Goal: Information Seeking & Learning: Learn about a topic

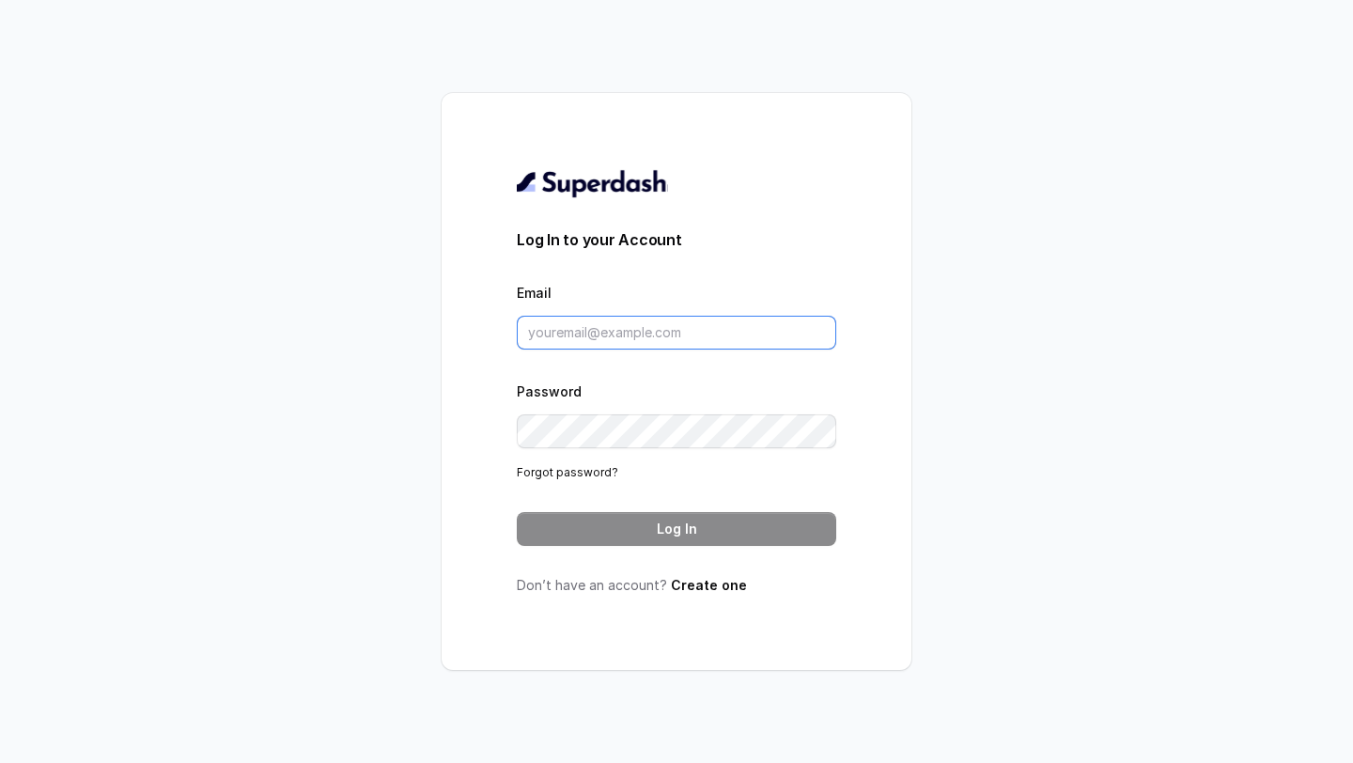
click at [645, 317] on input "Email" at bounding box center [676, 333] width 319 height 34
click at [753, 338] on input "pallavi@lifecell.com" at bounding box center [676, 333] width 319 height 34
paste input ".pr@lifecell.in"
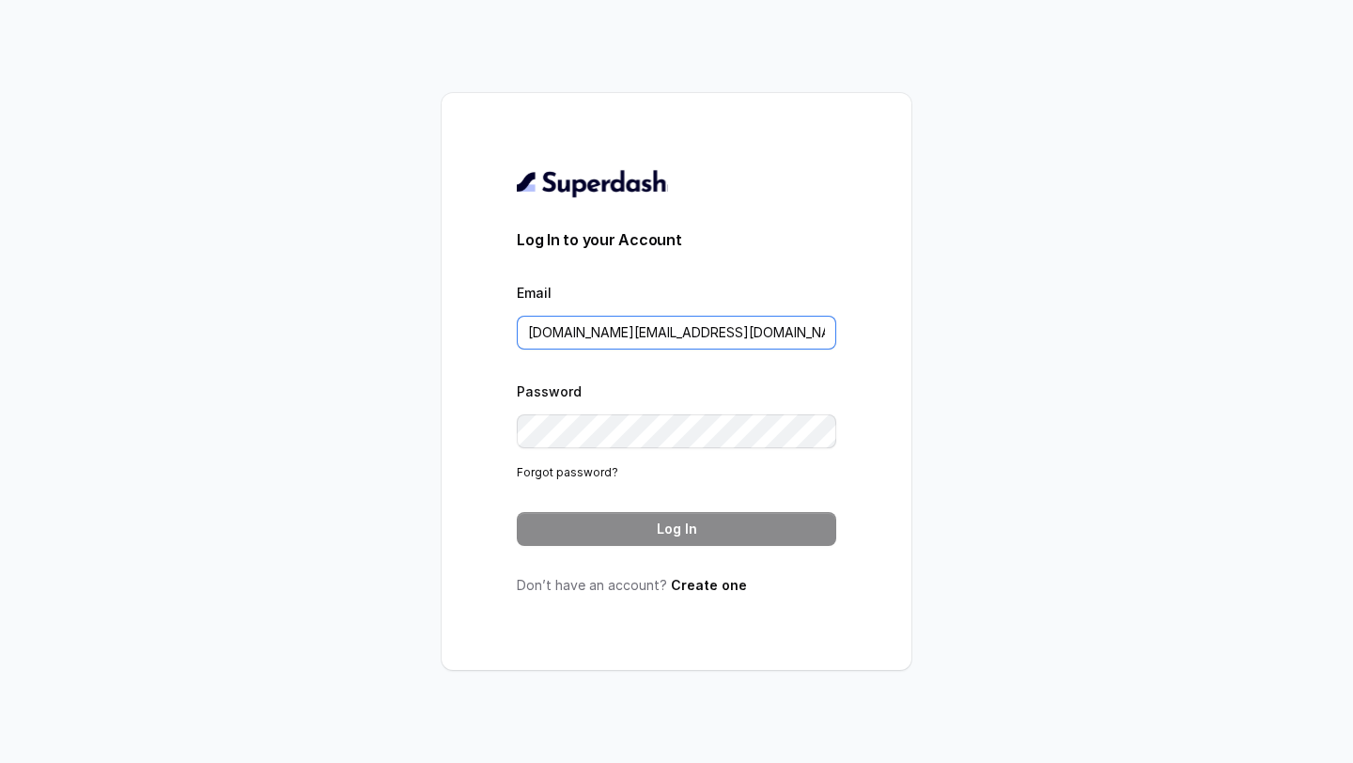
type input "[DOMAIN_NAME][EMAIL_ADDRESS][DOMAIN_NAME]"
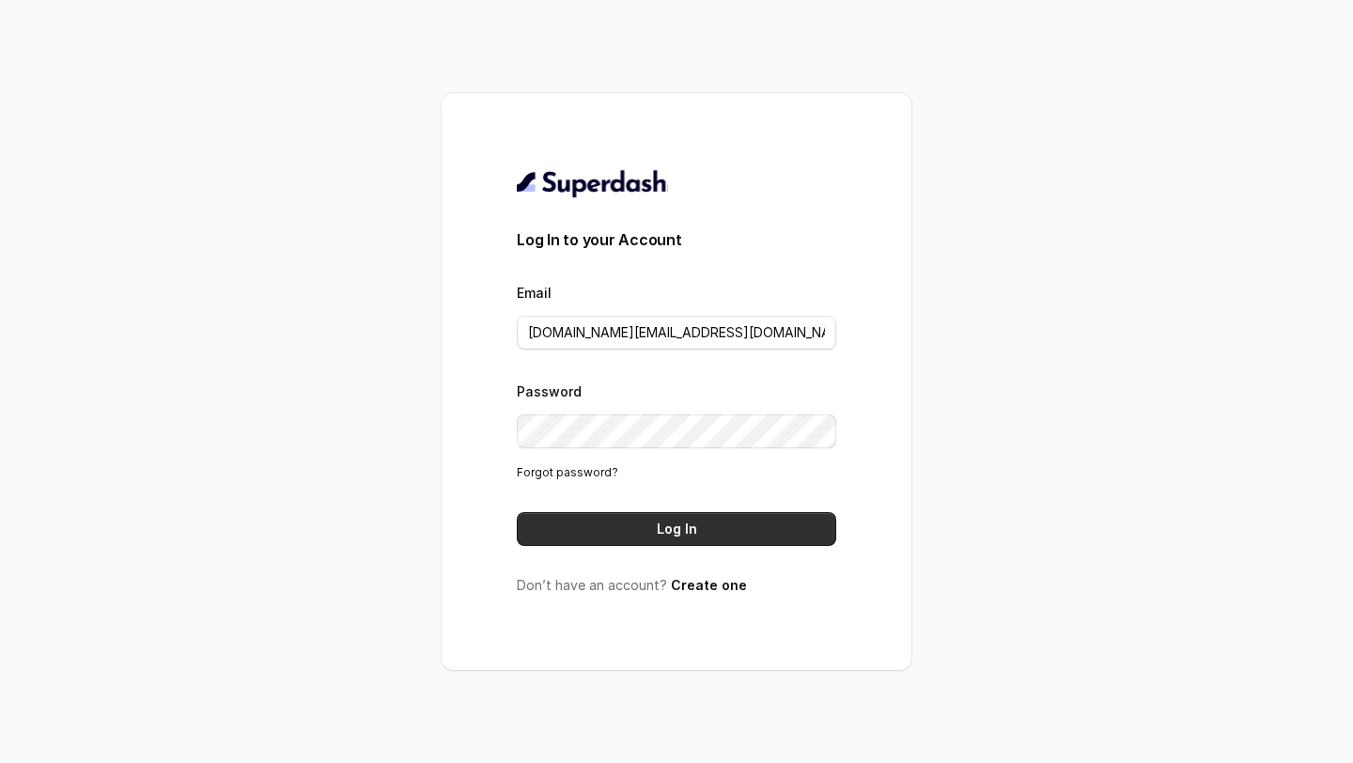
click at [645, 518] on button "Log In" at bounding box center [676, 529] width 319 height 34
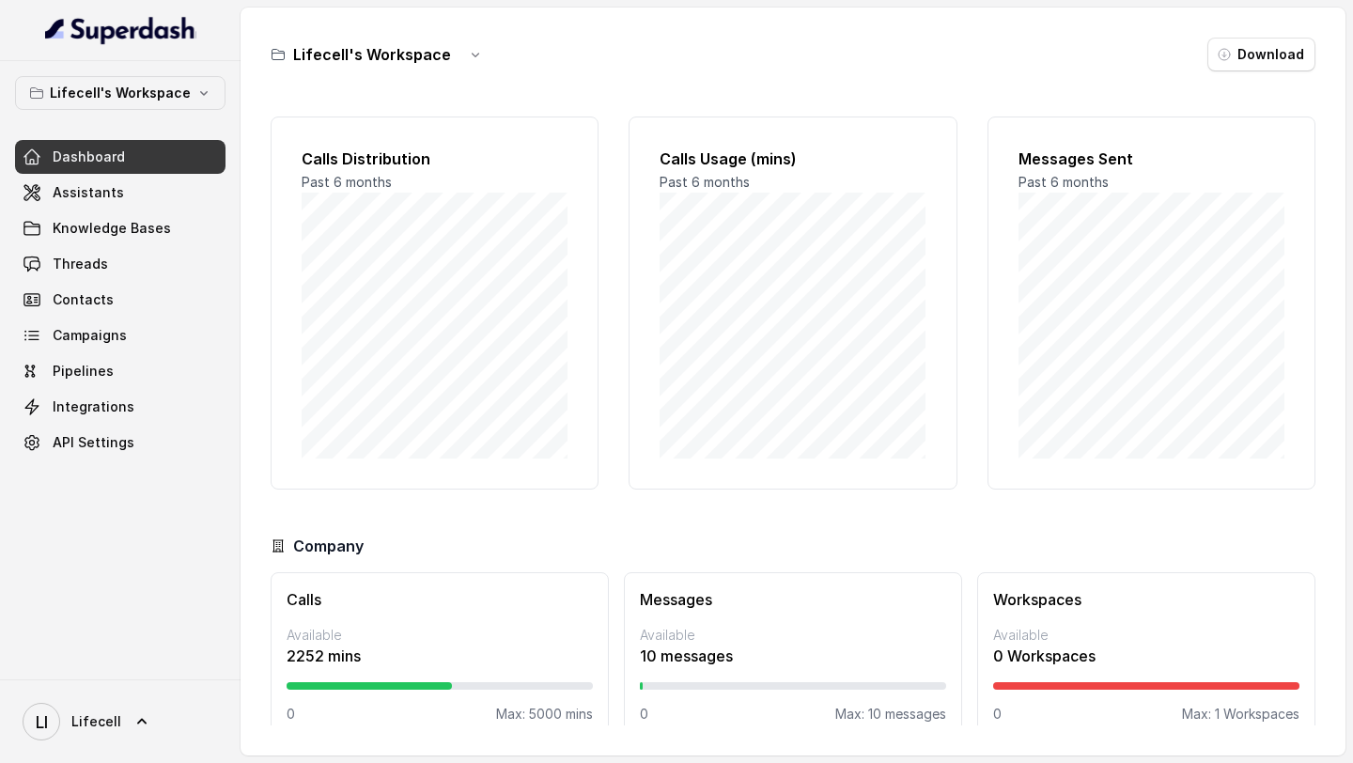
click at [109, 268] on link "Threads" at bounding box center [120, 264] width 210 height 34
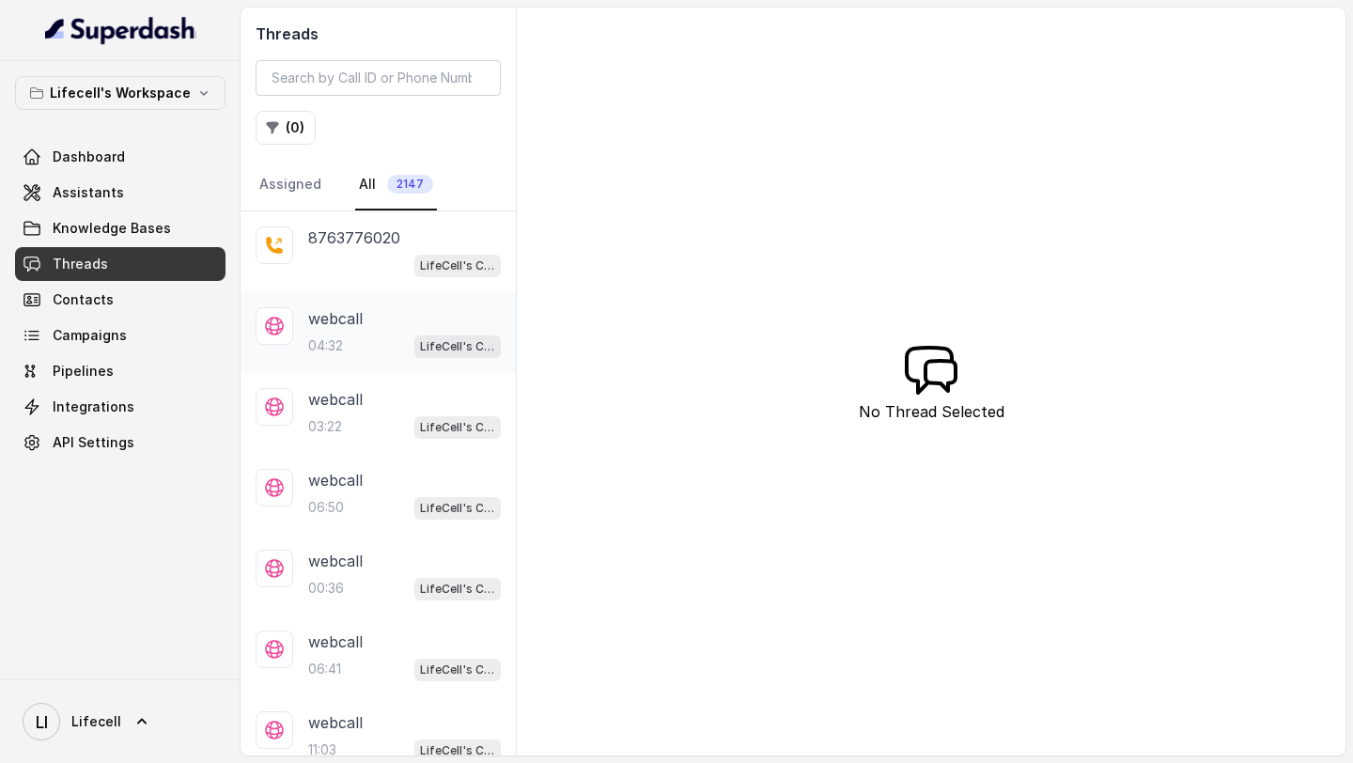
scroll to position [312, 0]
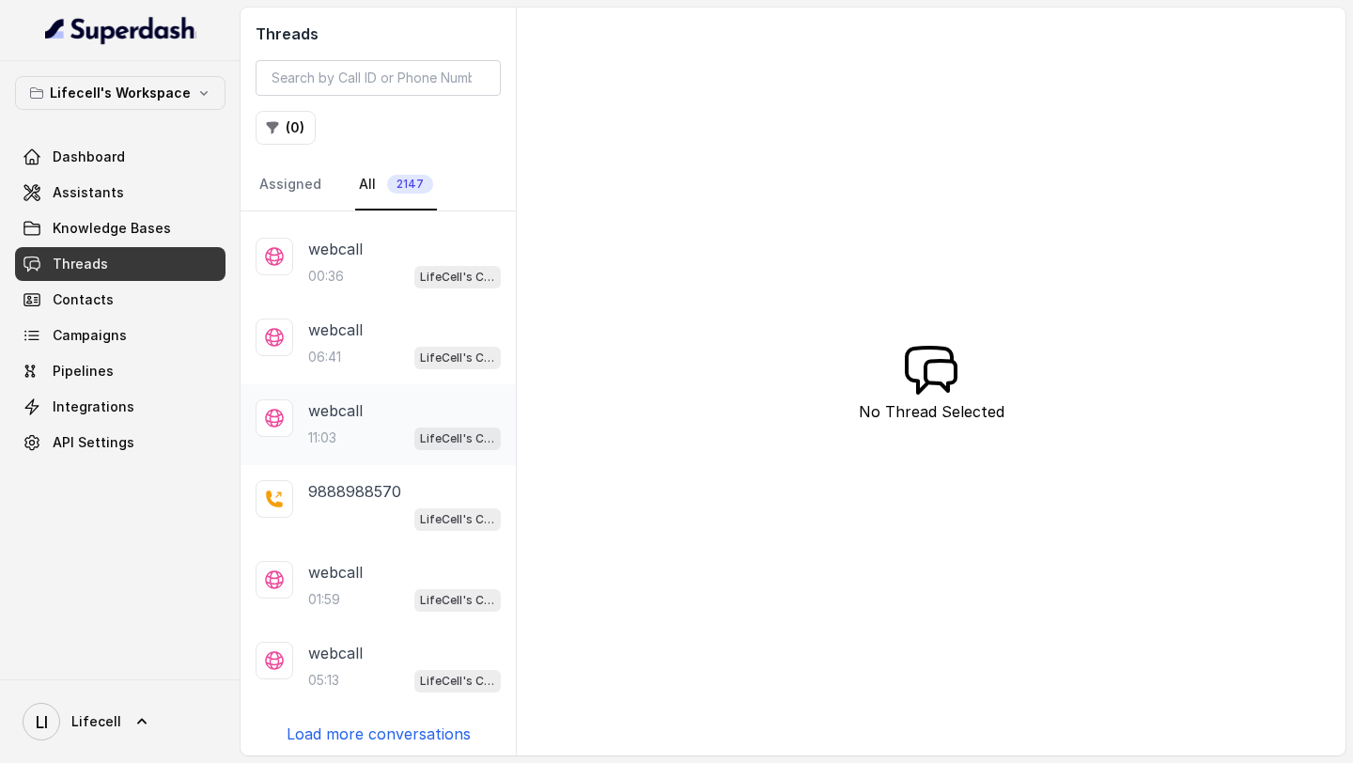
click at [406, 430] on div "11:03 LifeCell's Call Assistant" at bounding box center [404, 438] width 193 height 24
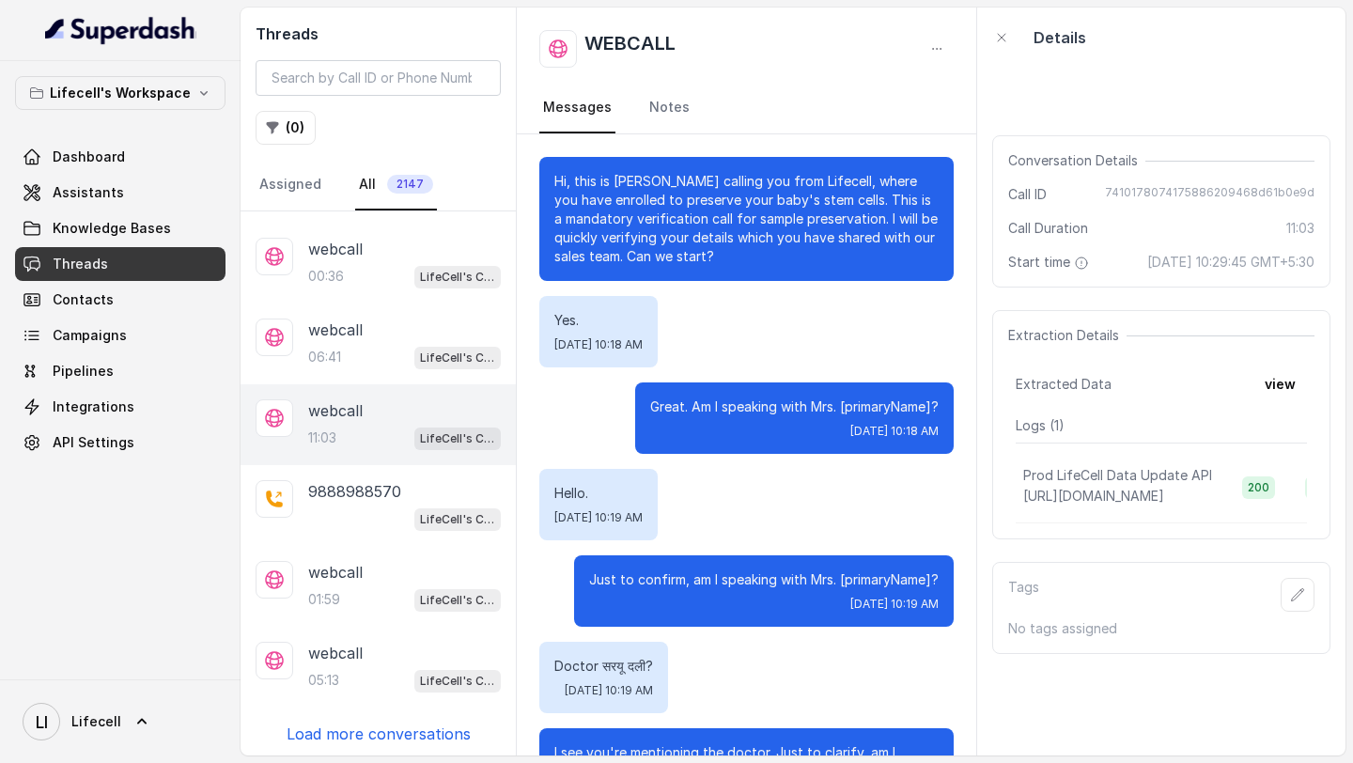
click at [345, 737] on p "Load more conversations" at bounding box center [378, 733] width 184 height 23
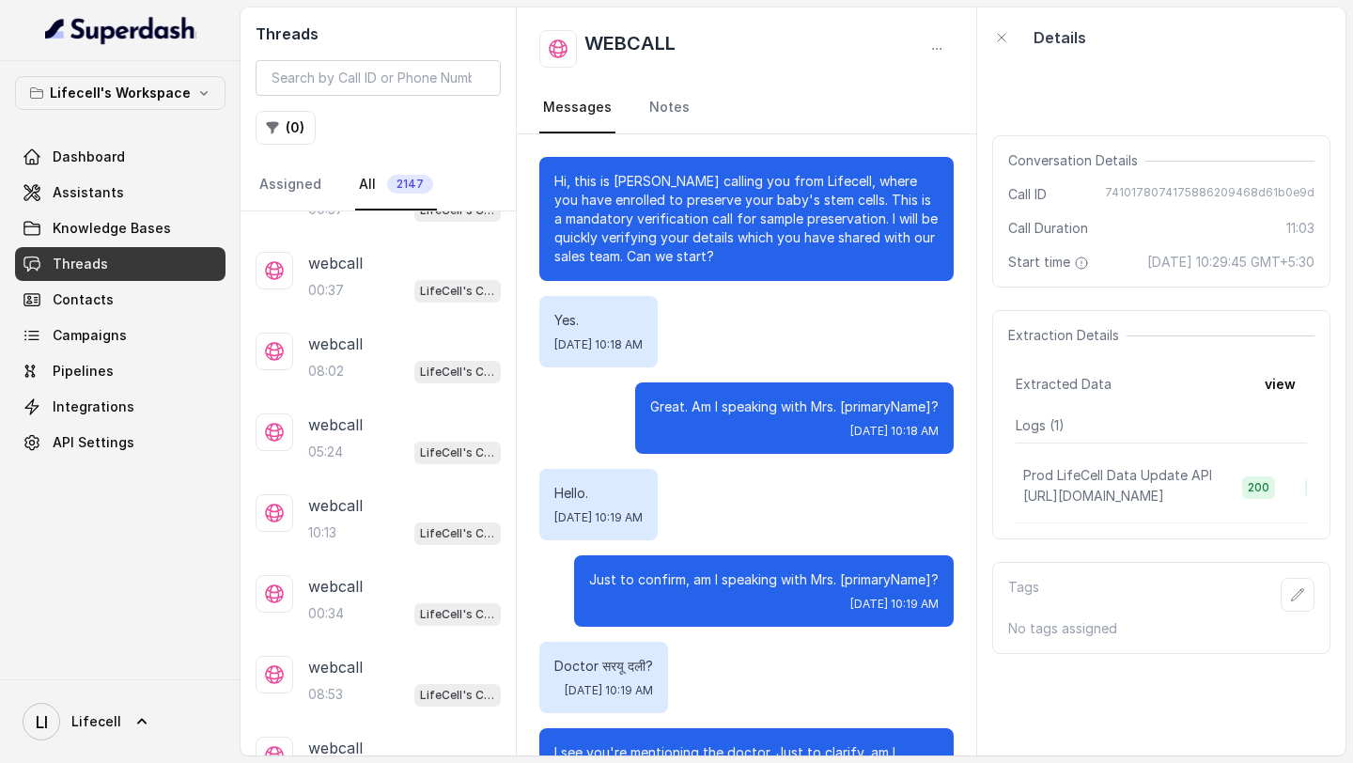
scroll to position [1115, 0]
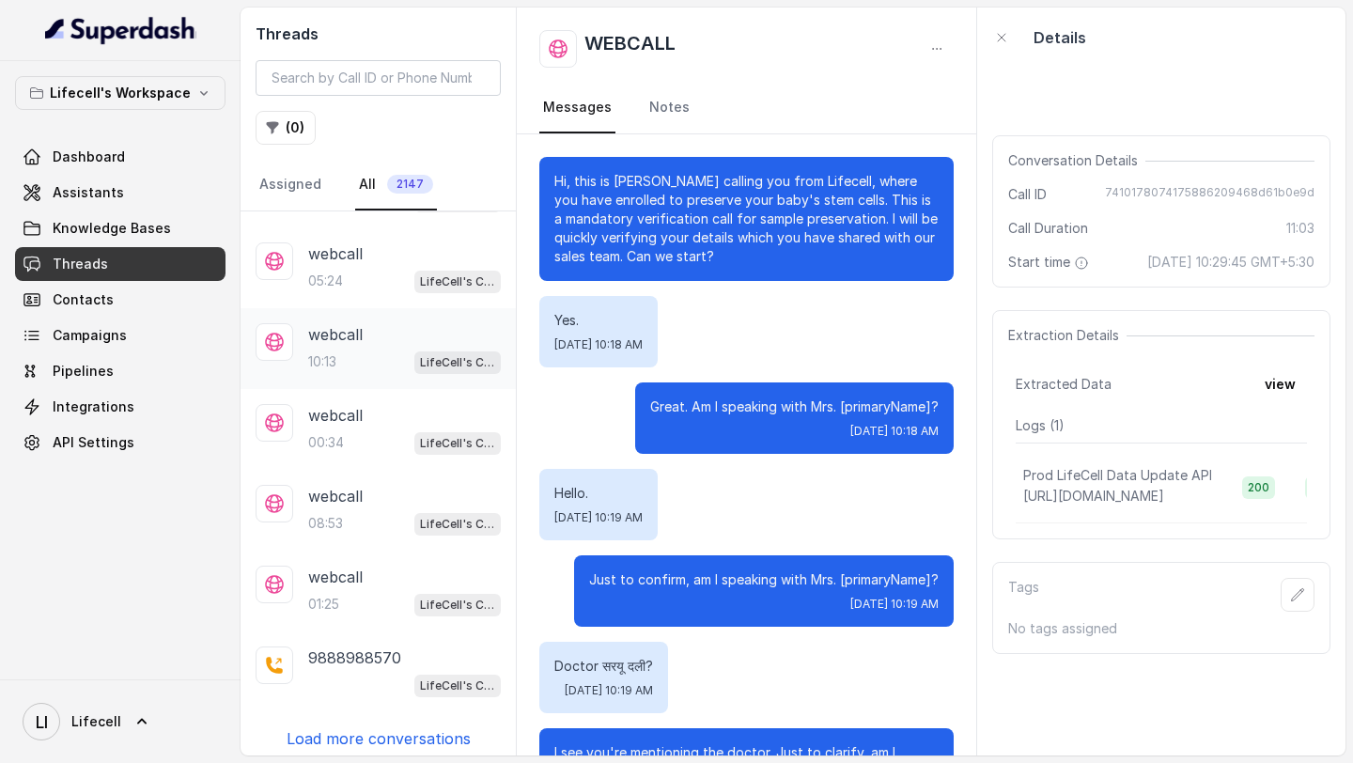
click at [348, 355] on div "10:13 LifeCell's Call Assistant" at bounding box center [404, 361] width 193 height 24
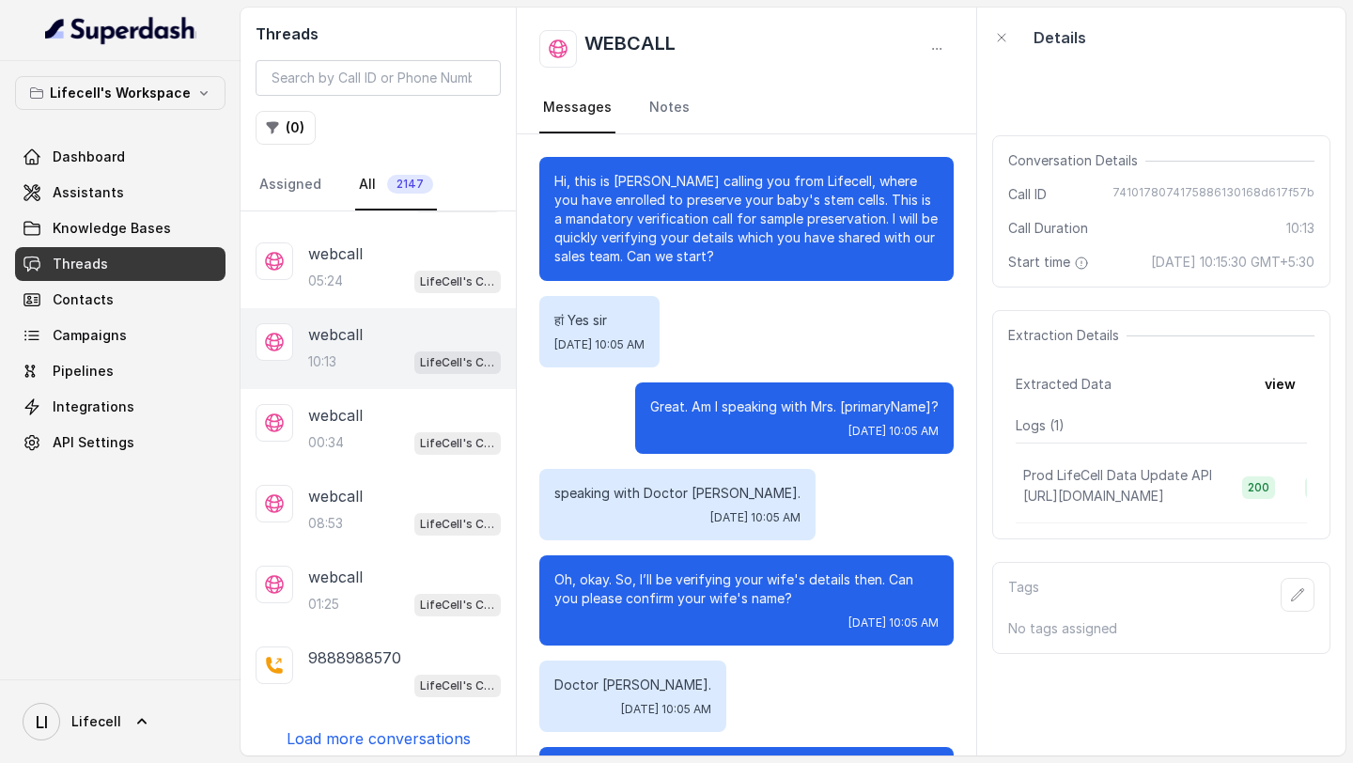
click at [332, 729] on p "Load more conversations" at bounding box center [378, 738] width 184 height 23
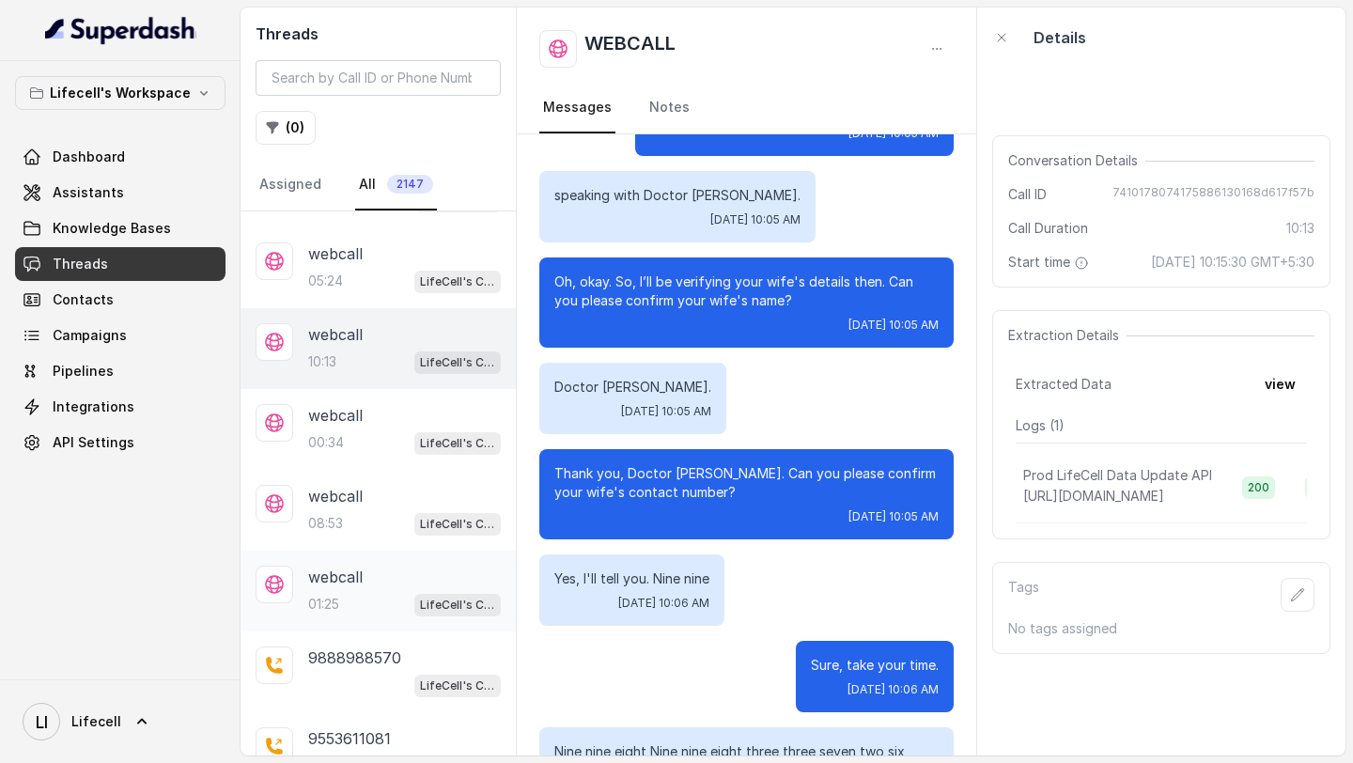
scroll to position [1775, 0]
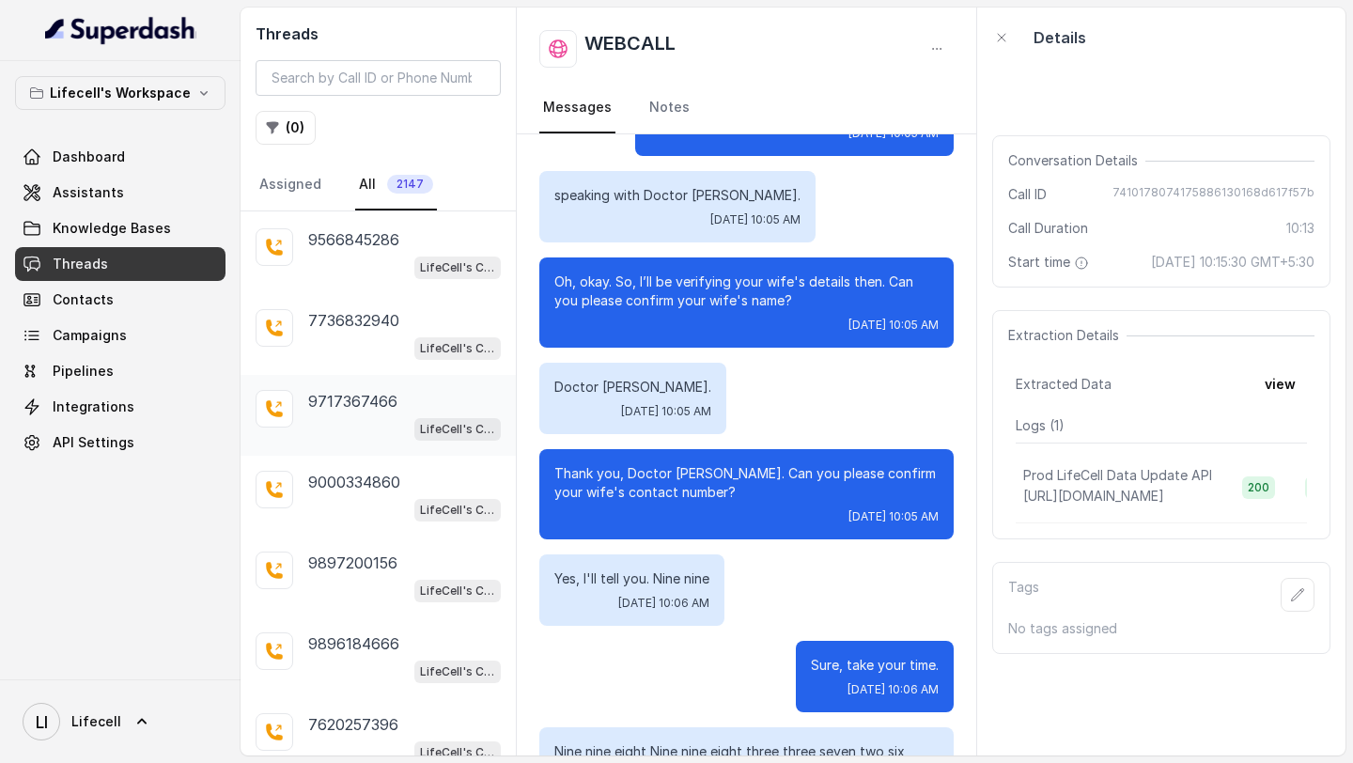
click at [349, 391] on p "9717367466" at bounding box center [352, 401] width 89 height 23
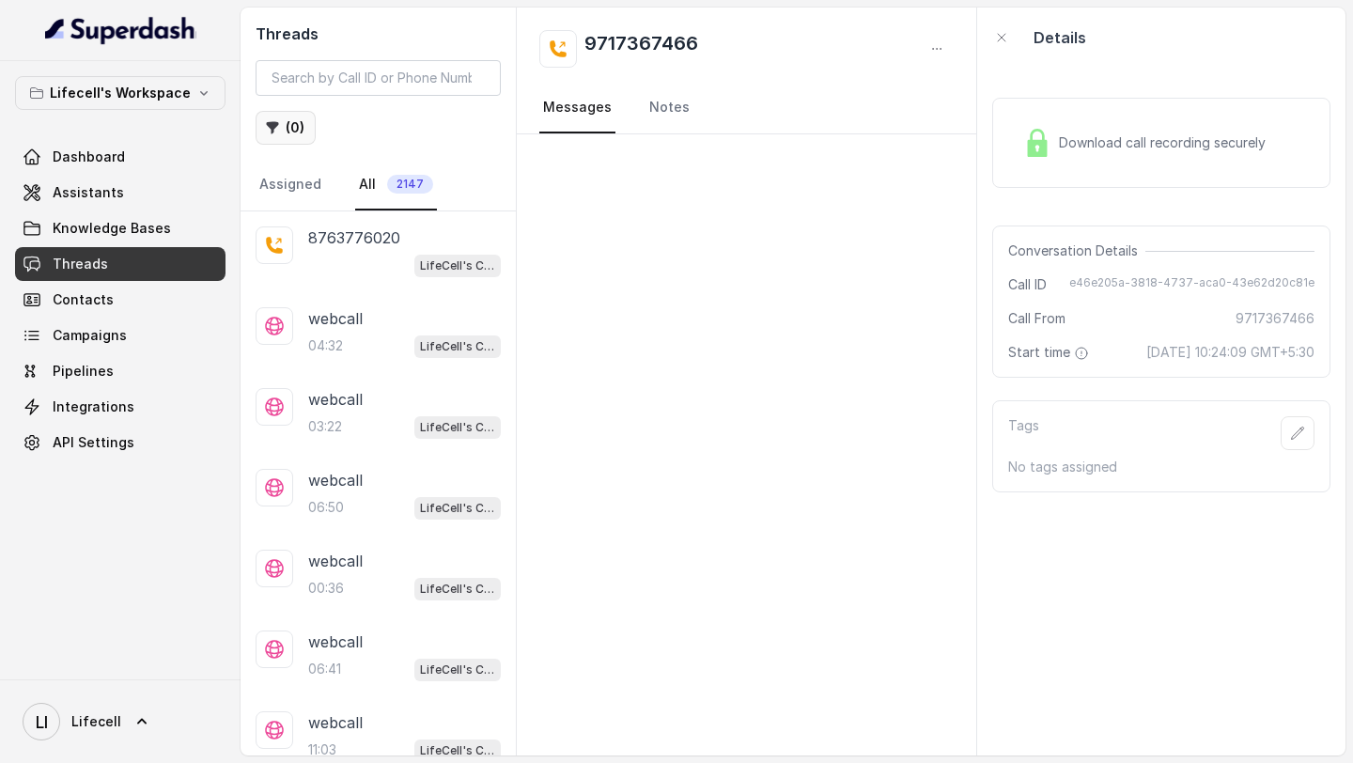
click at [280, 138] on button "( 0 )" at bounding box center [285, 128] width 60 height 34
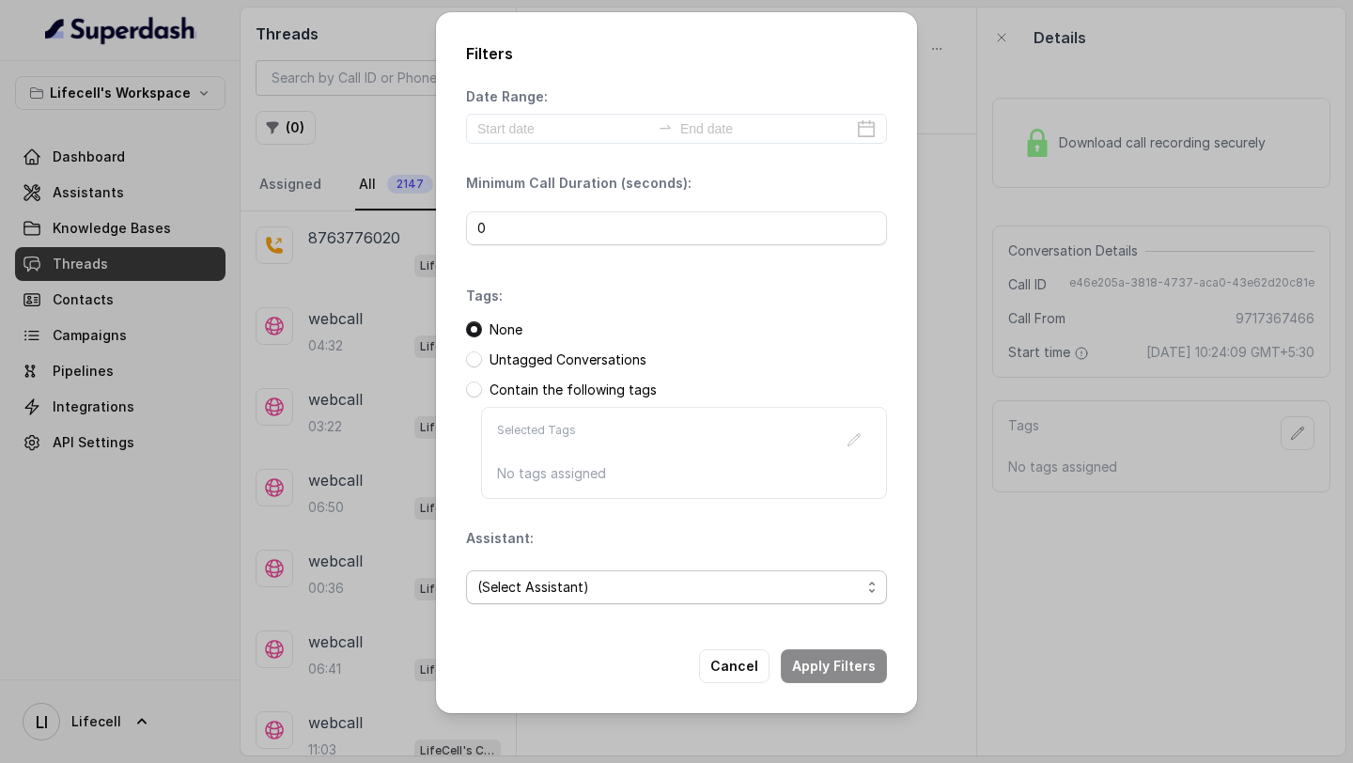
click at [568, 580] on span "(Select Assistant)" at bounding box center [668, 587] width 383 height 23
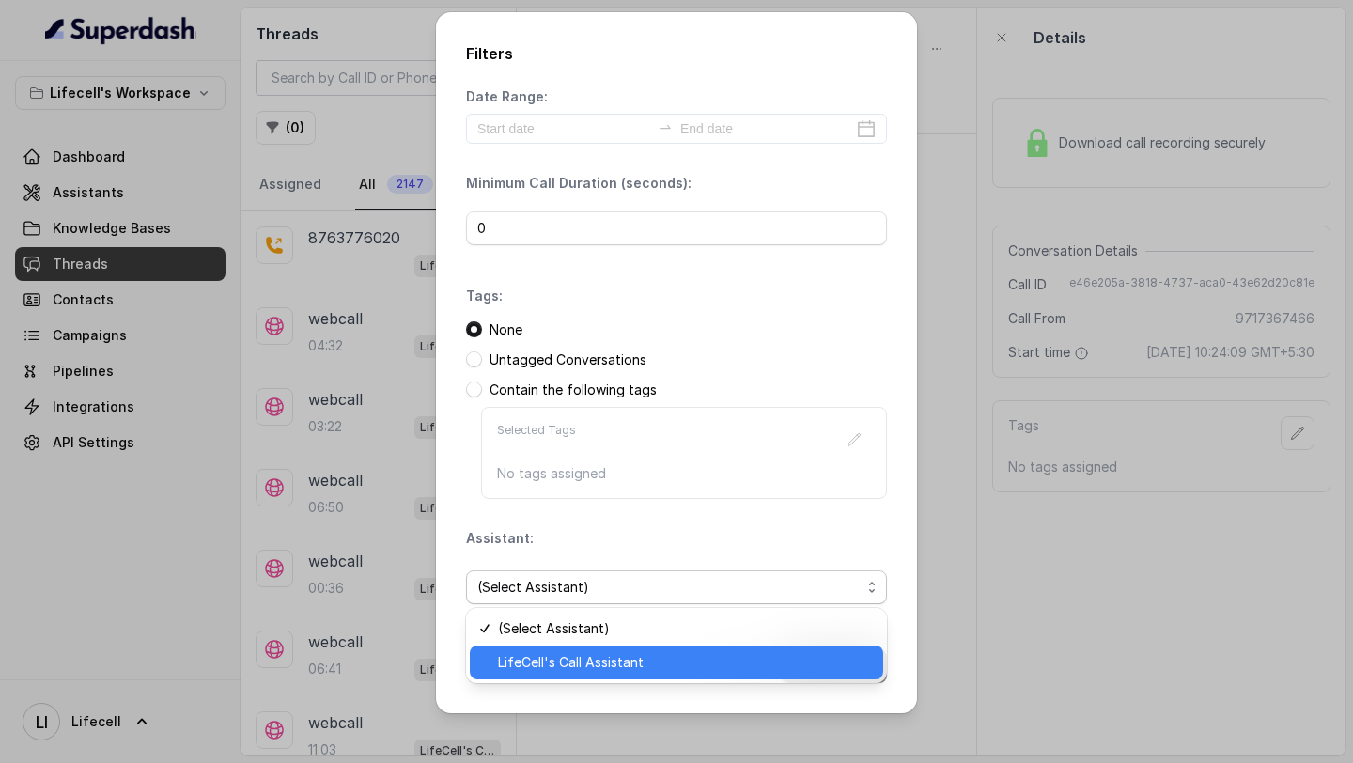
click at [569, 675] on div "LifeCell's Call Assistant" at bounding box center [676, 662] width 413 height 34
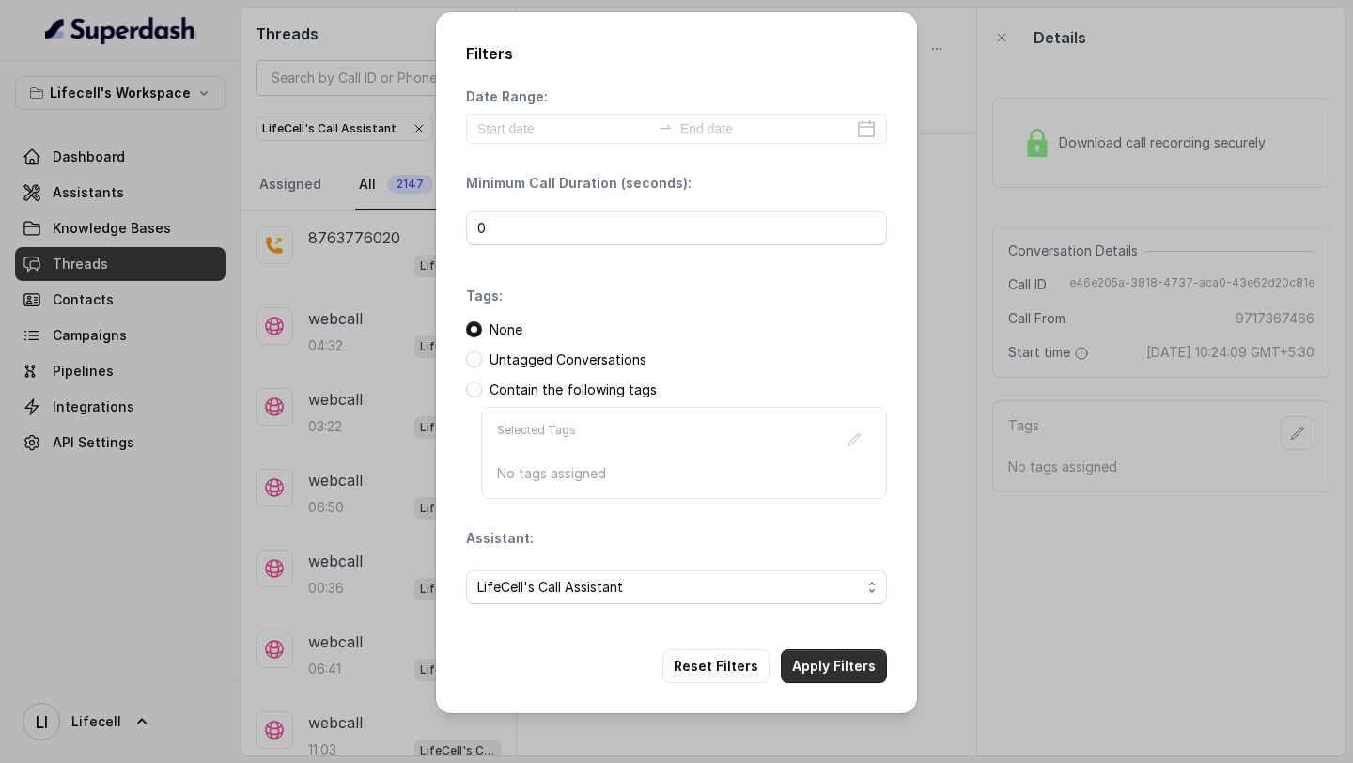
click at [819, 668] on button "Apply Filters" at bounding box center [834, 666] width 106 height 34
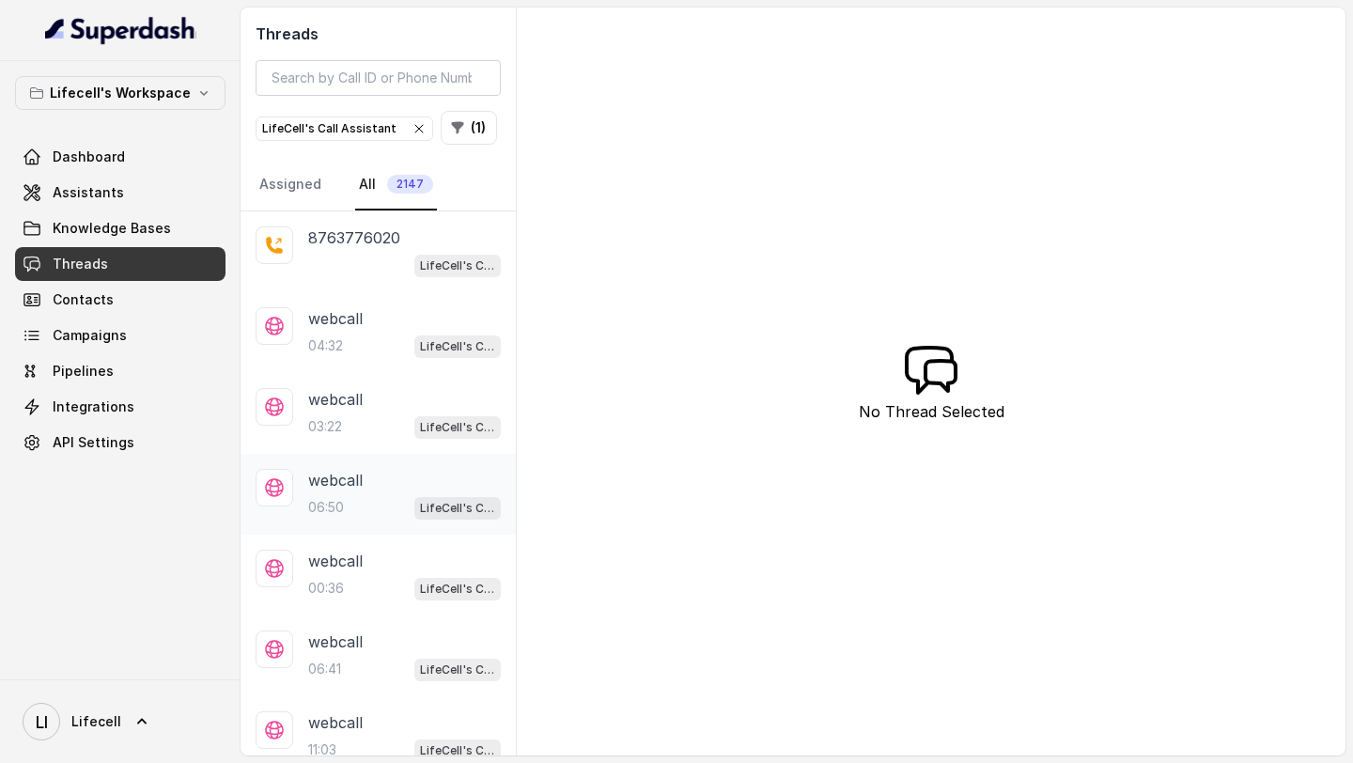
scroll to position [312, 0]
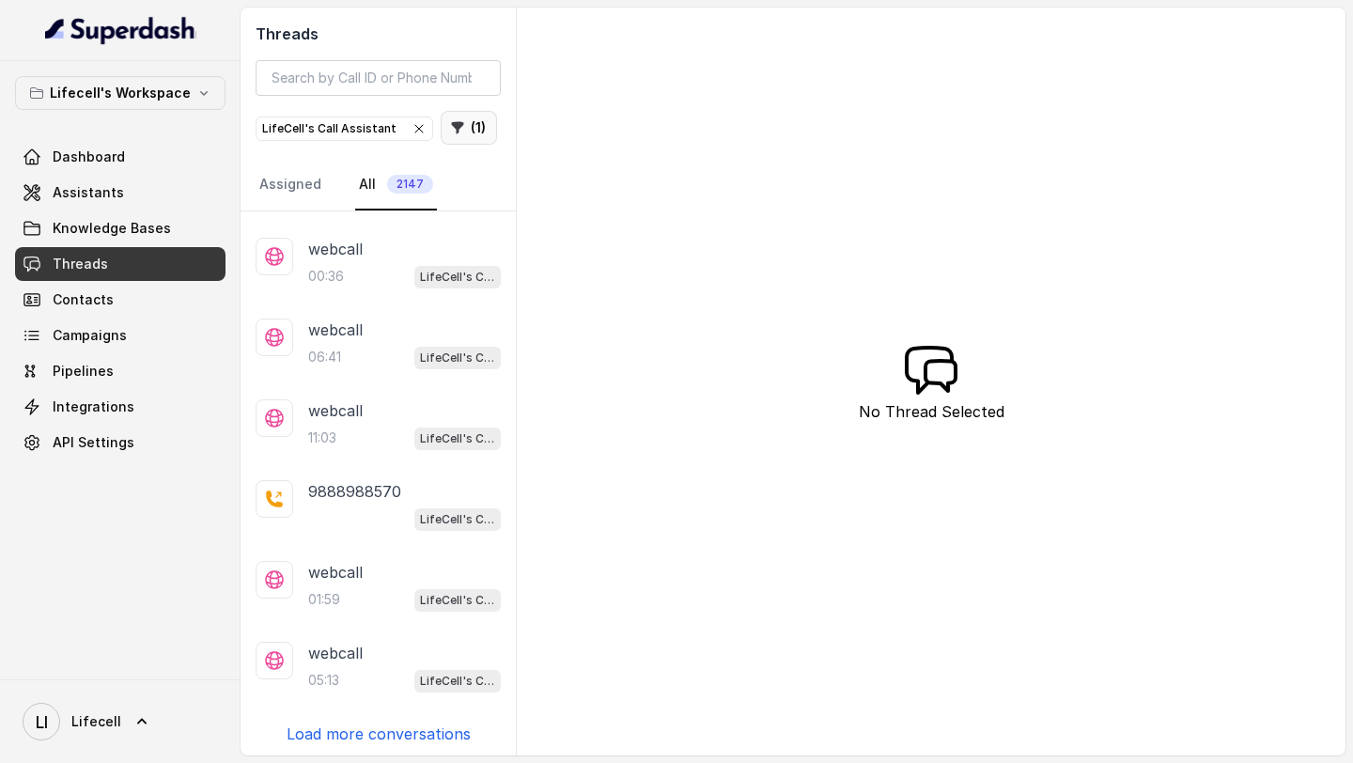
click at [459, 134] on button "( 1 )" at bounding box center [469, 128] width 56 height 34
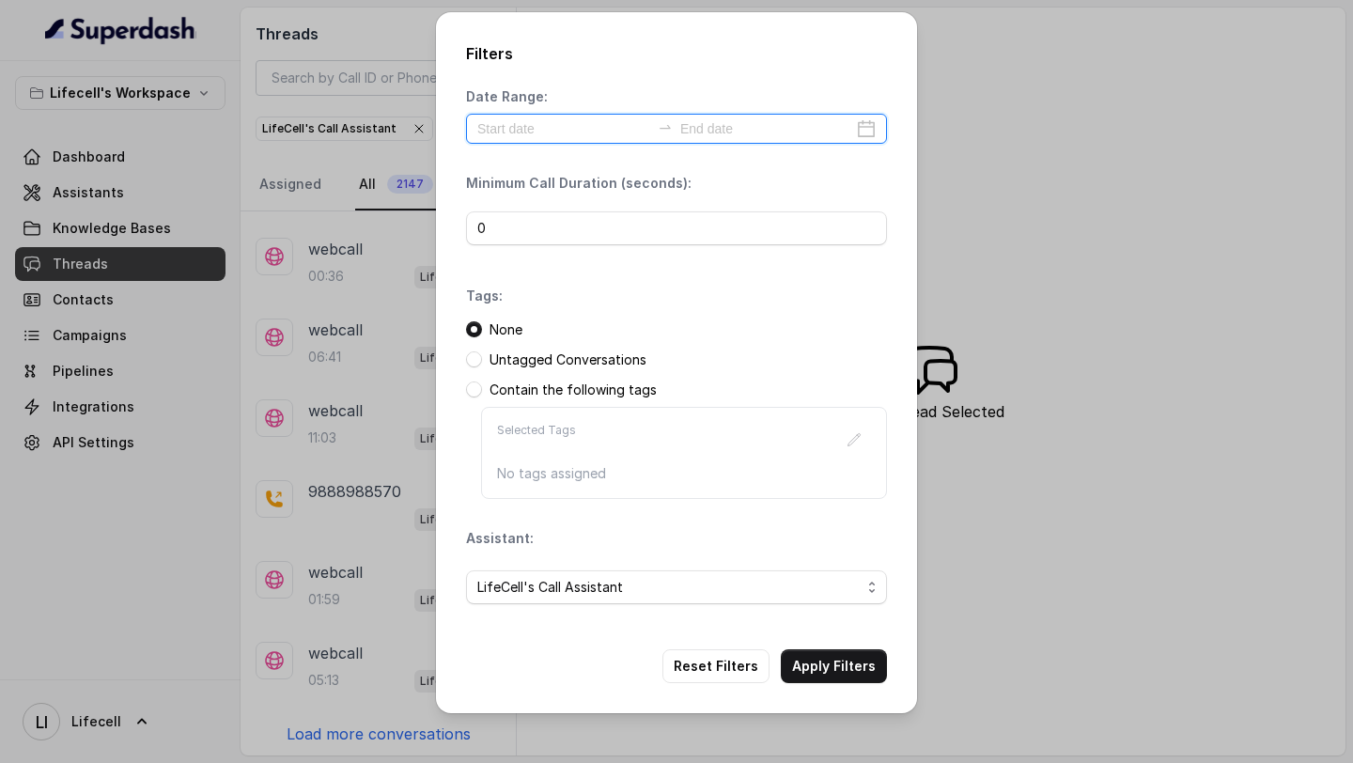
click at [589, 137] on input at bounding box center [563, 128] width 173 height 21
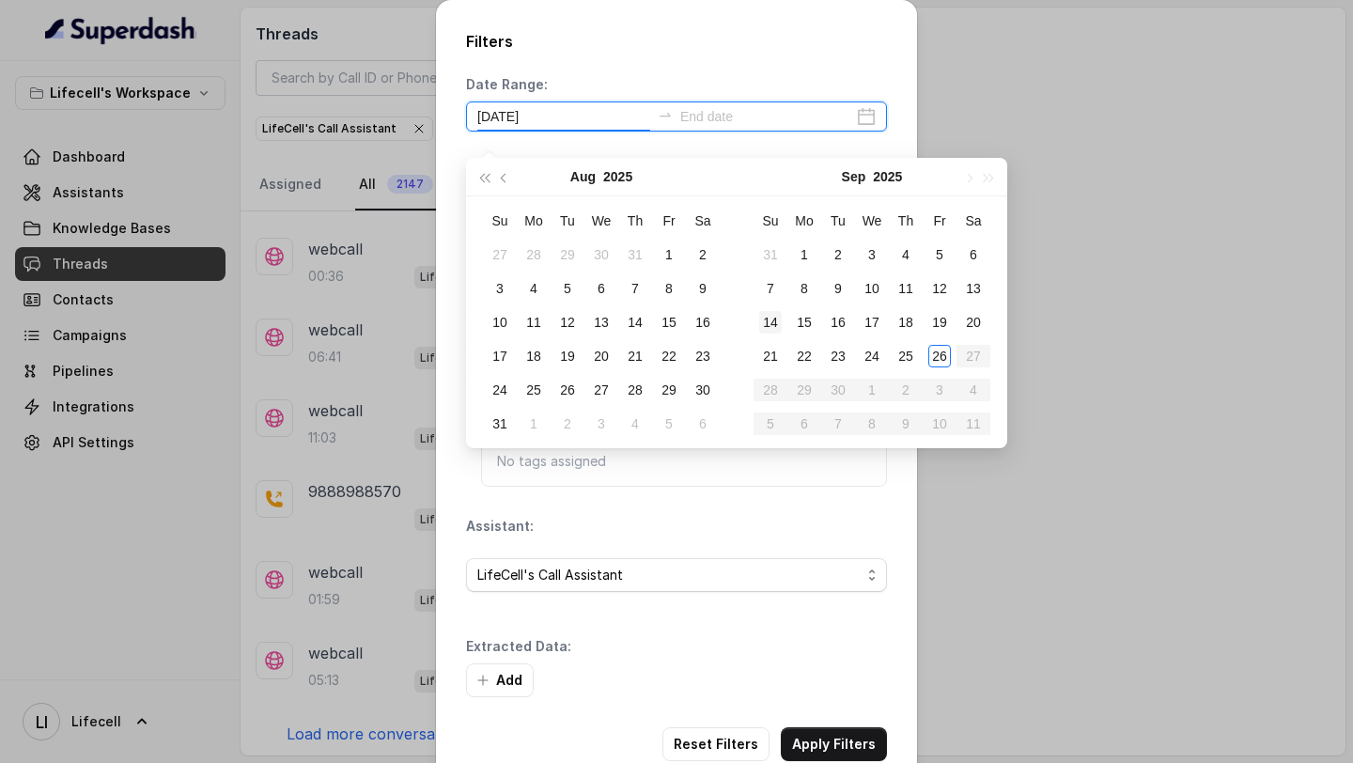
type input "[DATE]"
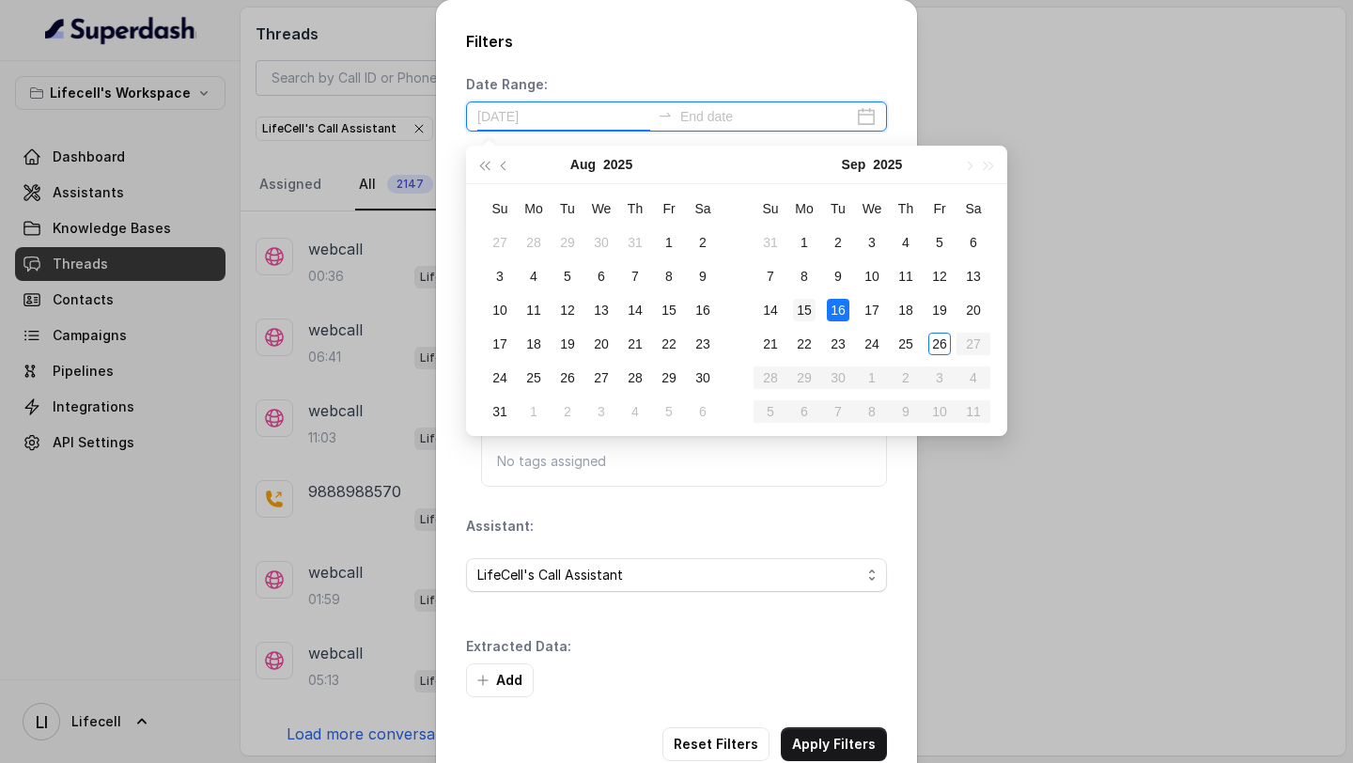
type input "[DATE]"
click at [810, 311] on div "15" at bounding box center [804, 310] width 23 height 23
type input "[DATE]"
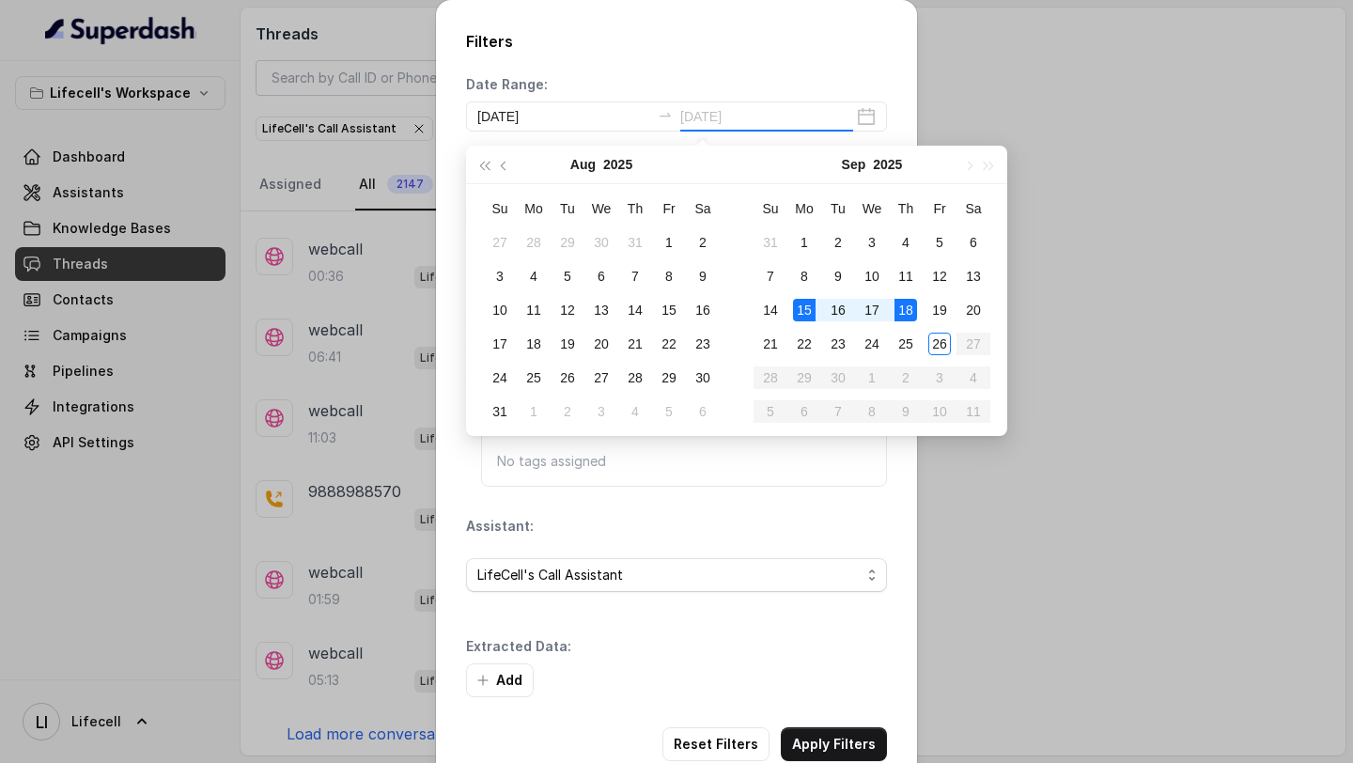
click at [911, 310] on div "18" at bounding box center [905, 310] width 23 height 23
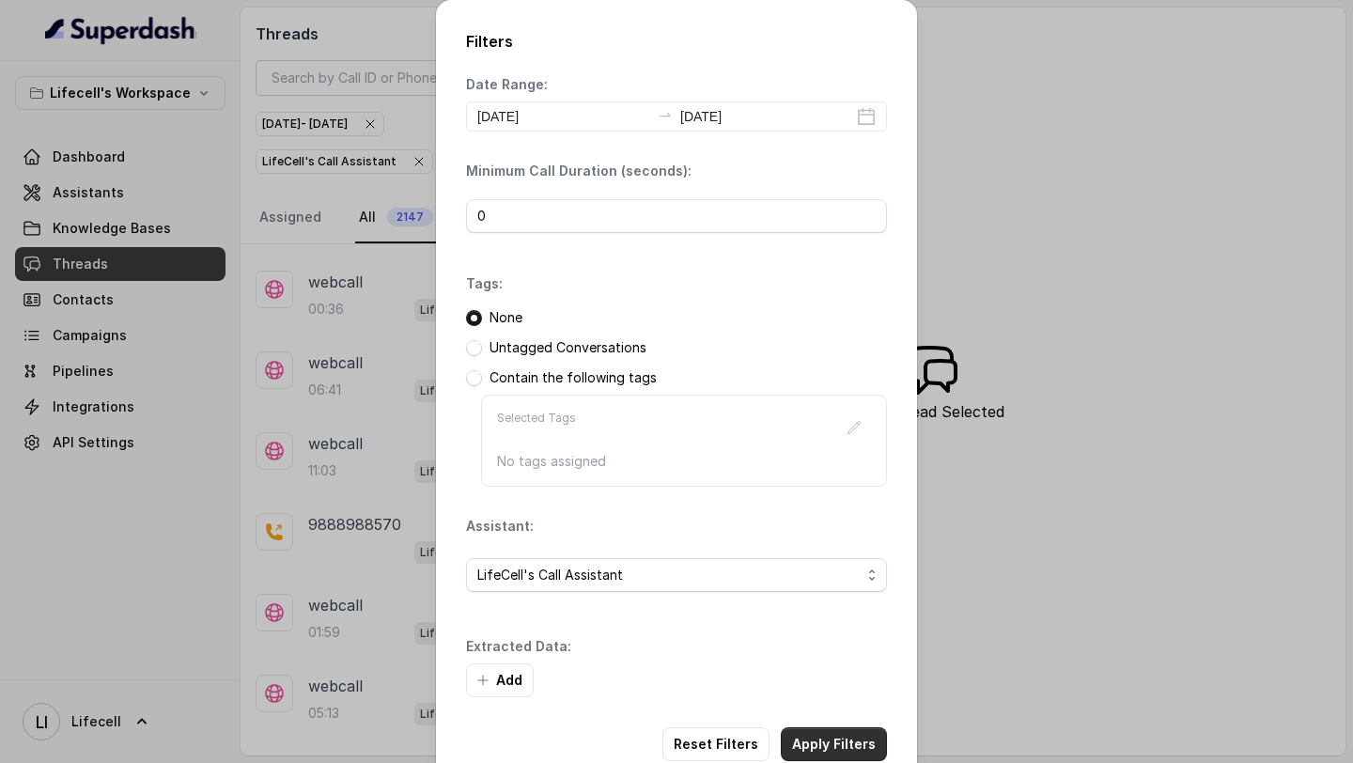
click at [843, 745] on button "Apply Filters" at bounding box center [834, 744] width 106 height 34
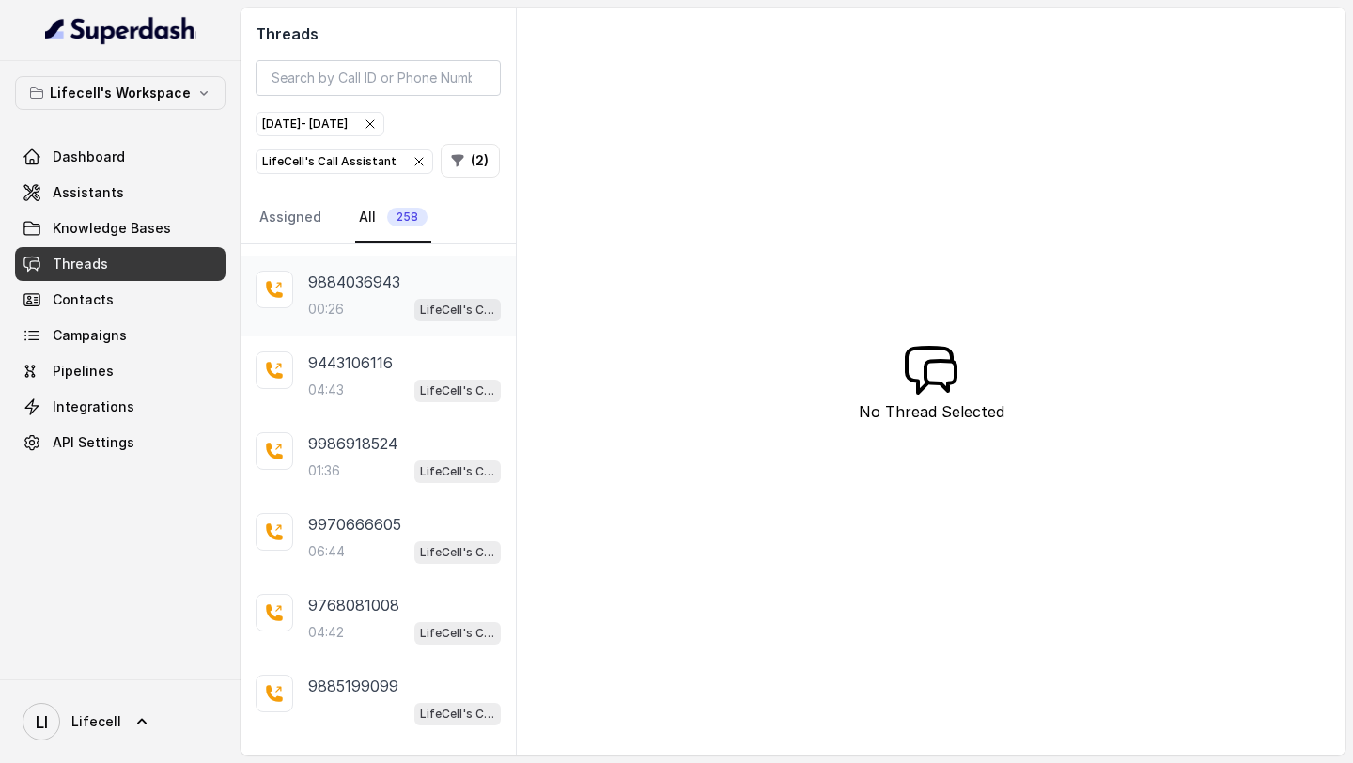
click at [391, 292] on div "9884036943 00:26 LifeCell's Call Assistant" at bounding box center [404, 296] width 193 height 51
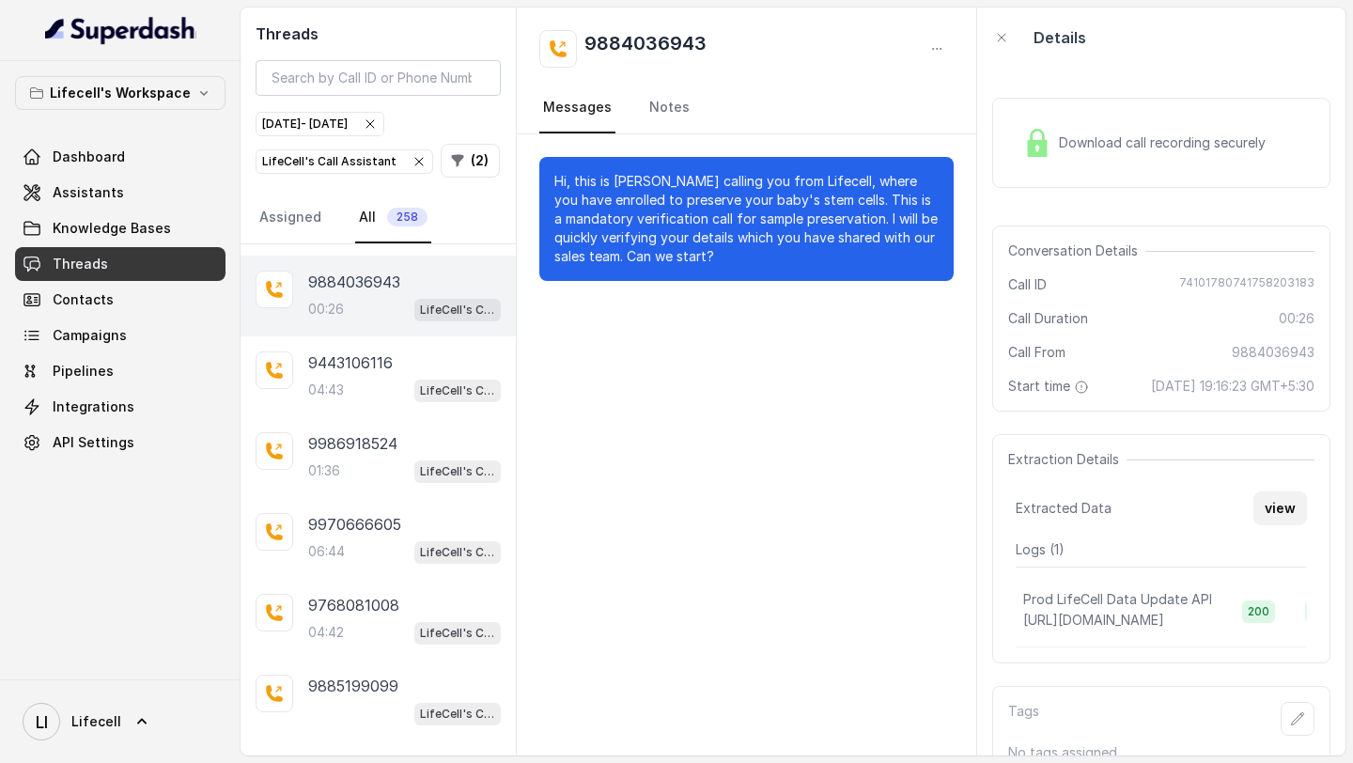
click at [1312, 539] on div "Extraction Details Extracted Data view Logs ( 1 ) Prod LifeCell Data Update API…" at bounding box center [1161, 548] width 338 height 229
click at [1279, 525] on button "view" at bounding box center [1280, 508] width 54 height 34
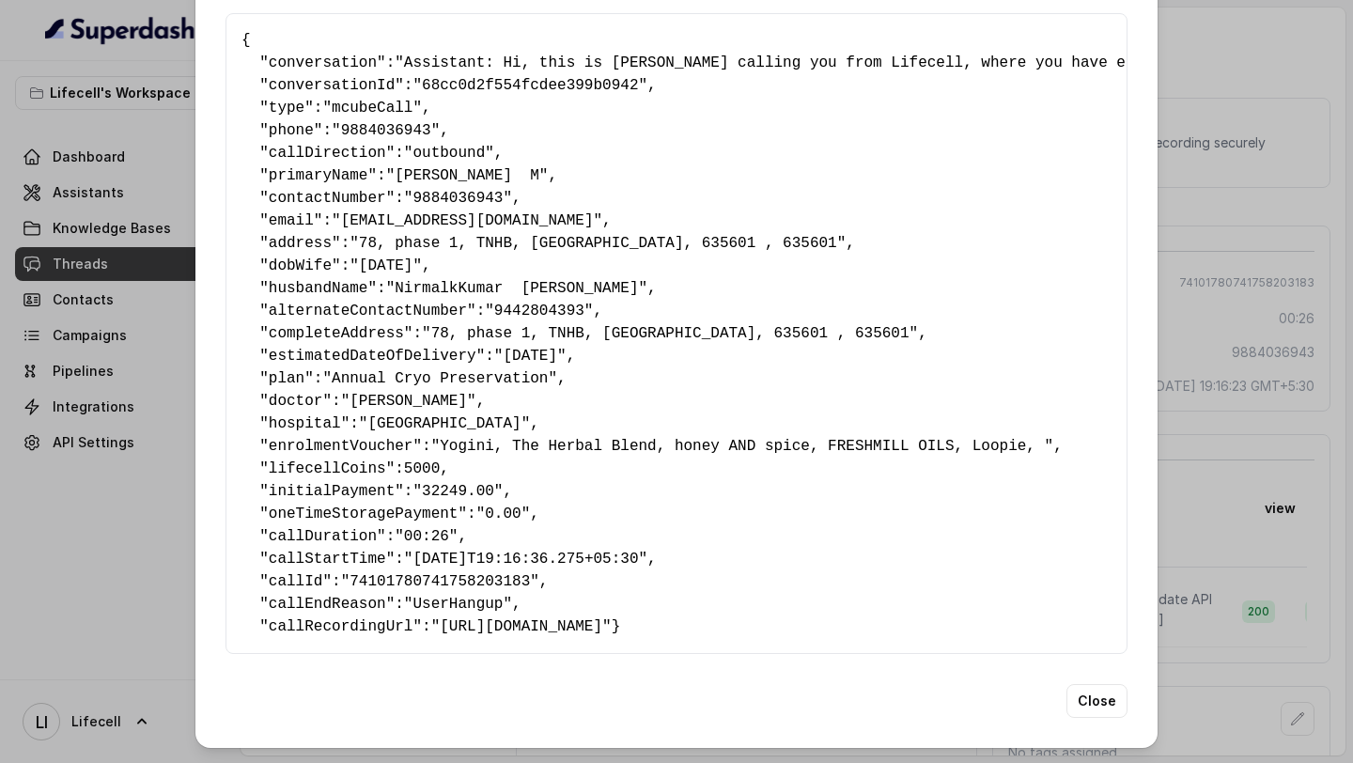
scroll to position [78, 0]
drag, startPoint x: 266, startPoint y: 248, endPoint x: 495, endPoint y: 284, distance: 232.0
click at [495, 284] on pre "{ " conversation ": "Assistant: Hi, this is [PERSON_NAME] calling you from Life…" at bounding box center [676, 333] width 870 height 609
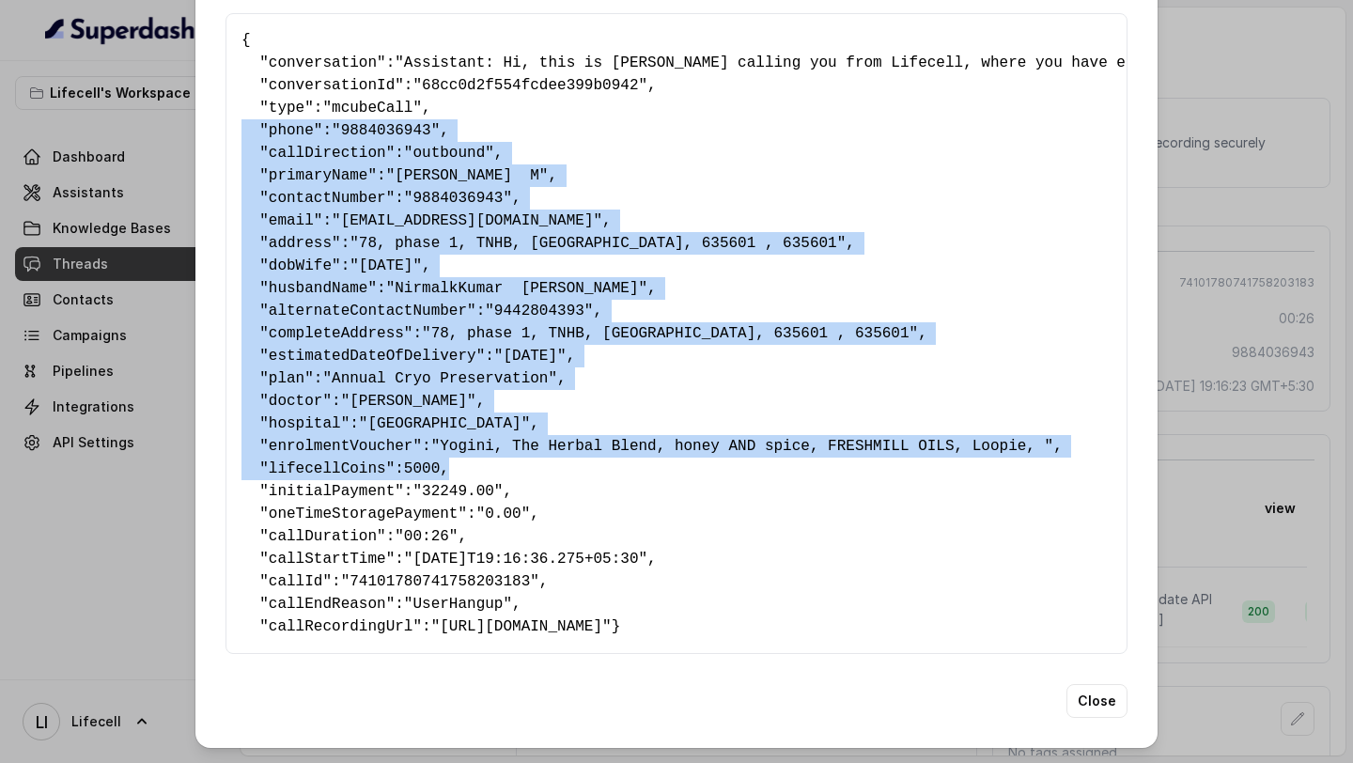
drag, startPoint x: 240, startPoint y: 122, endPoint x: 668, endPoint y: 457, distance: 543.2
click at [668, 457] on pre "{ " conversation ": "Assistant: Hi, this is [PERSON_NAME] calling you from Life…" at bounding box center [676, 333] width 870 height 609
click at [1098, 708] on button "Close" at bounding box center [1096, 701] width 61 height 34
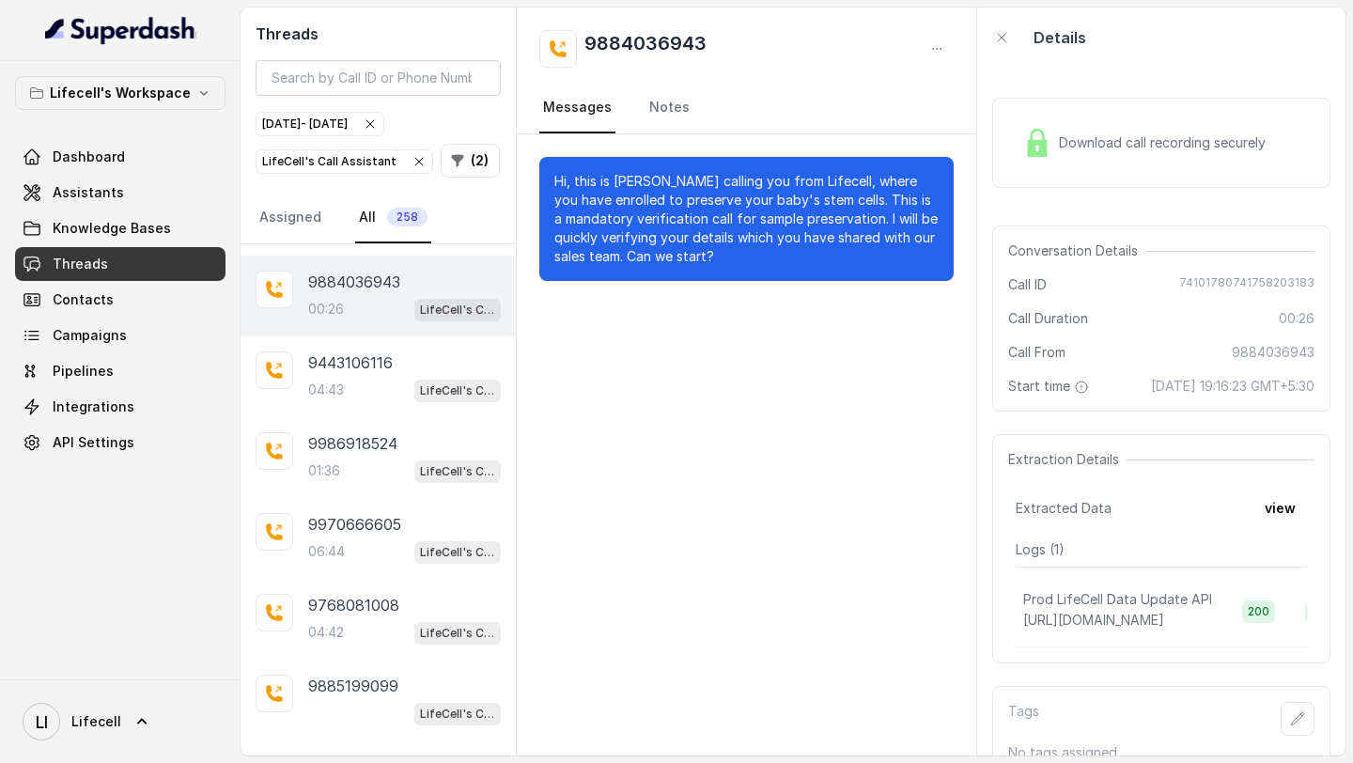
click at [411, 160] on icon "button" at bounding box center [418, 161] width 15 height 15
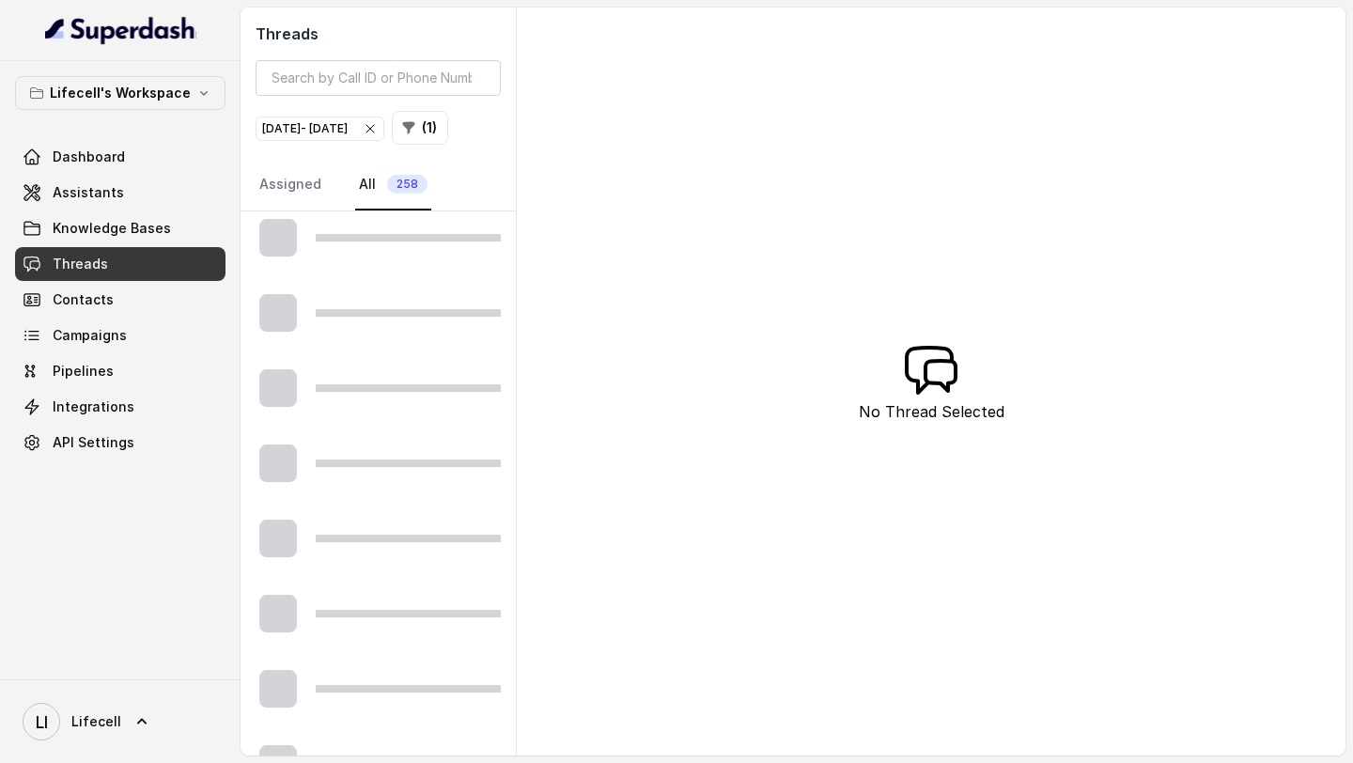
click at [383, 121] on span "[DATE] - [DATE]" at bounding box center [319, 128] width 127 height 23
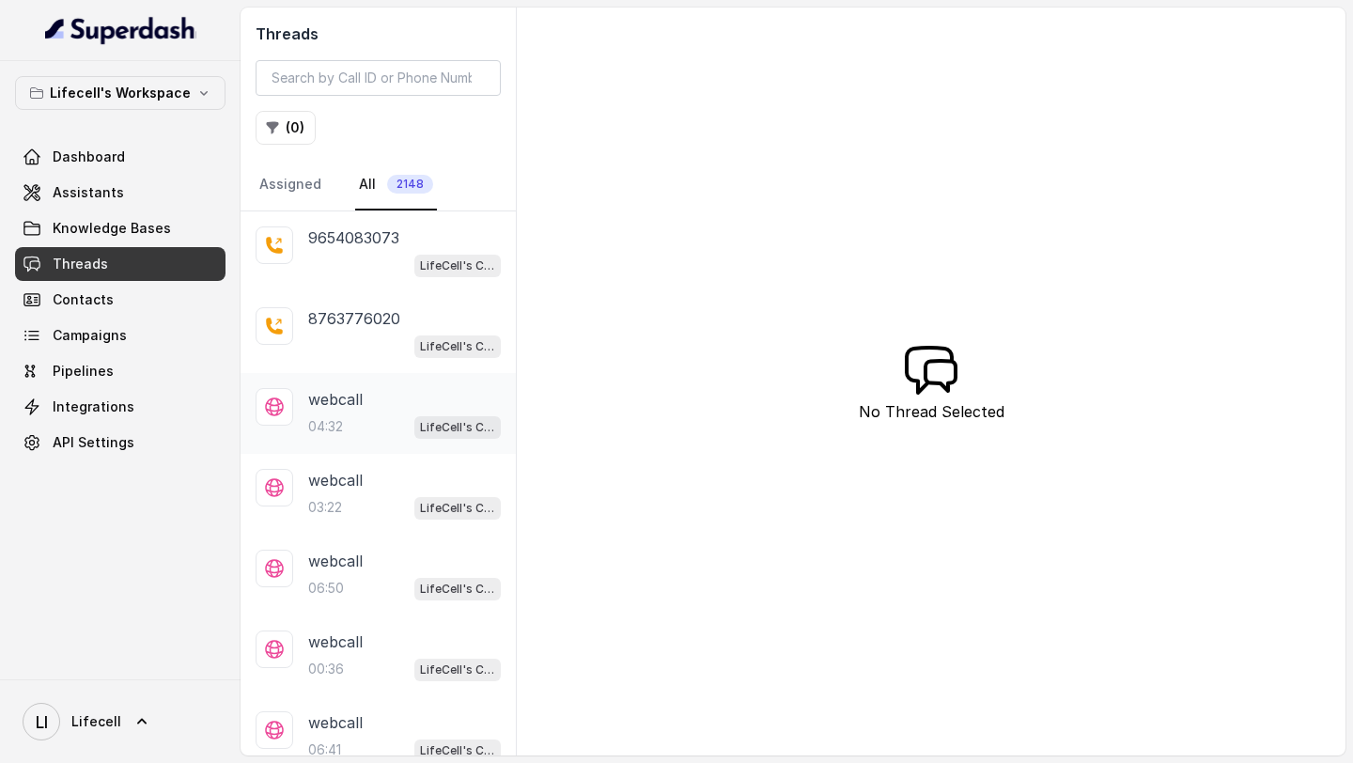
click at [389, 432] on div "04:32 LifeCell's Call Assistant" at bounding box center [404, 426] width 193 height 24
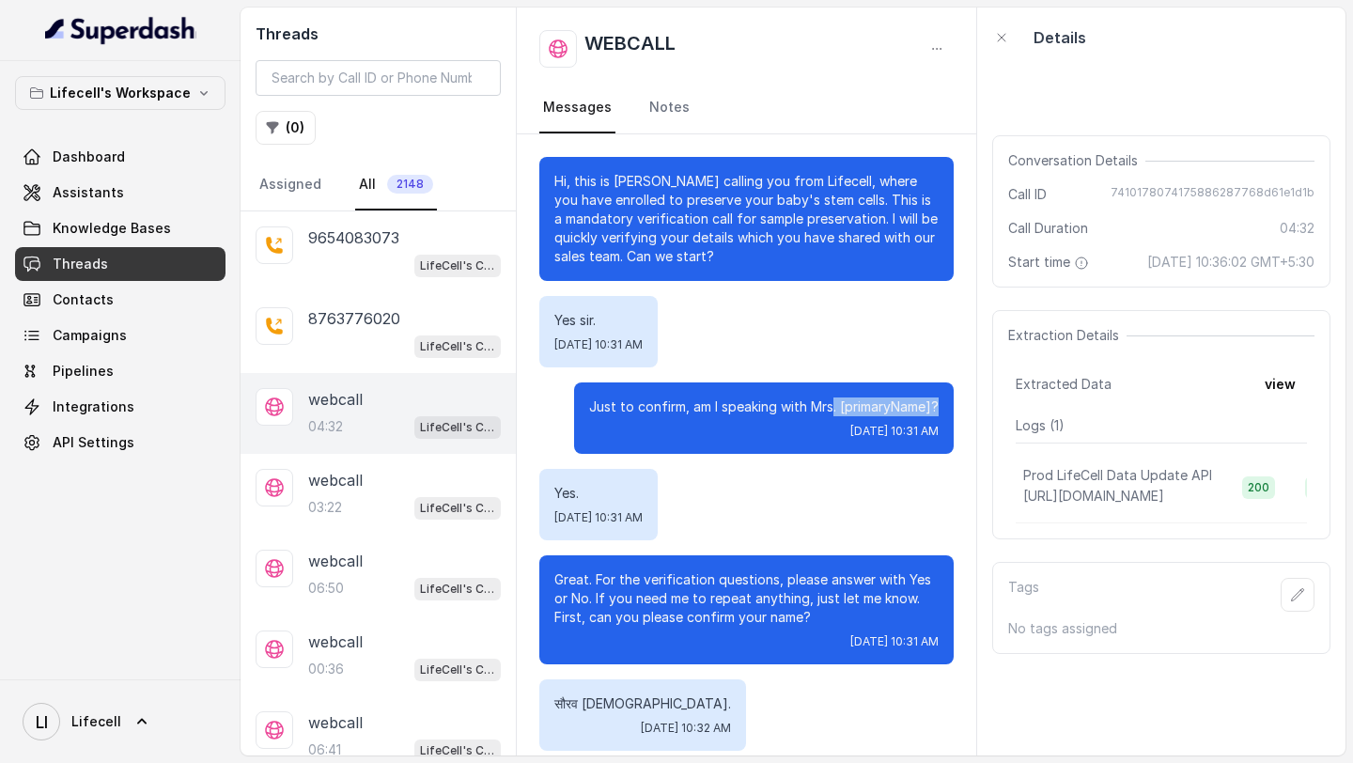
drag, startPoint x: 831, startPoint y: 400, endPoint x: 938, endPoint y: 398, distance: 107.1
click at [938, 398] on div "Just to confirm, am I speaking with Mrs. [primaryName]? Fri, Sep 26, 2025, 10:3…" at bounding box center [763, 417] width 379 height 71
click at [403, 483] on div "webcall" at bounding box center [404, 480] width 193 height 23
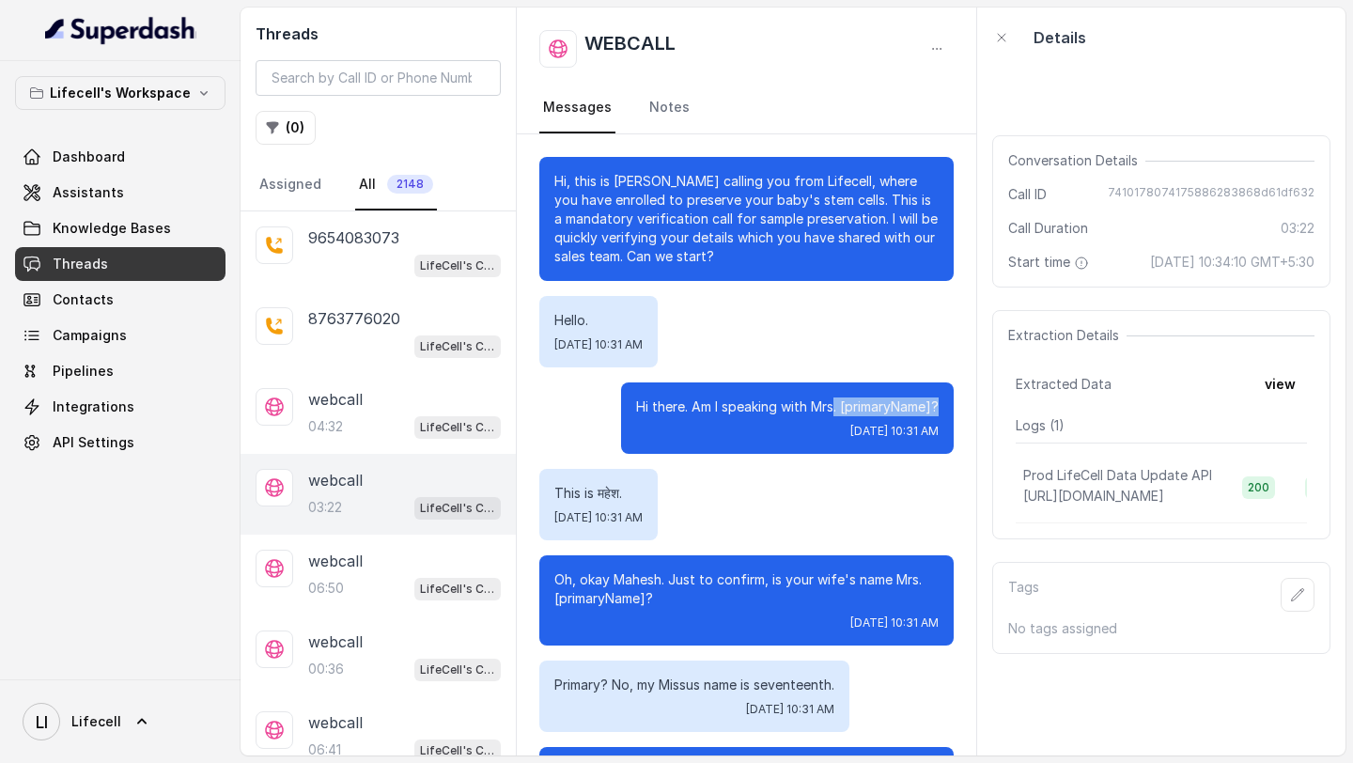
drag, startPoint x: 831, startPoint y: 410, endPoint x: 957, endPoint y: 405, distance: 126.0
click at [834, 348] on div "Hello. Fri, Sep 26, 2025, 10:31 AM" at bounding box center [746, 331] width 414 height 71
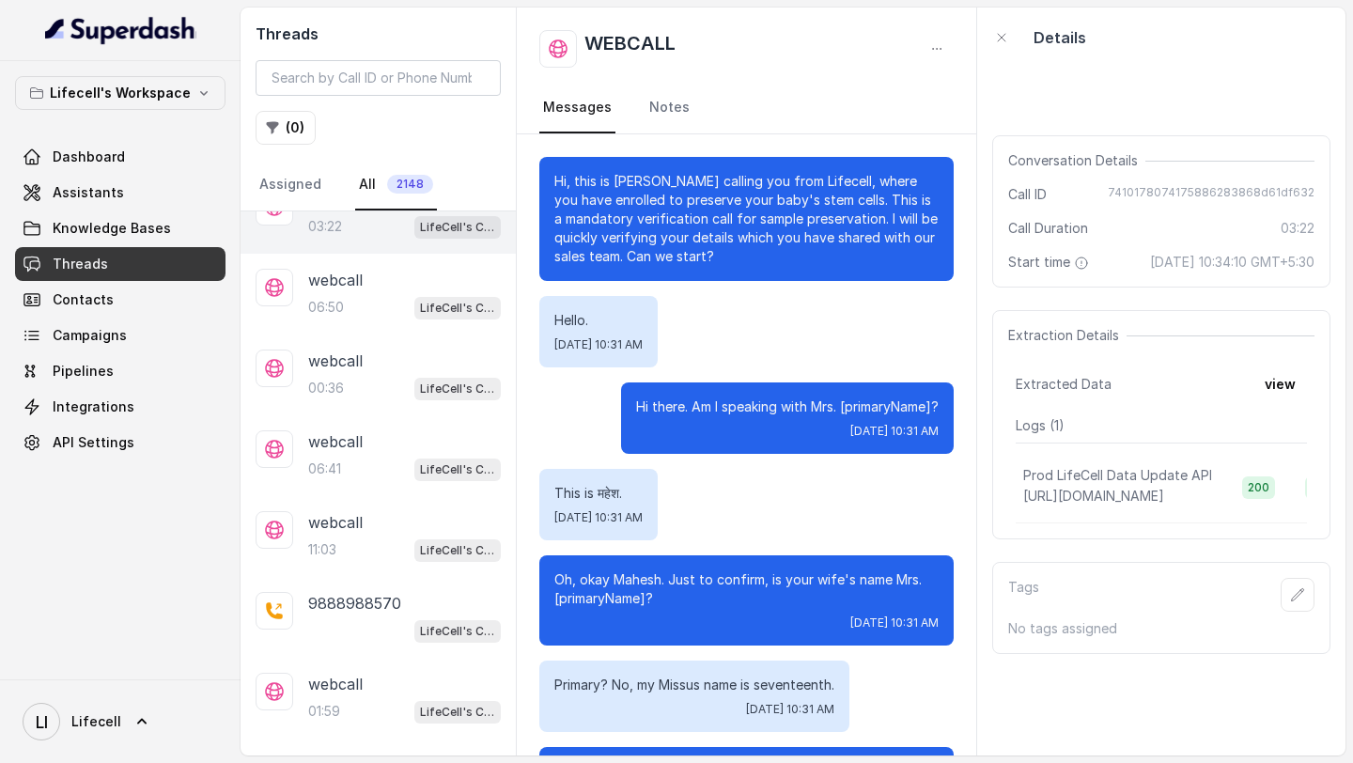
scroll to position [312, 0]
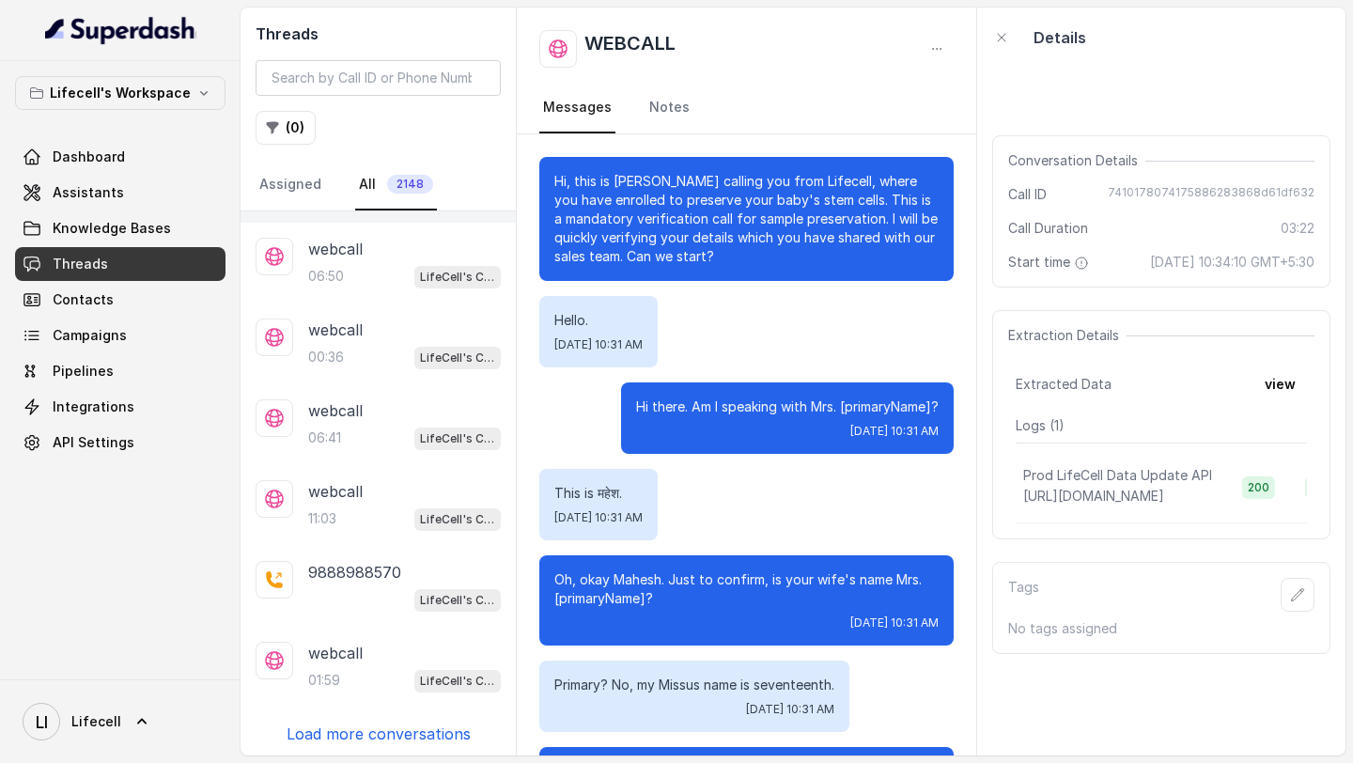
click at [359, 727] on p "Load more conversations" at bounding box center [378, 733] width 184 height 23
click at [363, 679] on div "01:59 LifeCell's Call Assistant" at bounding box center [404, 680] width 193 height 24
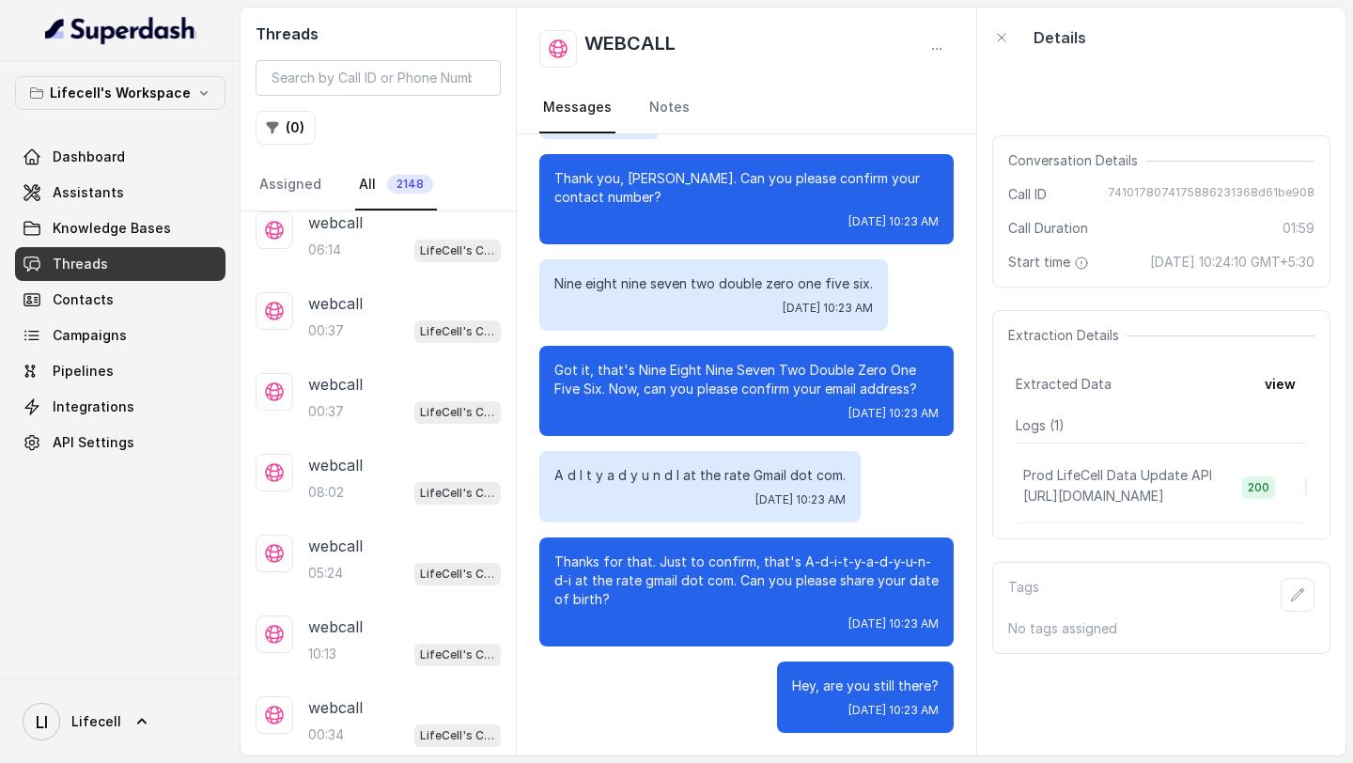
scroll to position [1115, 0]
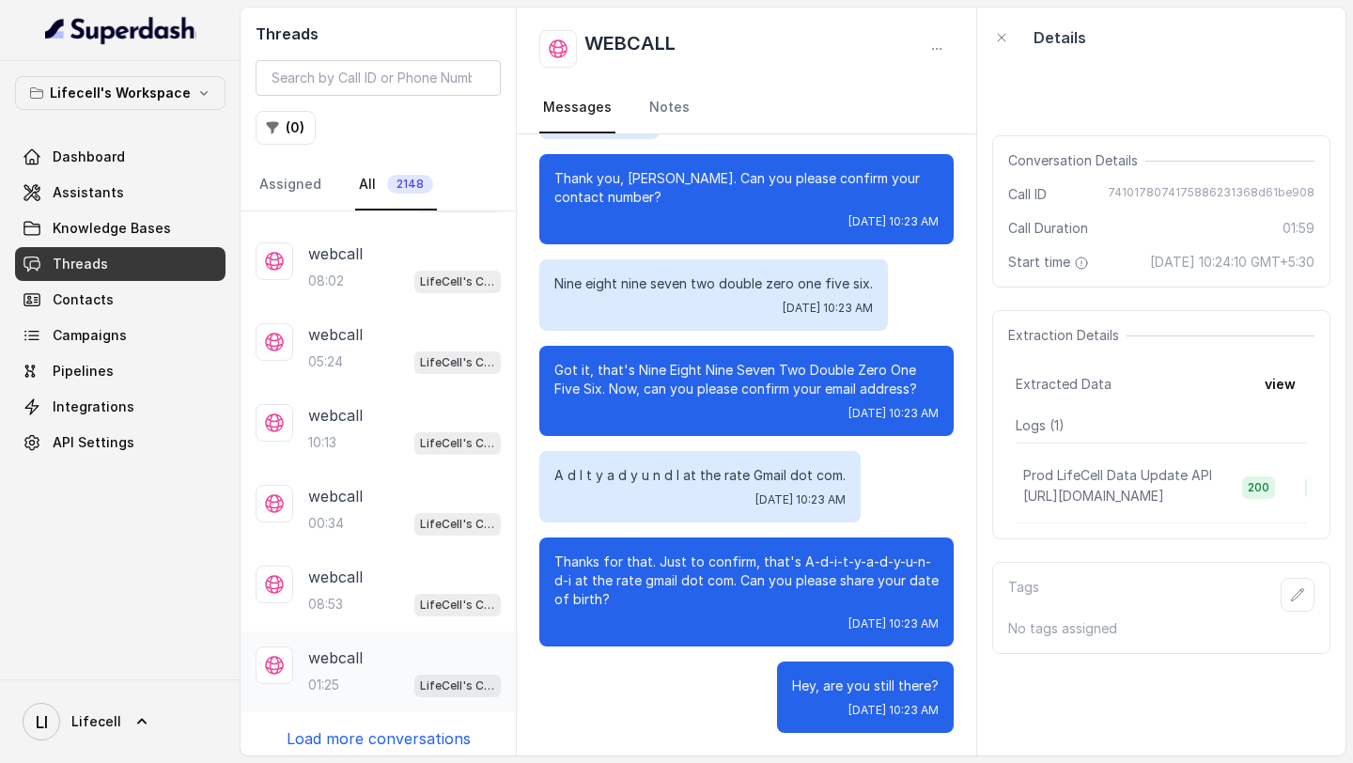
click at [354, 658] on p "webcall" at bounding box center [335, 657] width 54 height 23
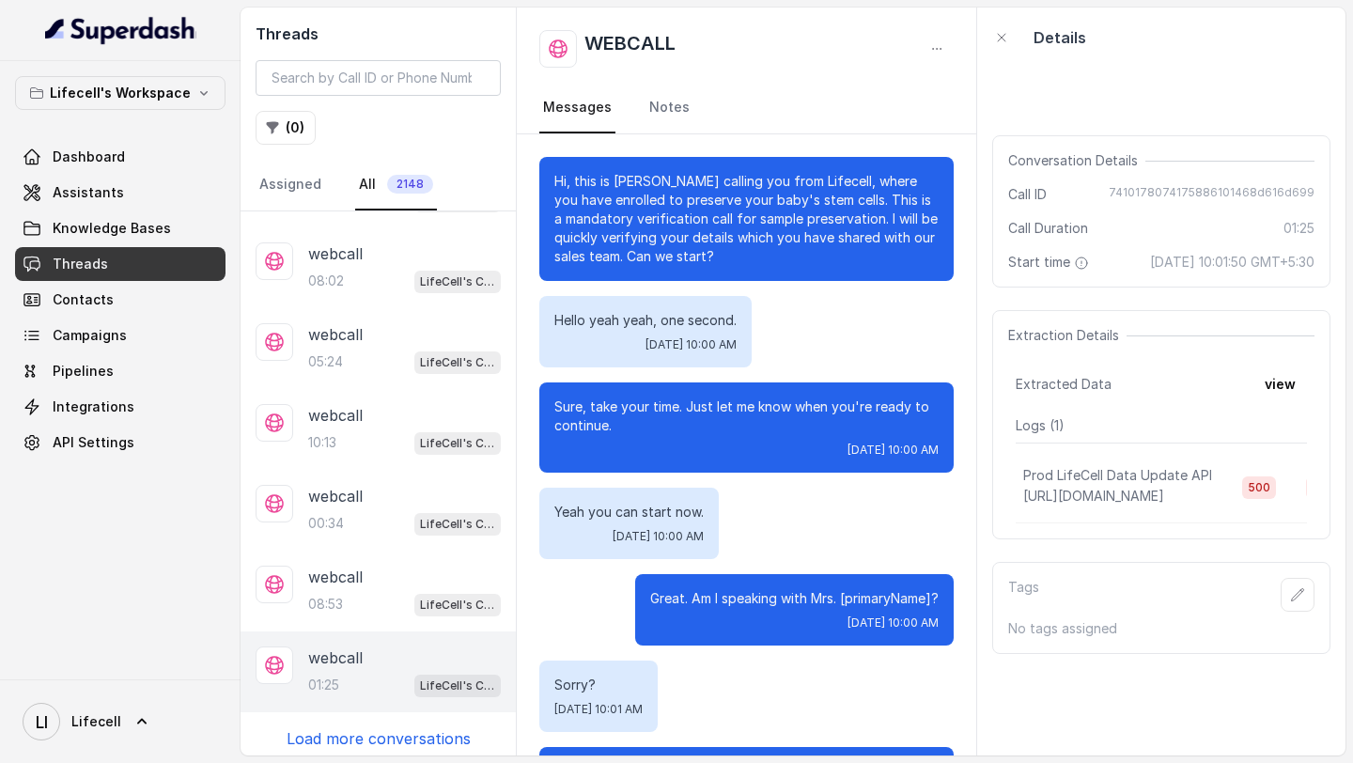
scroll to position [871, 0]
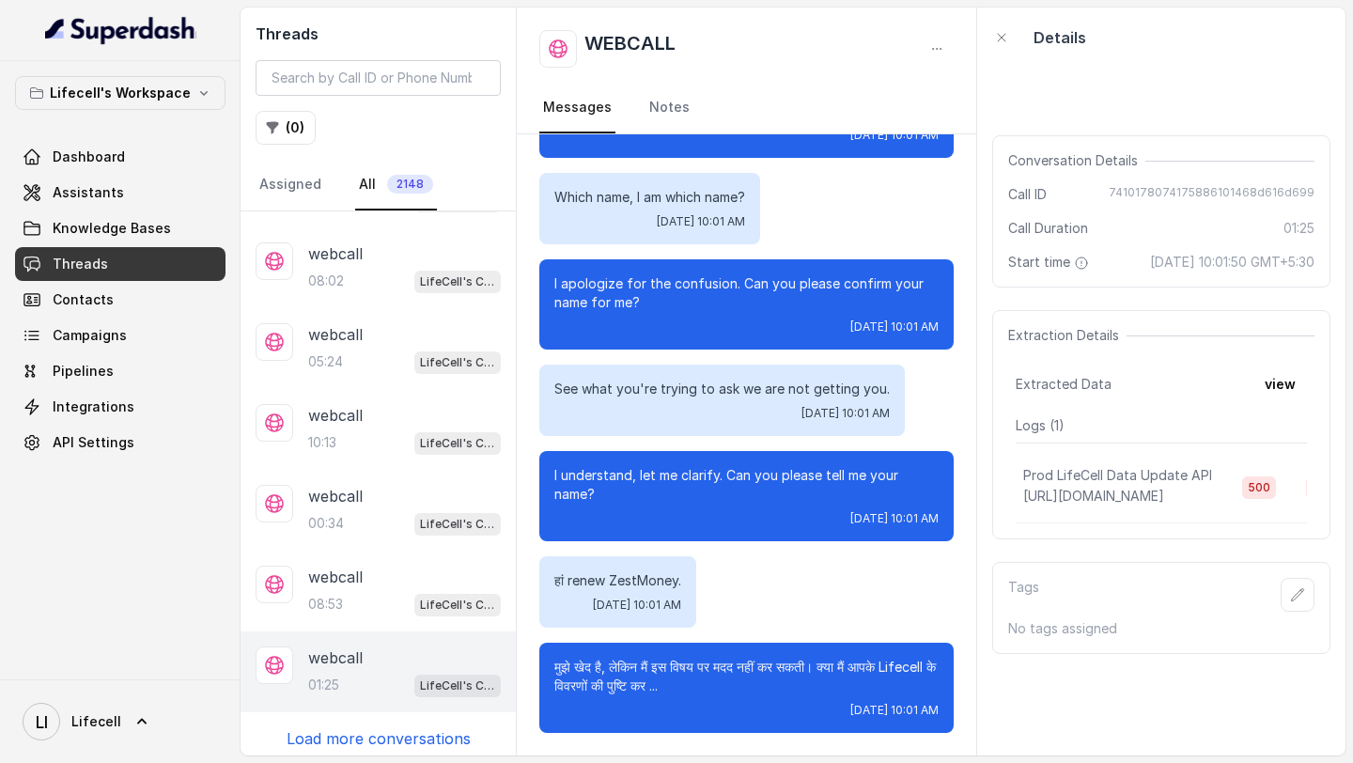
click at [382, 727] on p "Load more conversations" at bounding box center [378, 738] width 184 height 23
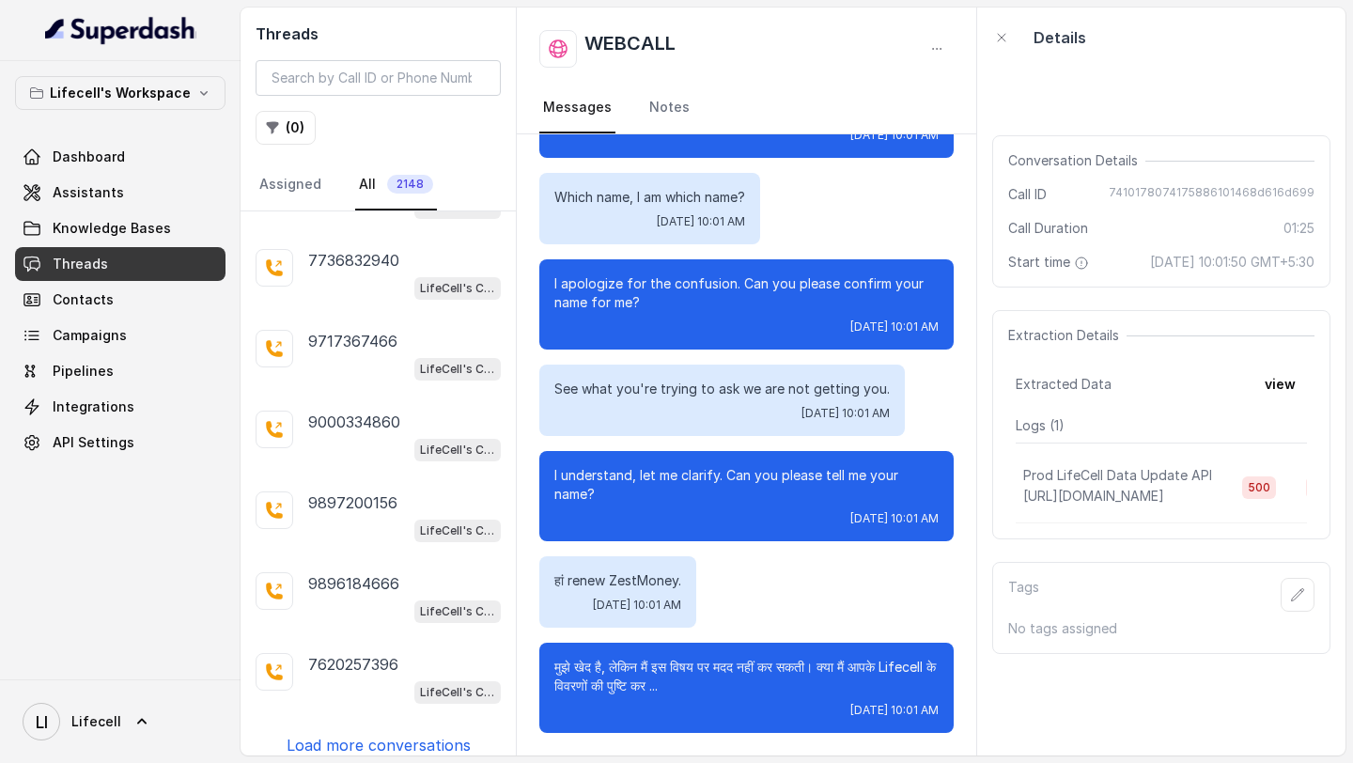
scroll to position [1917, 0]
click at [374, 499] on p "9897200156" at bounding box center [352, 501] width 89 height 23
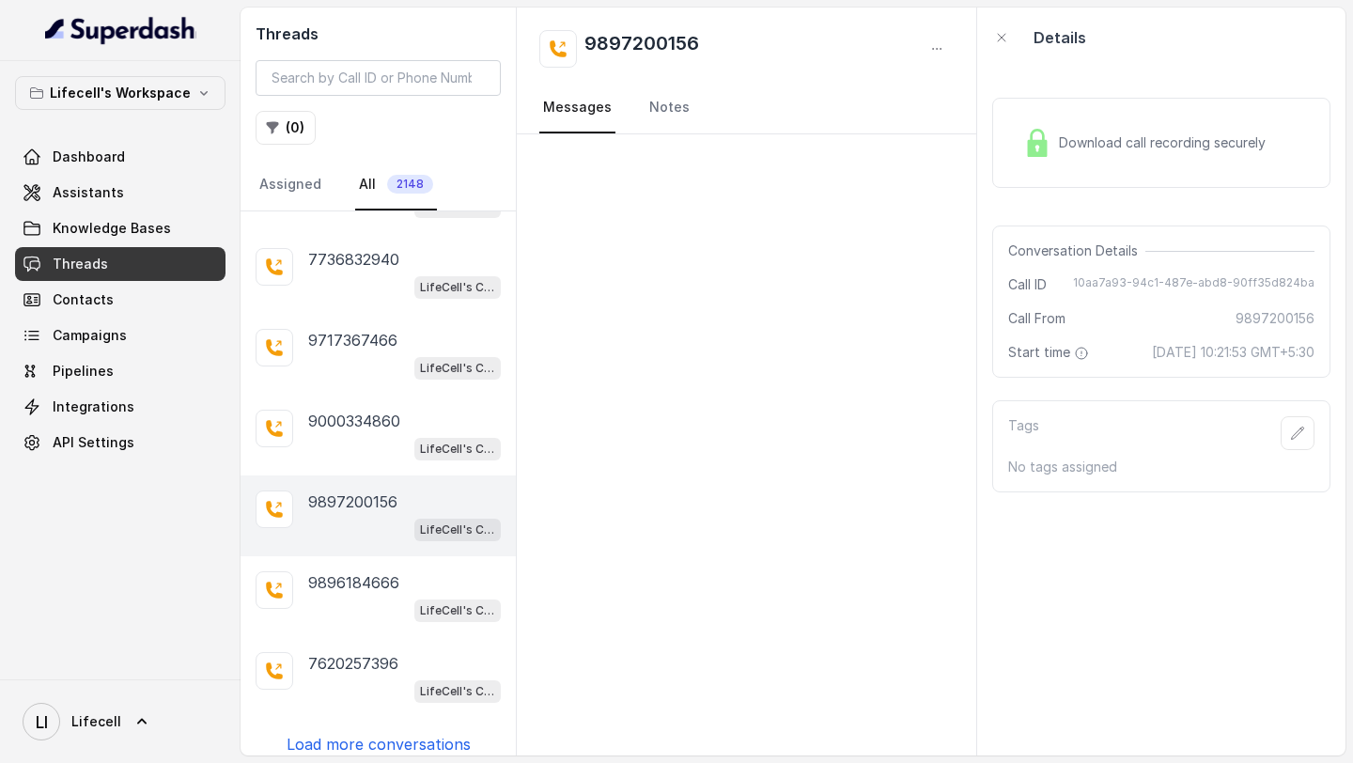
click at [395, 733] on p "Load more conversations" at bounding box center [378, 744] width 184 height 23
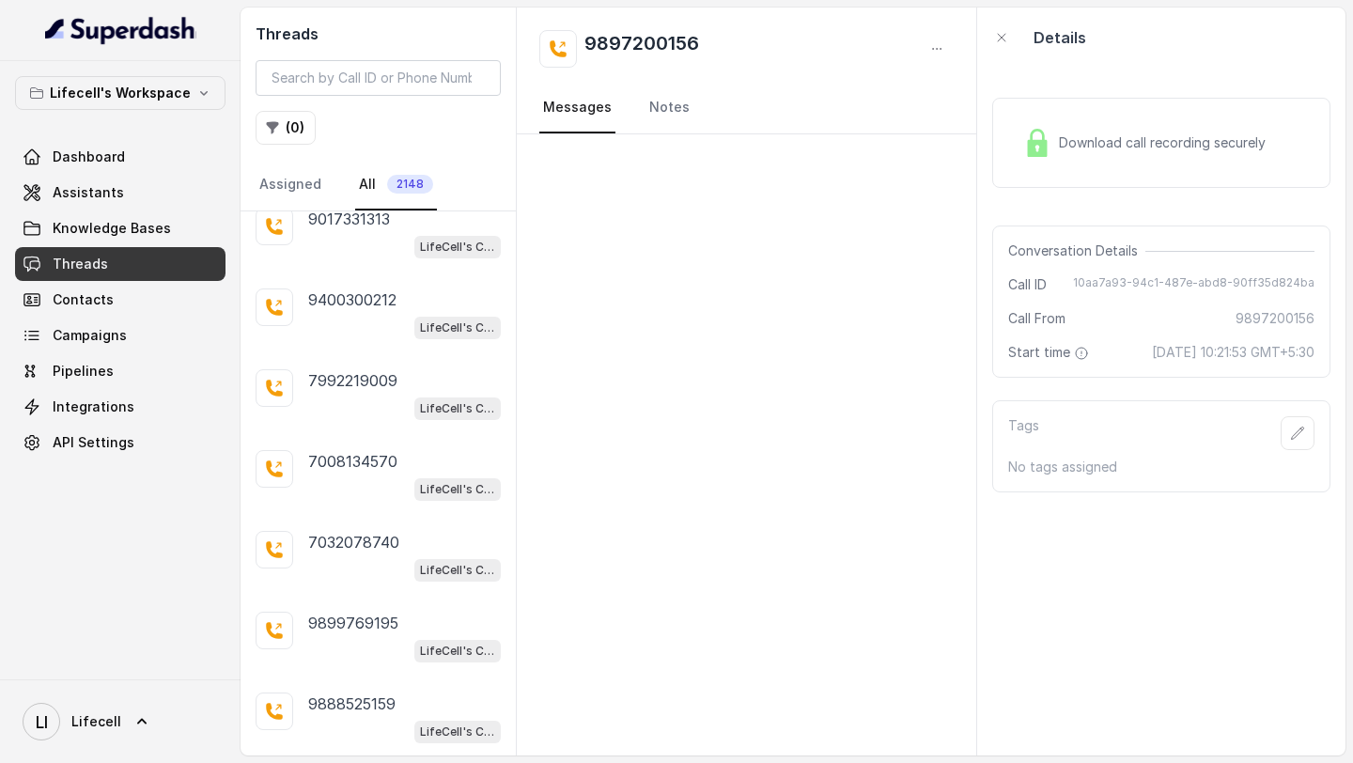
scroll to position [2721, 0]
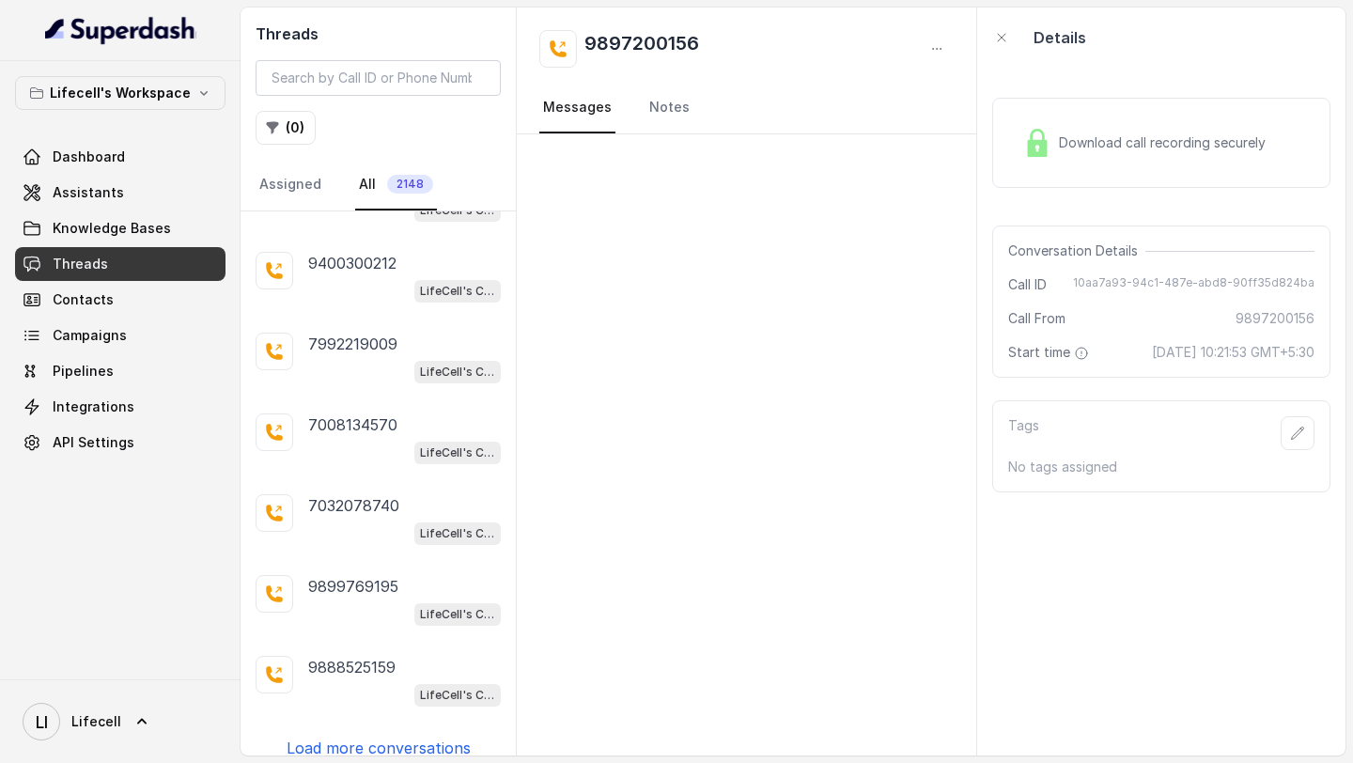
click at [386, 736] on p "Load more conversations" at bounding box center [378, 747] width 184 height 23
click at [343, 560] on div "9899769195 LifeCell's Call Assistant" at bounding box center [377, 600] width 275 height 81
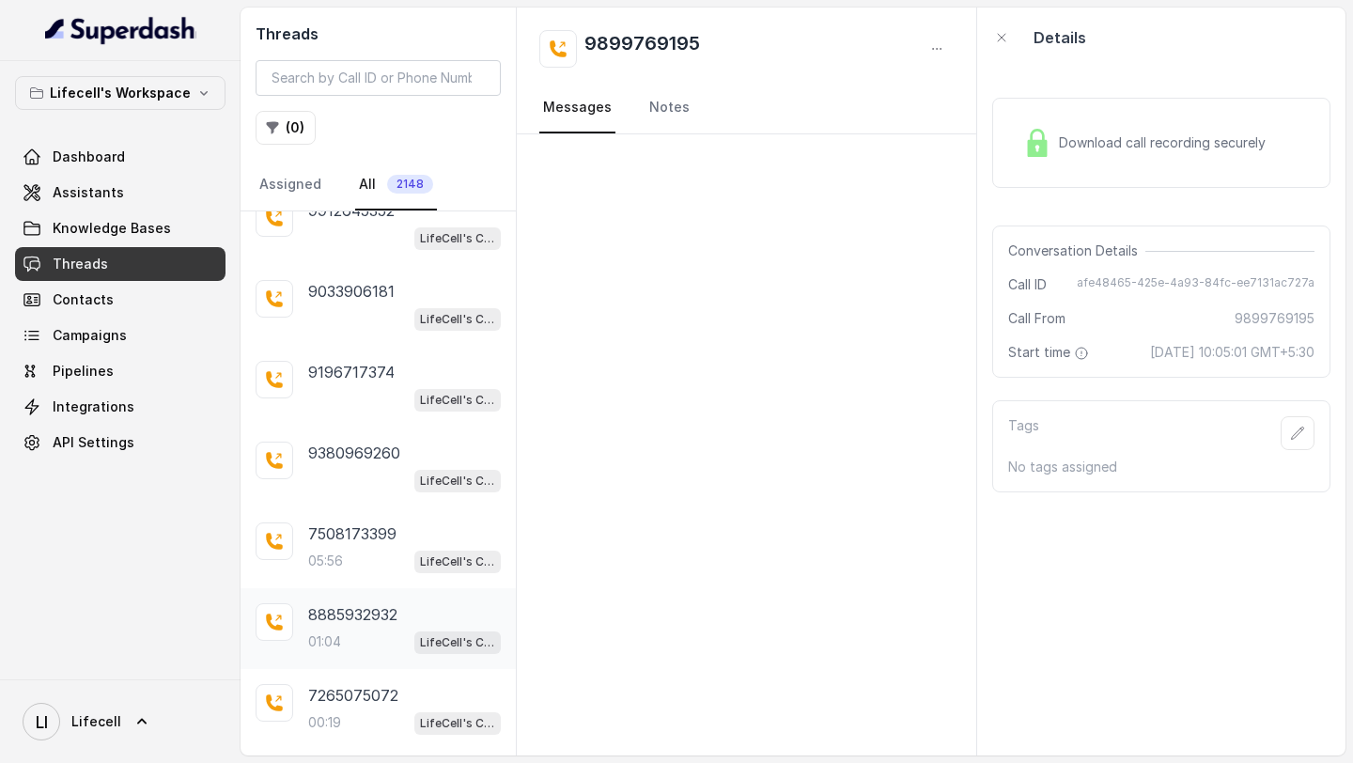
scroll to position [3524, 0]
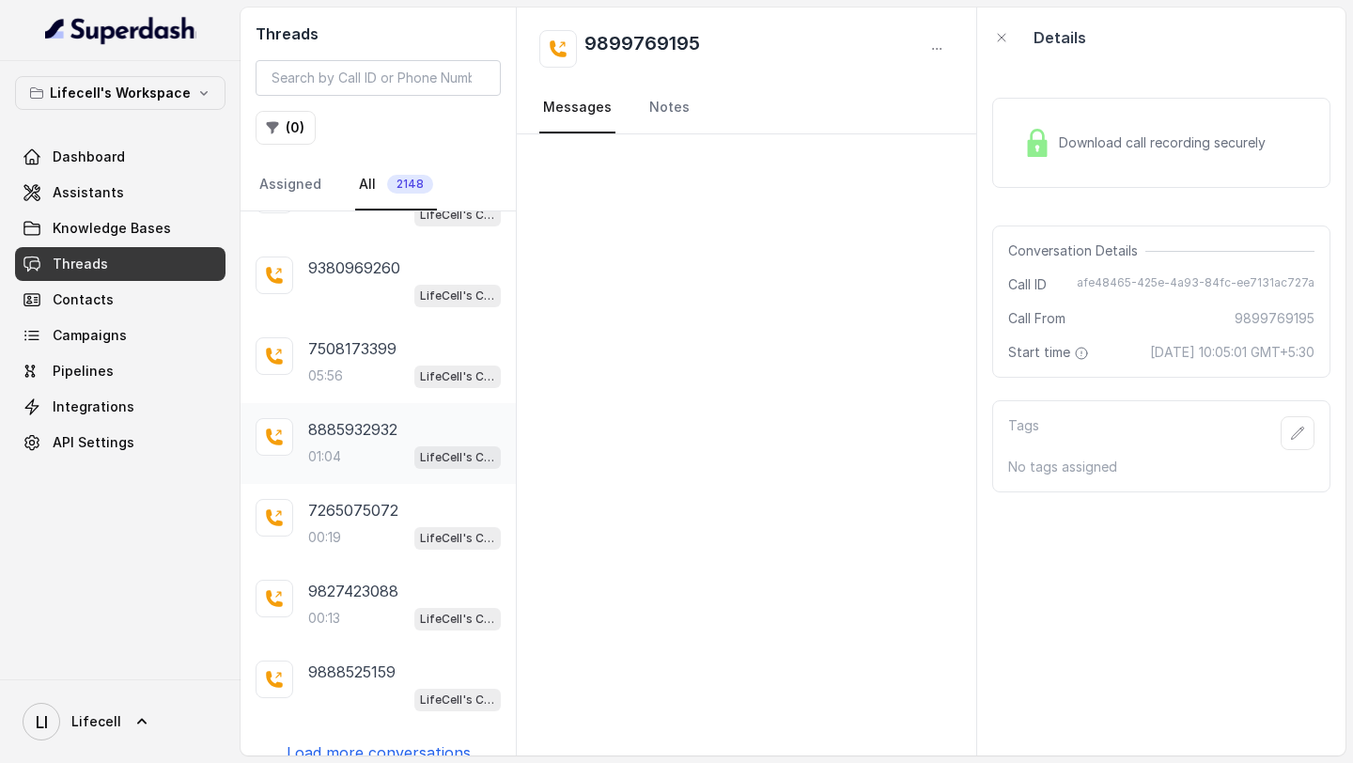
click at [379, 606] on div "00:13 LifeCell's Call Assistant" at bounding box center [404, 618] width 193 height 24
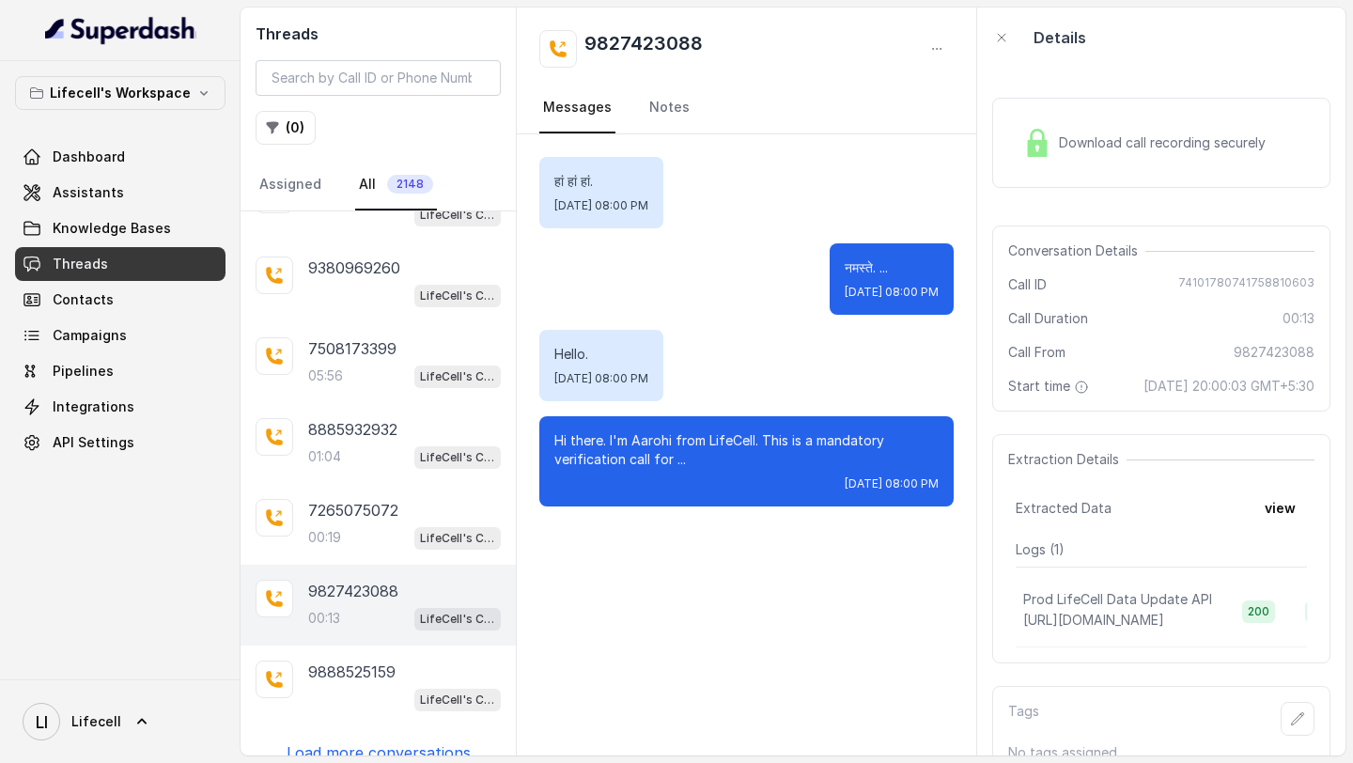
scroll to position [3493, 0]
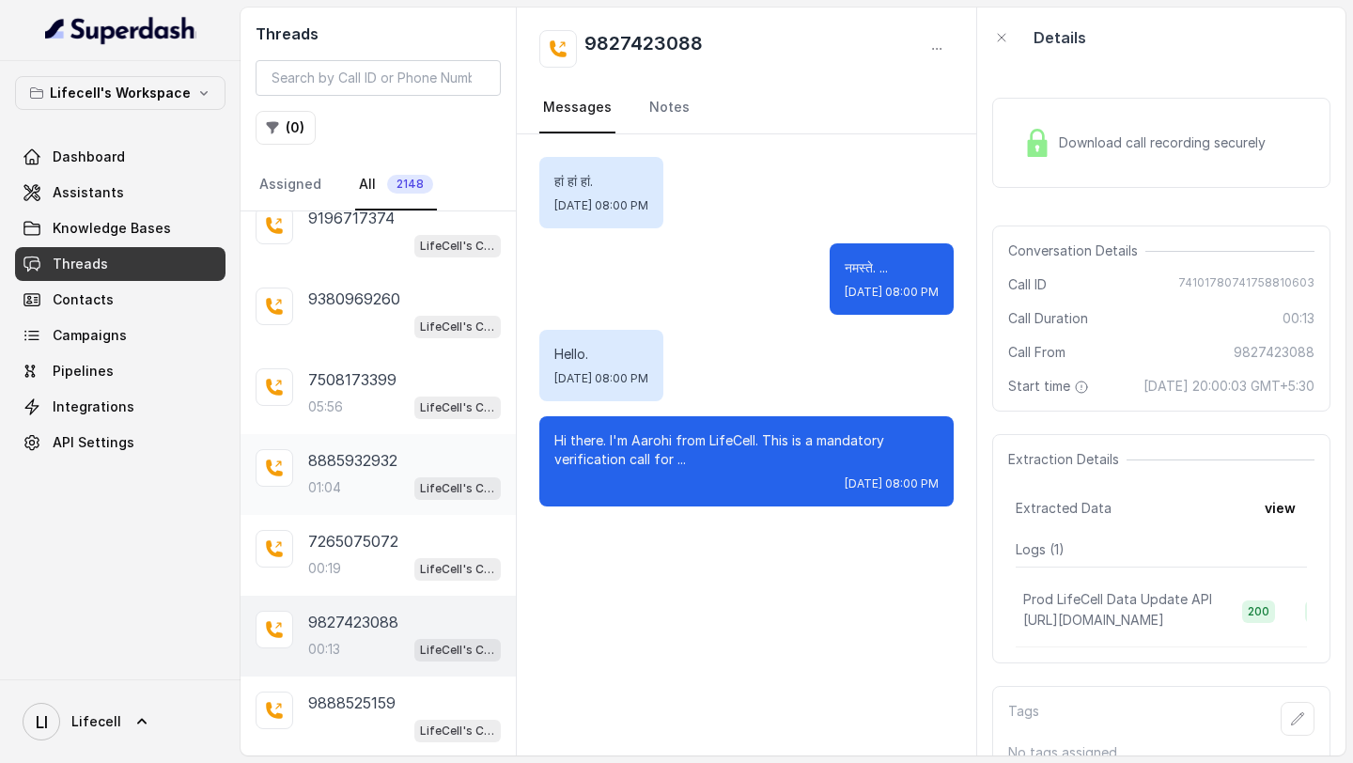
click at [395, 475] on div "01:04 LifeCell's Call Assistant" at bounding box center [404, 487] width 193 height 24
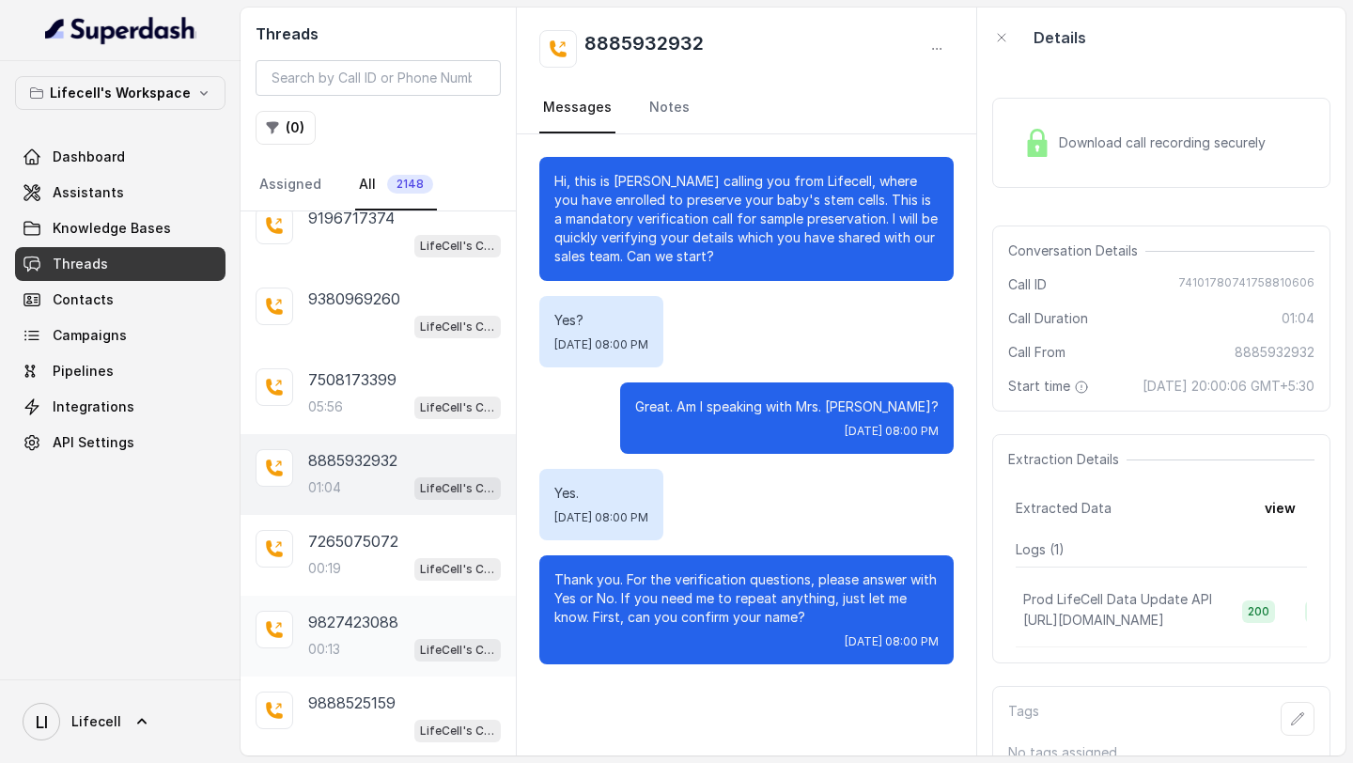
scroll to position [3524, 0]
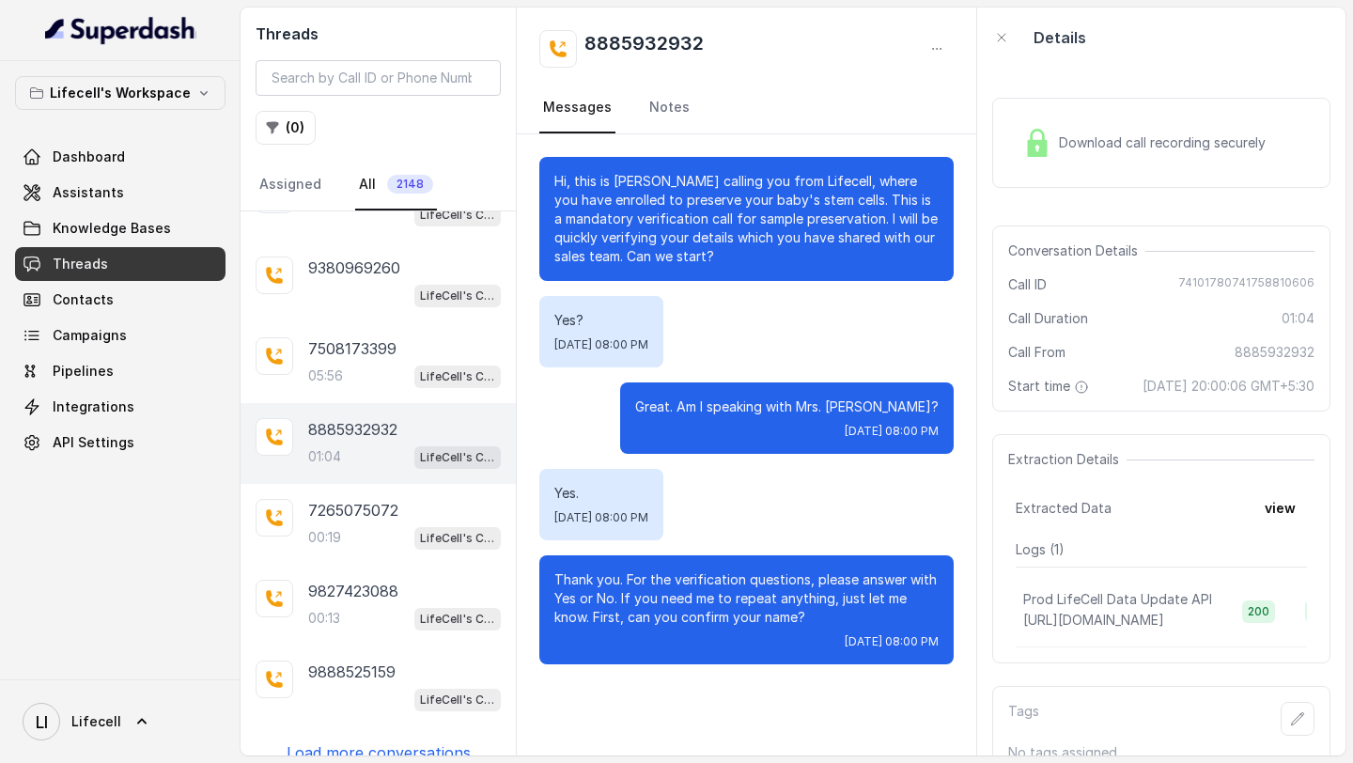
click at [414, 741] on p "Load more conversations" at bounding box center [378, 752] width 184 height 23
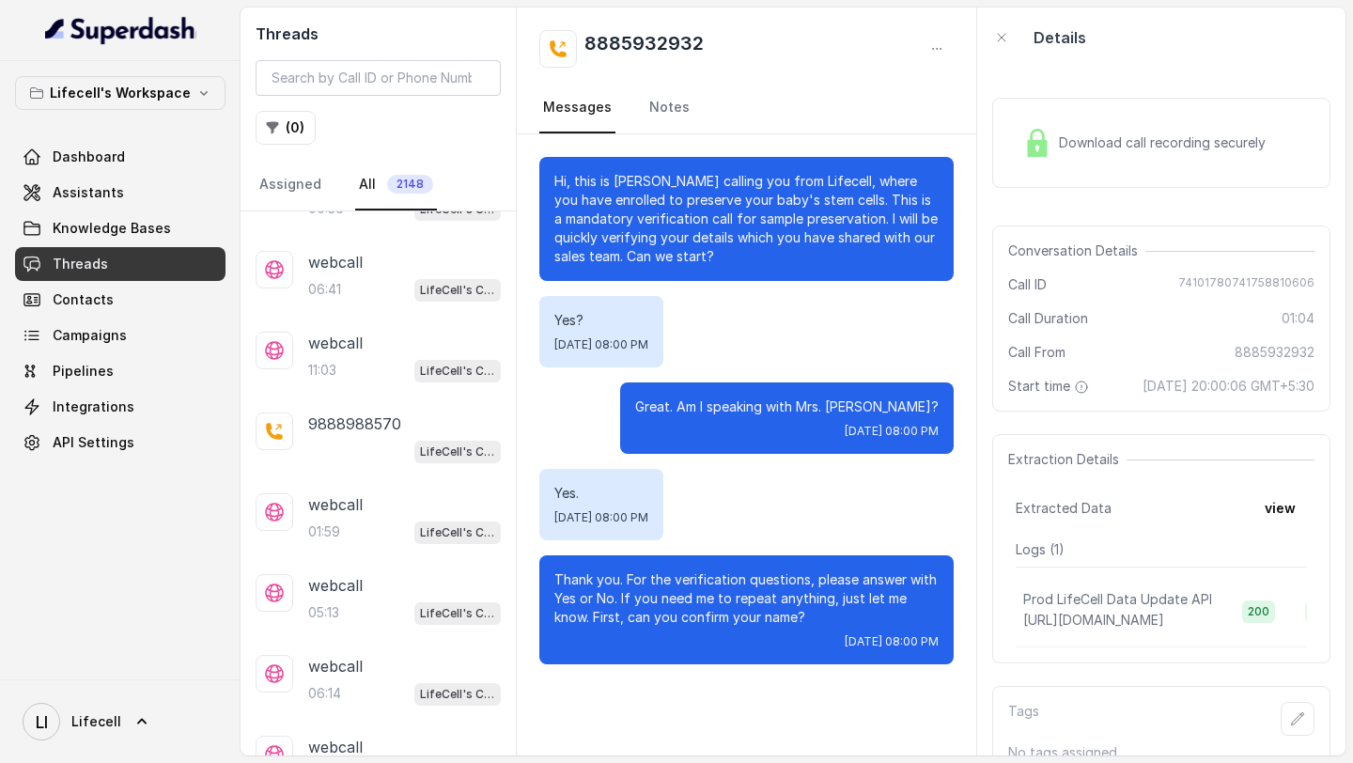
scroll to position [0, 0]
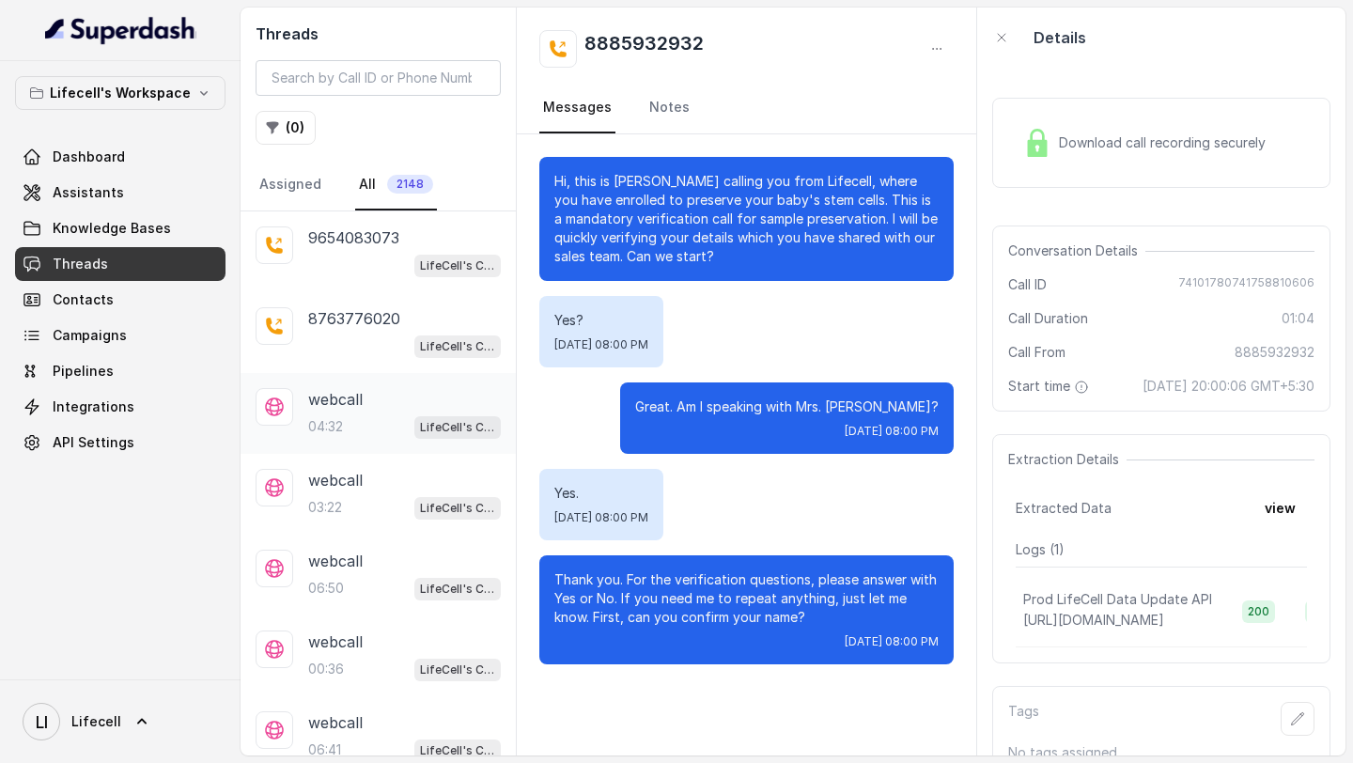
click at [364, 383] on div "webcall 04:32 LifeCell's Call Assistant" at bounding box center [377, 413] width 275 height 81
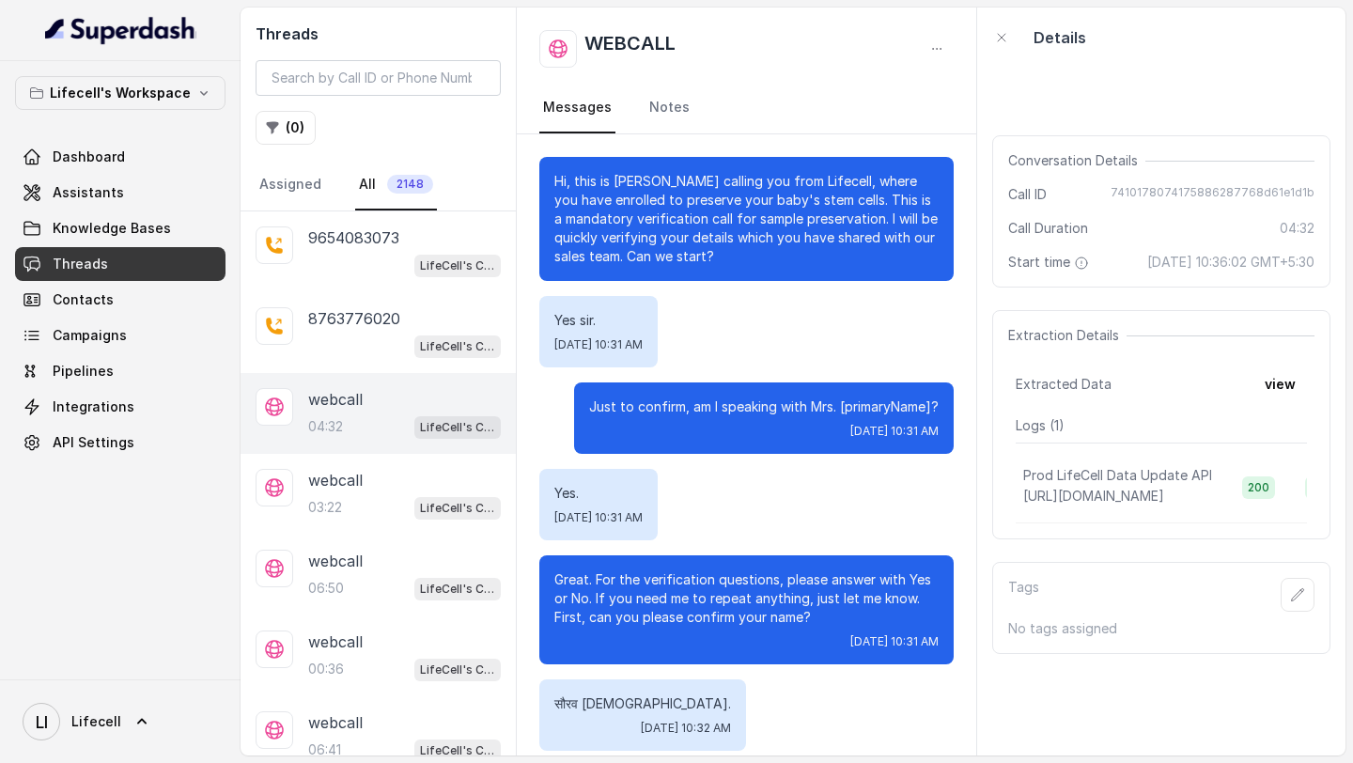
scroll to position [1682, 0]
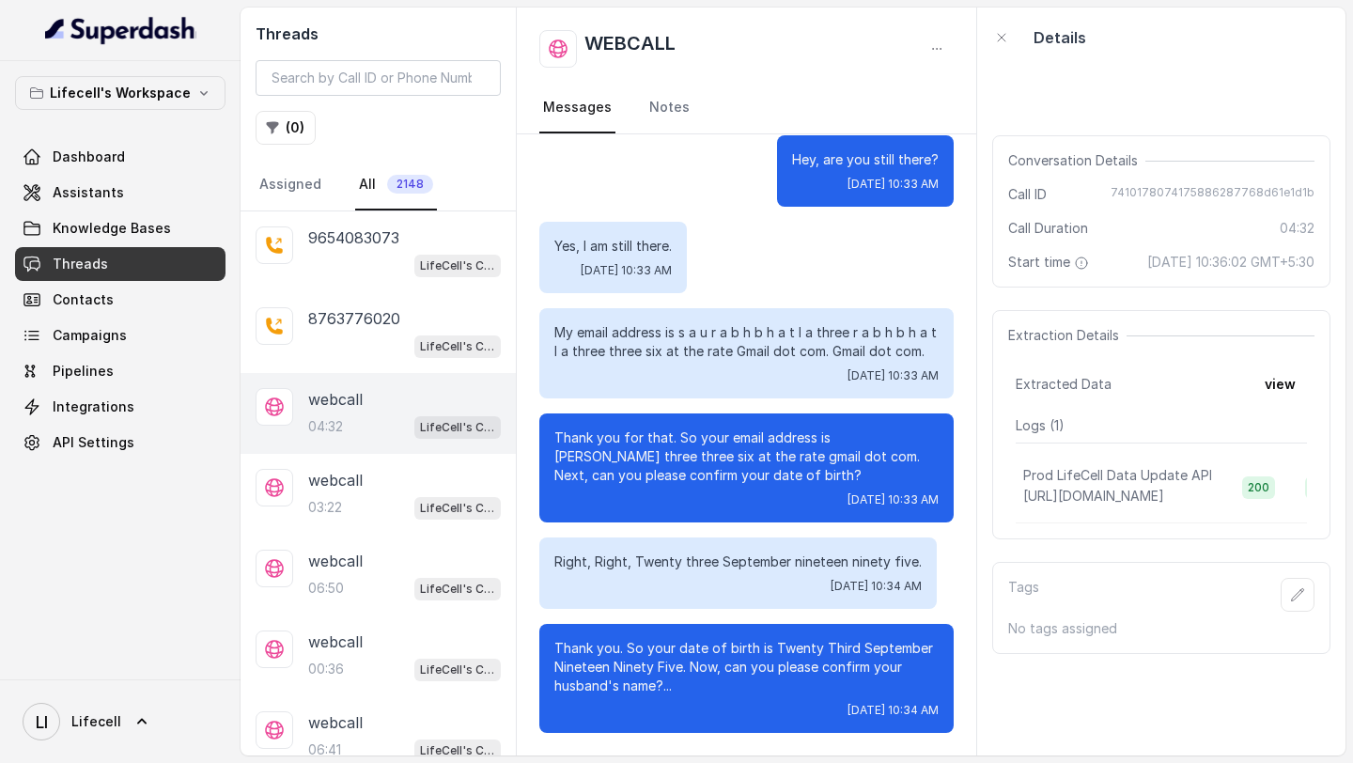
click at [1152, 195] on span "7410178074175886287768d61e1d1b" at bounding box center [1212, 194] width 204 height 19
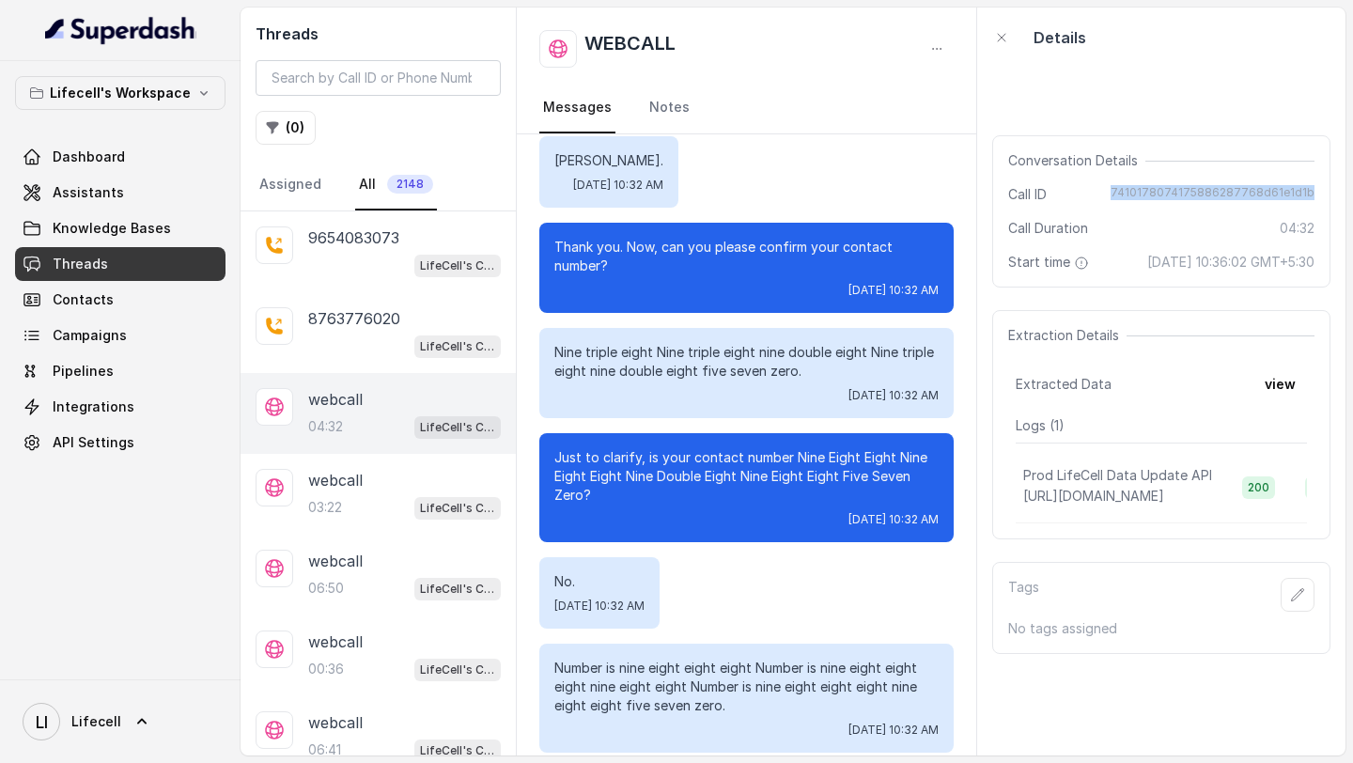
scroll to position [735, 0]
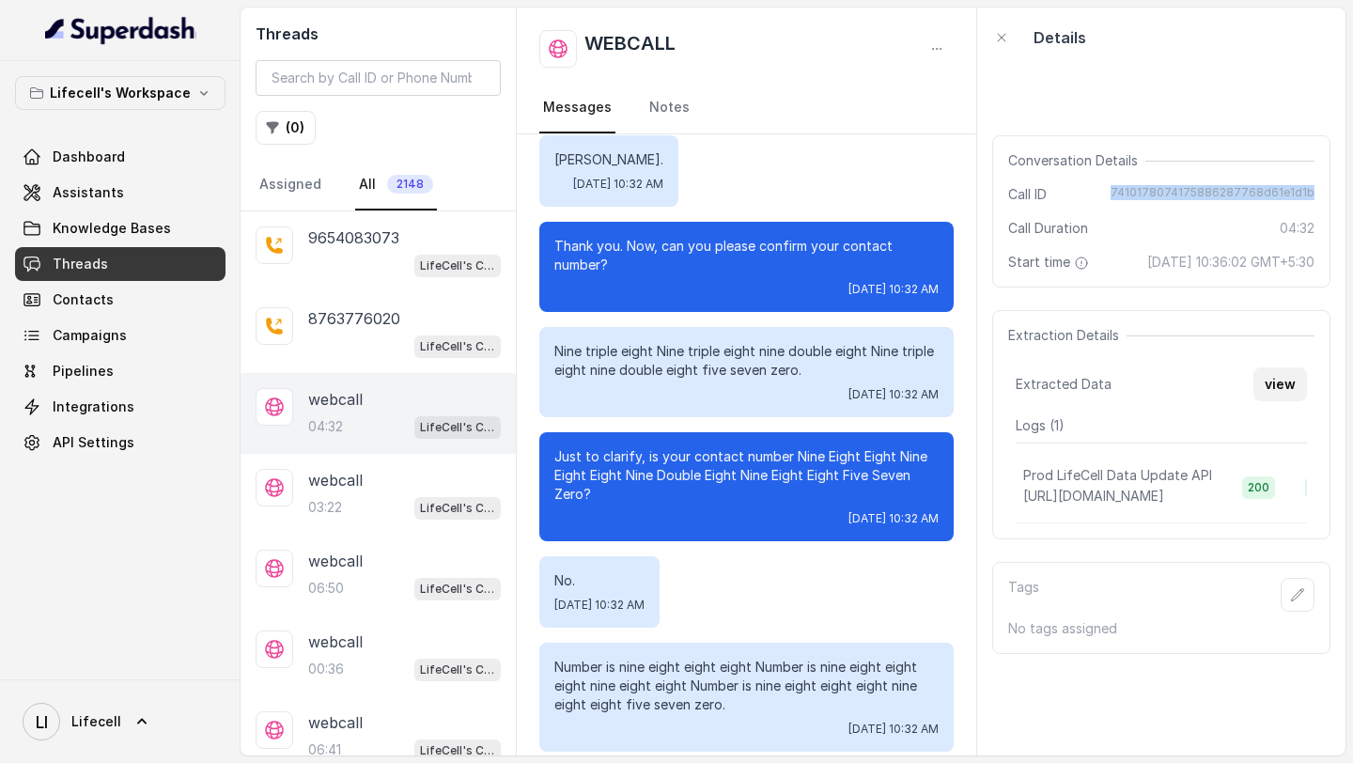
click at [1276, 401] on button "view" at bounding box center [1280, 384] width 54 height 34
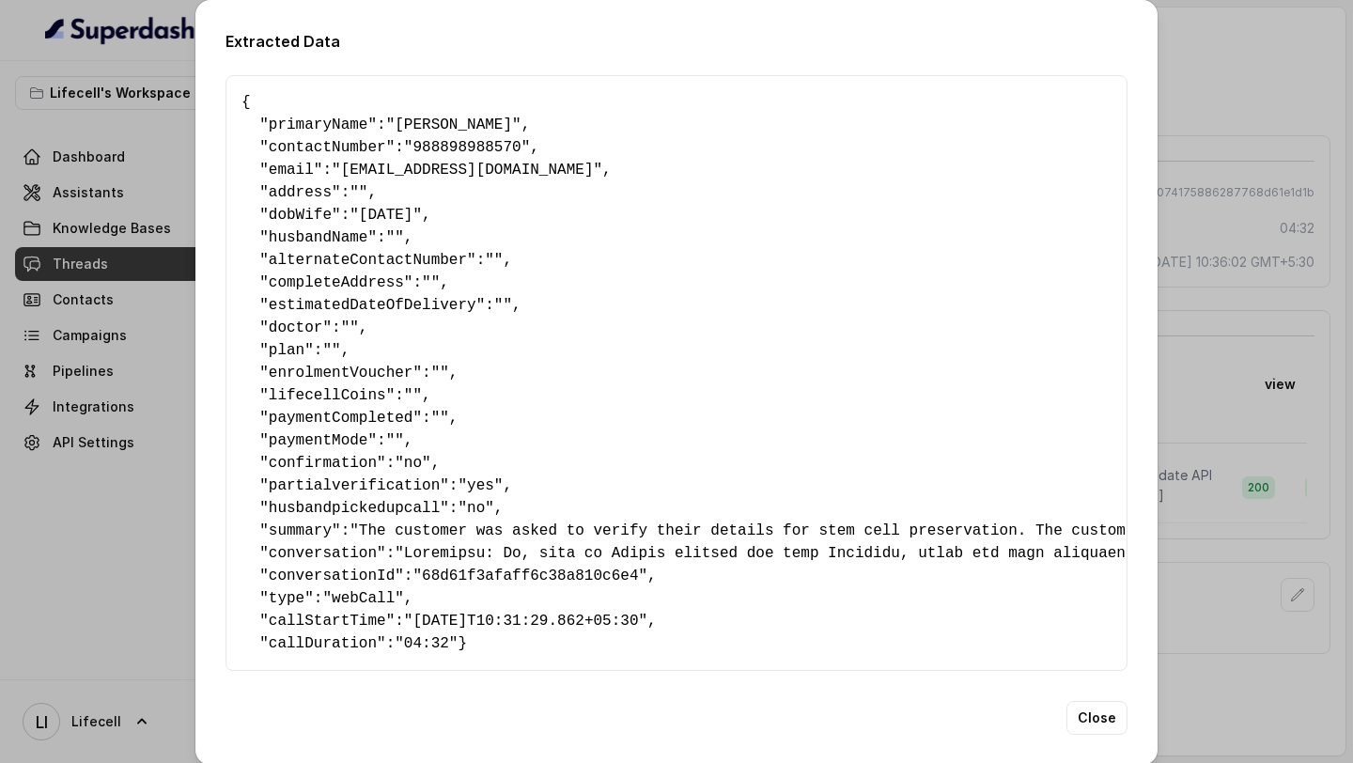
click at [1277, 405] on div "Extracted Data { " primaryName ": "सौरभ भाटिया" , " contactNumber ": "988898988…" at bounding box center [676, 381] width 1353 height 763
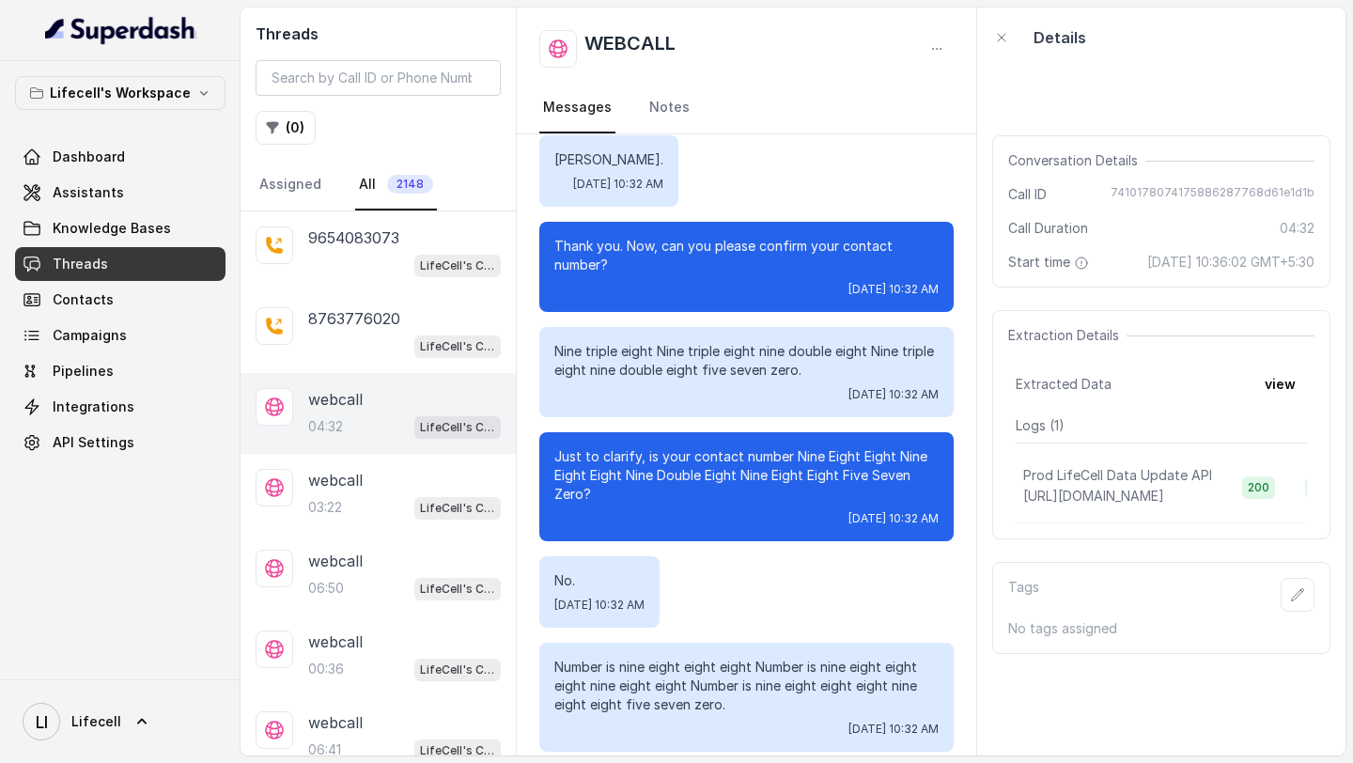
click at [1209, 193] on span "7410178074175886287768d61e1d1b" at bounding box center [1212, 194] width 204 height 19
copy span "7410178074175886287768d61e1d1b"
click at [1287, 401] on button "view" at bounding box center [1280, 384] width 54 height 34
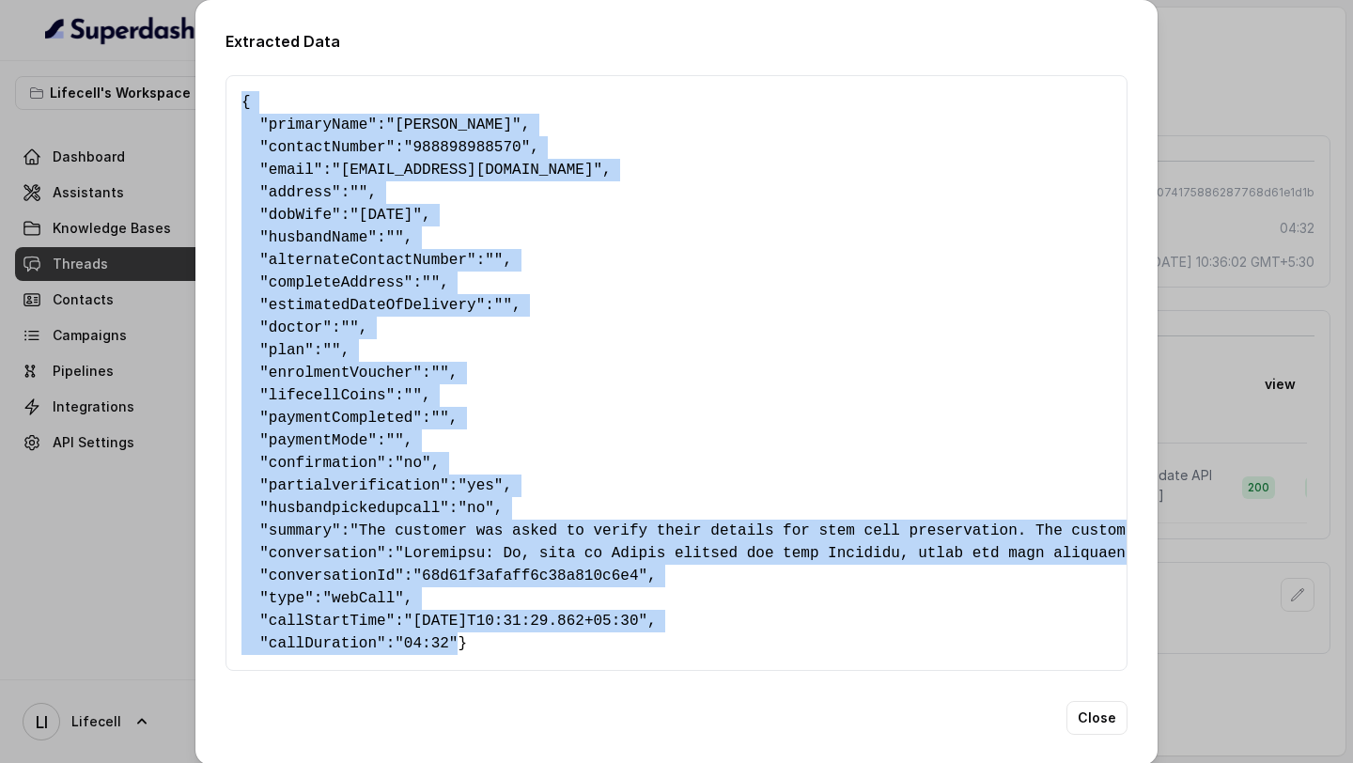
drag, startPoint x: 507, startPoint y: 647, endPoint x: 228, endPoint y: 97, distance: 617.1
click at [228, 97] on div "{ " primaryName ": "सौरभ भाटिया" , " contactNumber ": "988898988570" , " email …" at bounding box center [676, 373] width 902 height 596
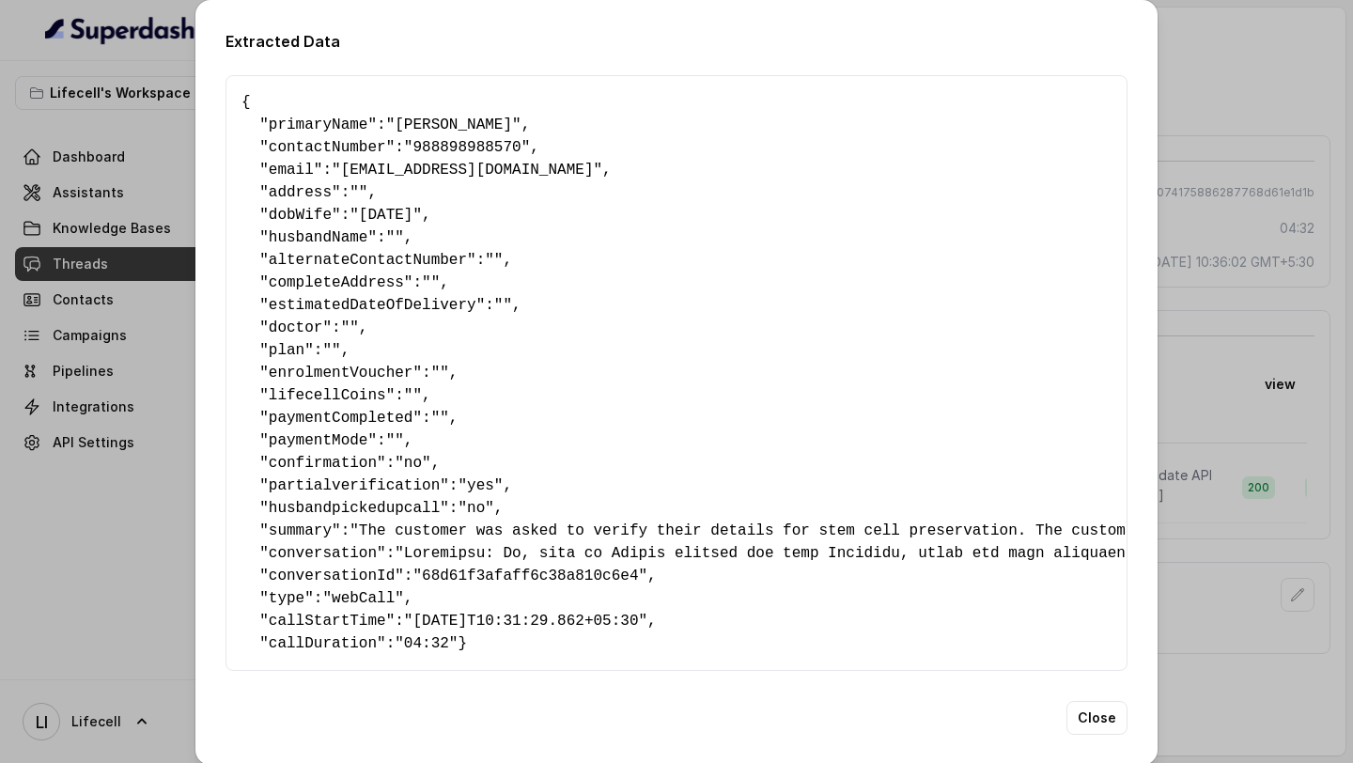
click at [335, 534] on pre "{ " primaryName ": "सौरभ भाटिया" , " contactNumber ": "988898988570" , " email …" at bounding box center [676, 373] width 870 height 564
drag, startPoint x: 294, startPoint y: 659, endPoint x: 228, endPoint y: 60, distance: 602.9
click at [228, 59] on div "Extracted Data { " primaryName ": "सौरभ भाटिया" , " contactNumber ": "988898988…" at bounding box center [676, 382] width 962 height 765
copy pre "{ " primaryName ": "सौरभ भाटिया" , " contactNumber ": "988898988570" , " email …"
click at [332, 627] on span "callStartTime" at bounding box center [327, 620] width 117 height 17
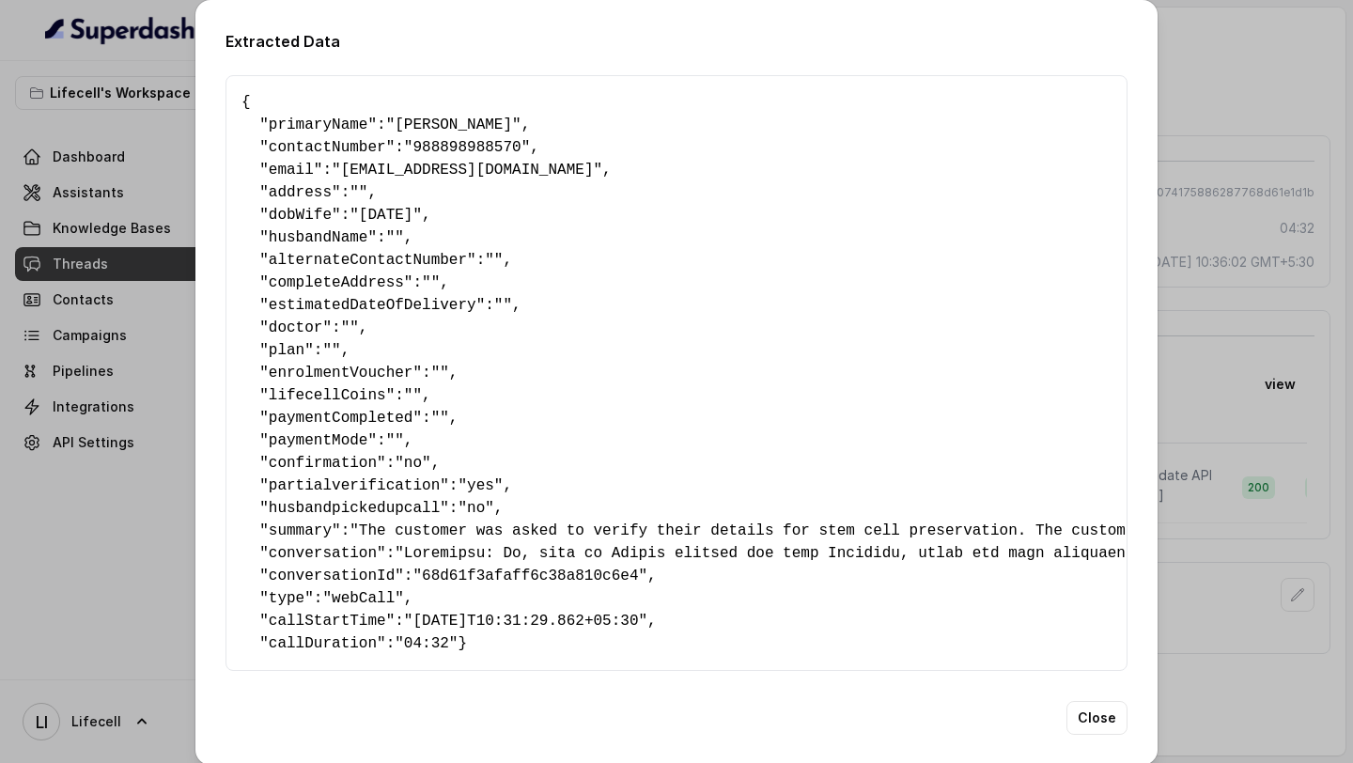
drag, startPoint x: 299, startPoint y: 669, endPoint x: 240, endPoint y: 84, distance: 588.1
click at [240, 84] on div "{ " primaryName ": "सौरभ भाटिया" , " contactNumber ": "988898988570" , " email …" at bounding box center [676, 373] width 902 height 596
copy pre "{ " primaryName ": "सौरभ भाटिया" , " contactNumber ": "988898988570" , " email …"
click at [0, 351] on div "Extracted Data { " primaryName ": "सौरभ भाटिया" , " contactNumber ": "988898988…" at bounding box center [676, 381] width 1353 height 763
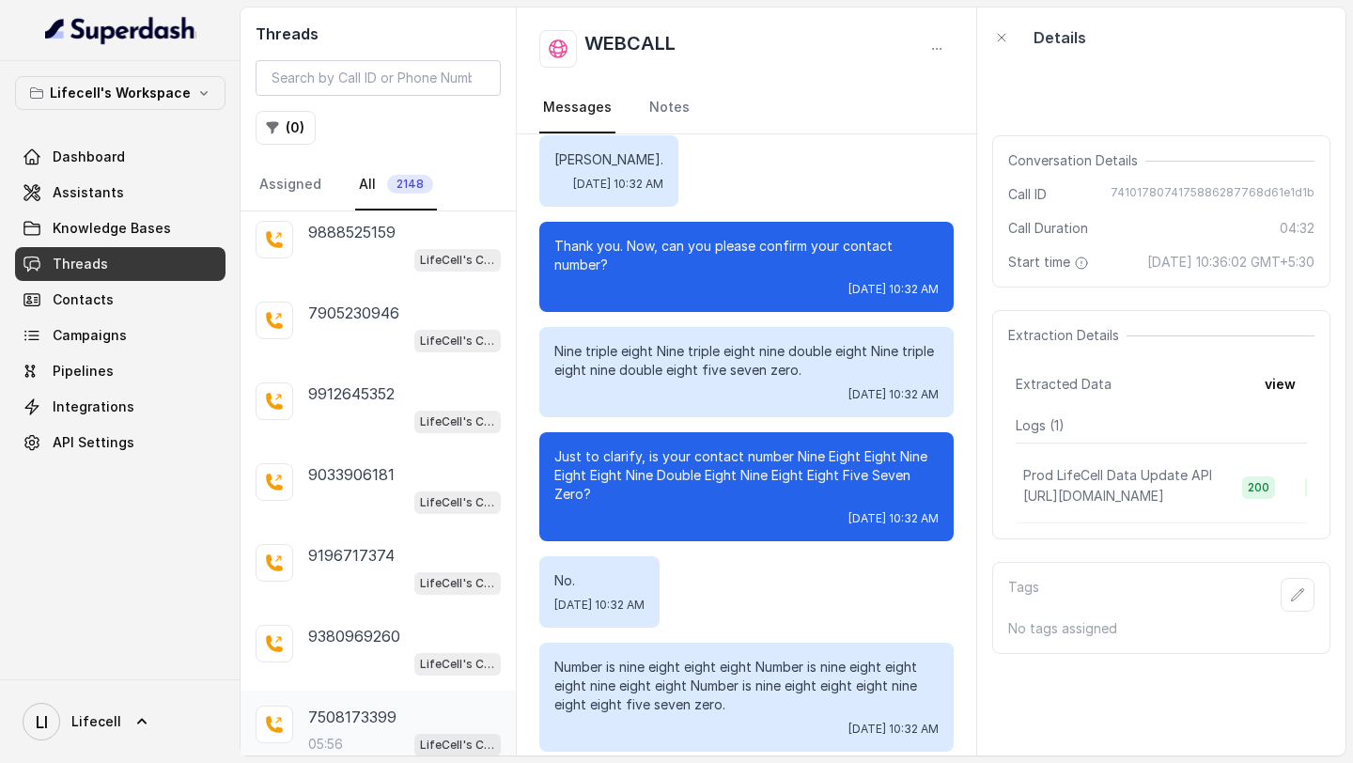
scroll to position [3255, 0]
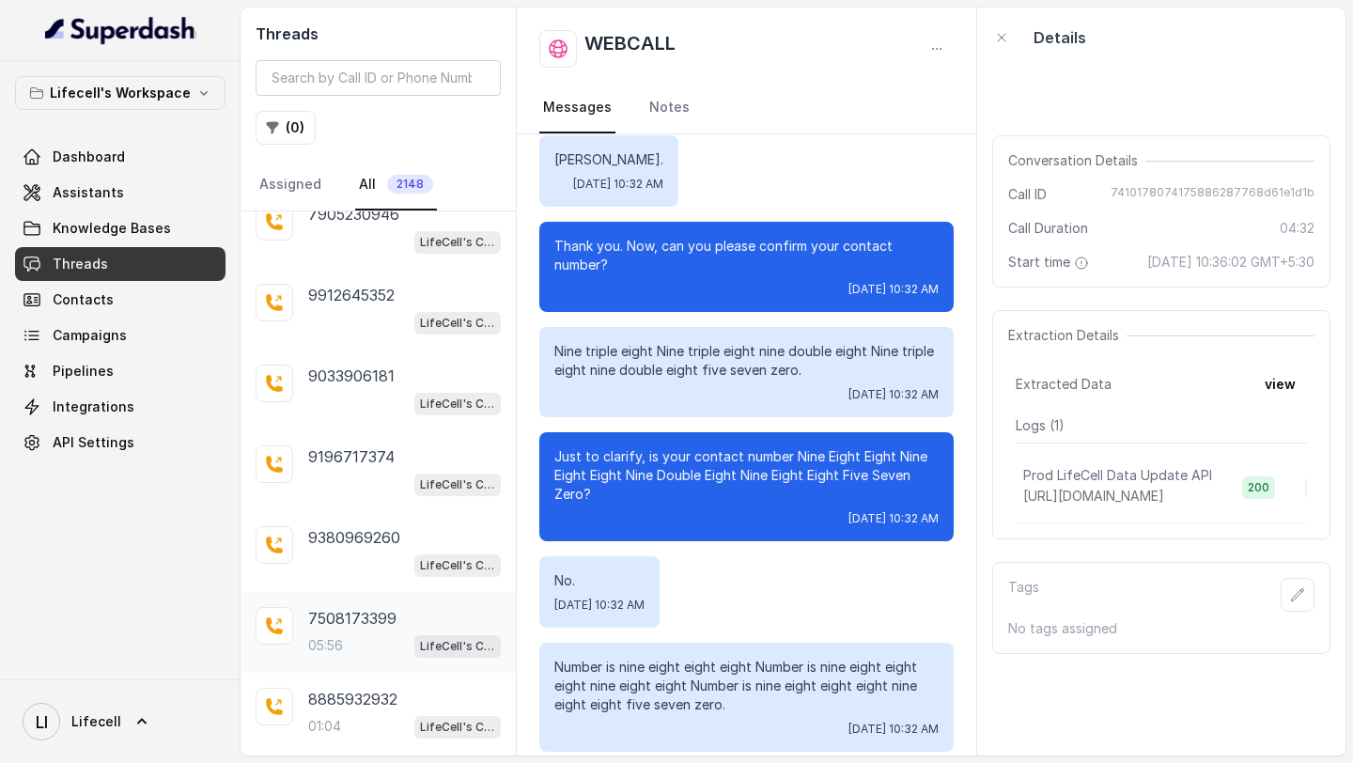
click at [371, 607] on p "7508173399" at bounding box center [352, 618] width 88 height 23
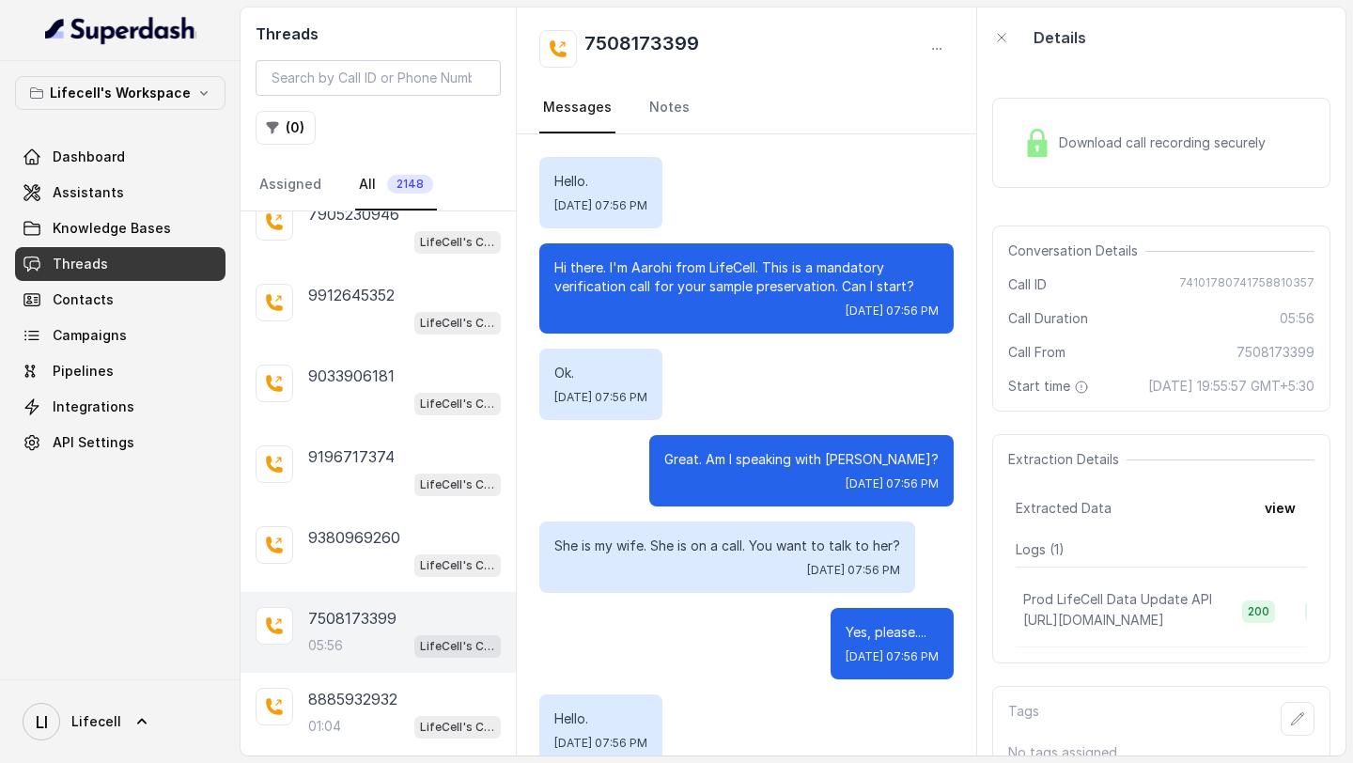
scroll to position [4376, 0]
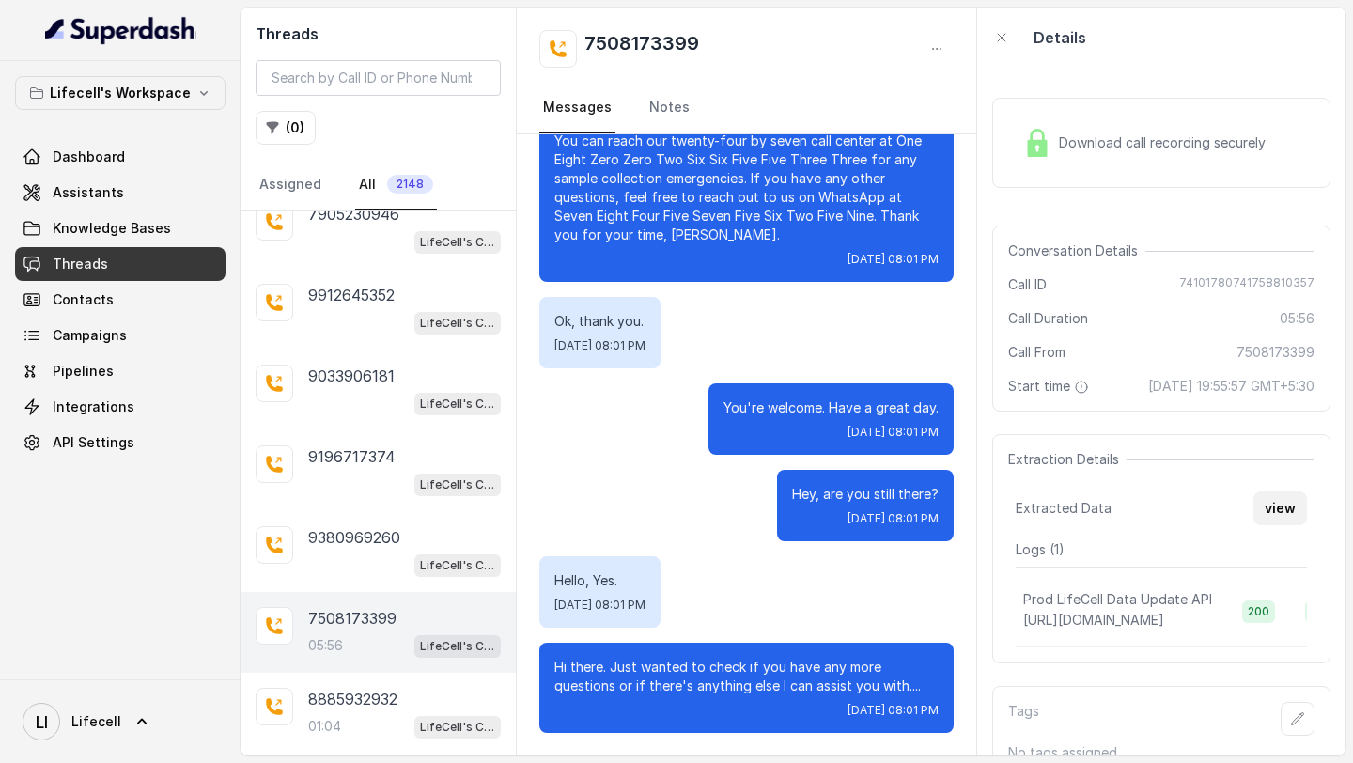
click at [1271, 525] on button "view" at bounding box center [1280, 508] width 54 height 34
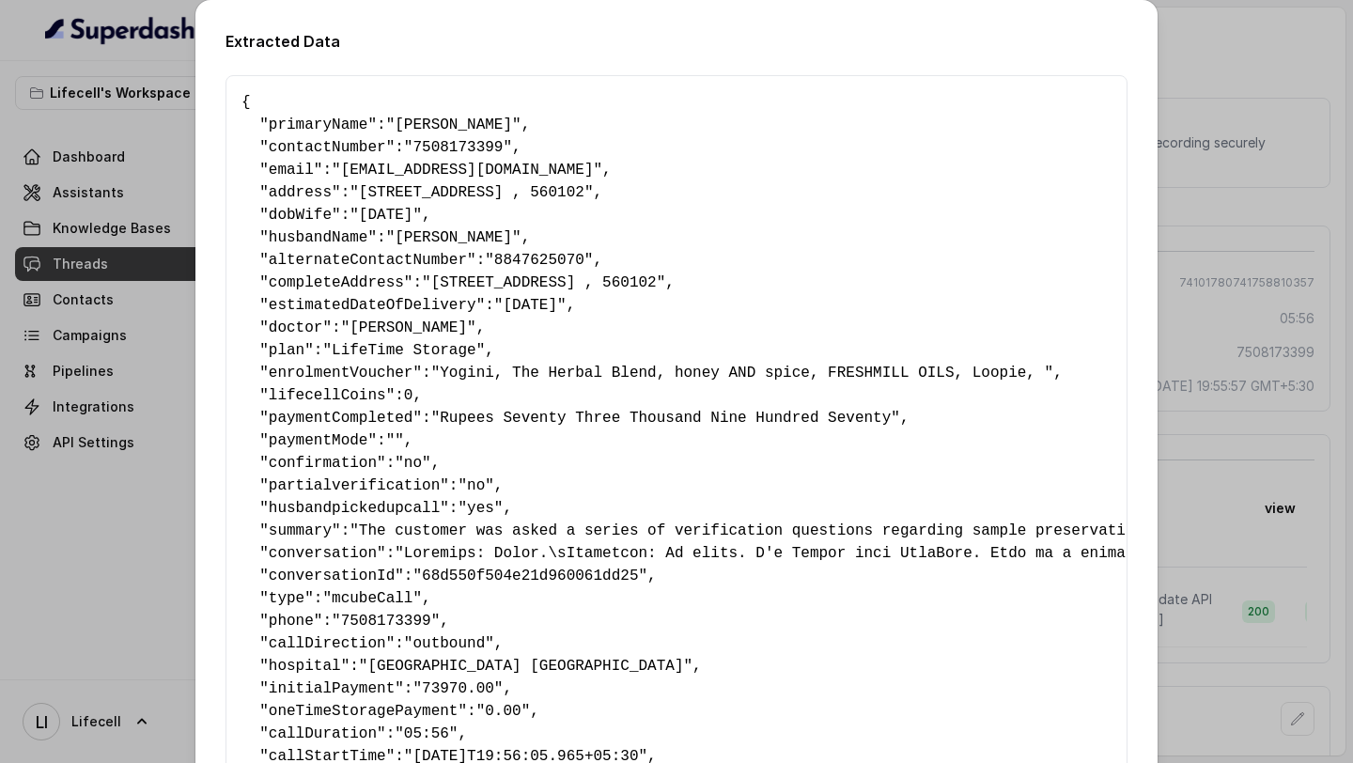
click at [0, 352] on div "Extracted Data { " primaryName ": "Priya Garg" , " contactNumber ": "7508173399…" at bounding box center [676, 381] width 1353 height 763
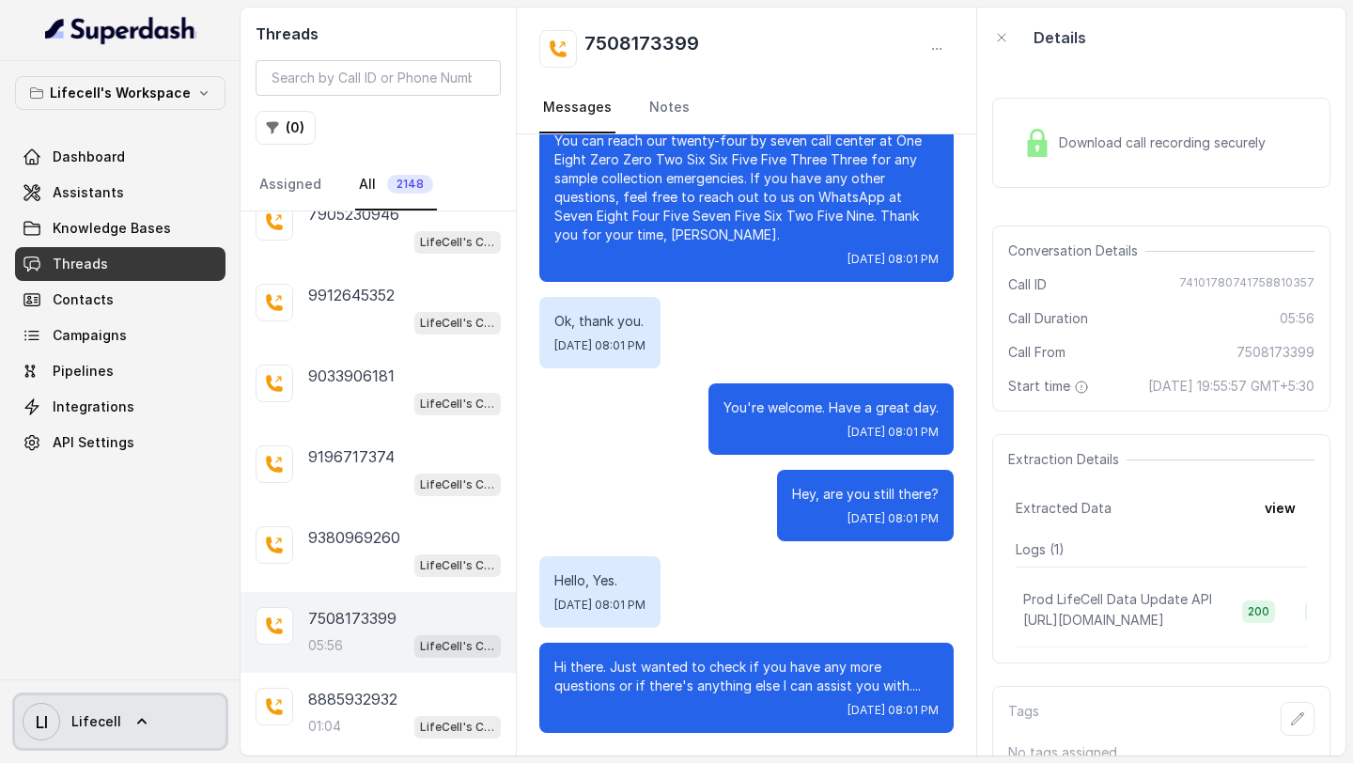
drag, startPoint x: 61, startPoint y: 716, endPoint x: 80, endPoint y: 706, distance: 21.0
click at [61, 716] on span "LI Lifecell" at bounding box center [72, 722] width 99 height 38
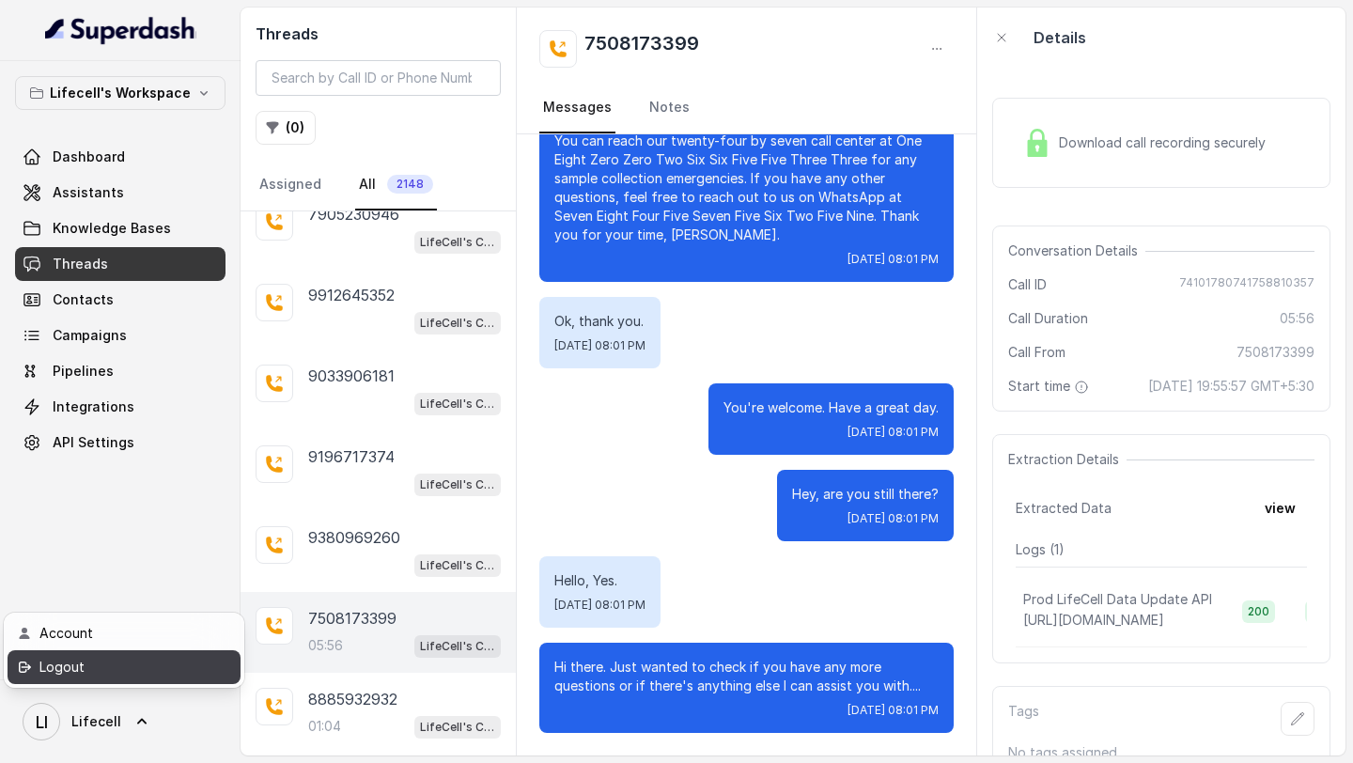
click at [183, 656] on div "Logout" at bounding box center [119, 667] width 160 height 23
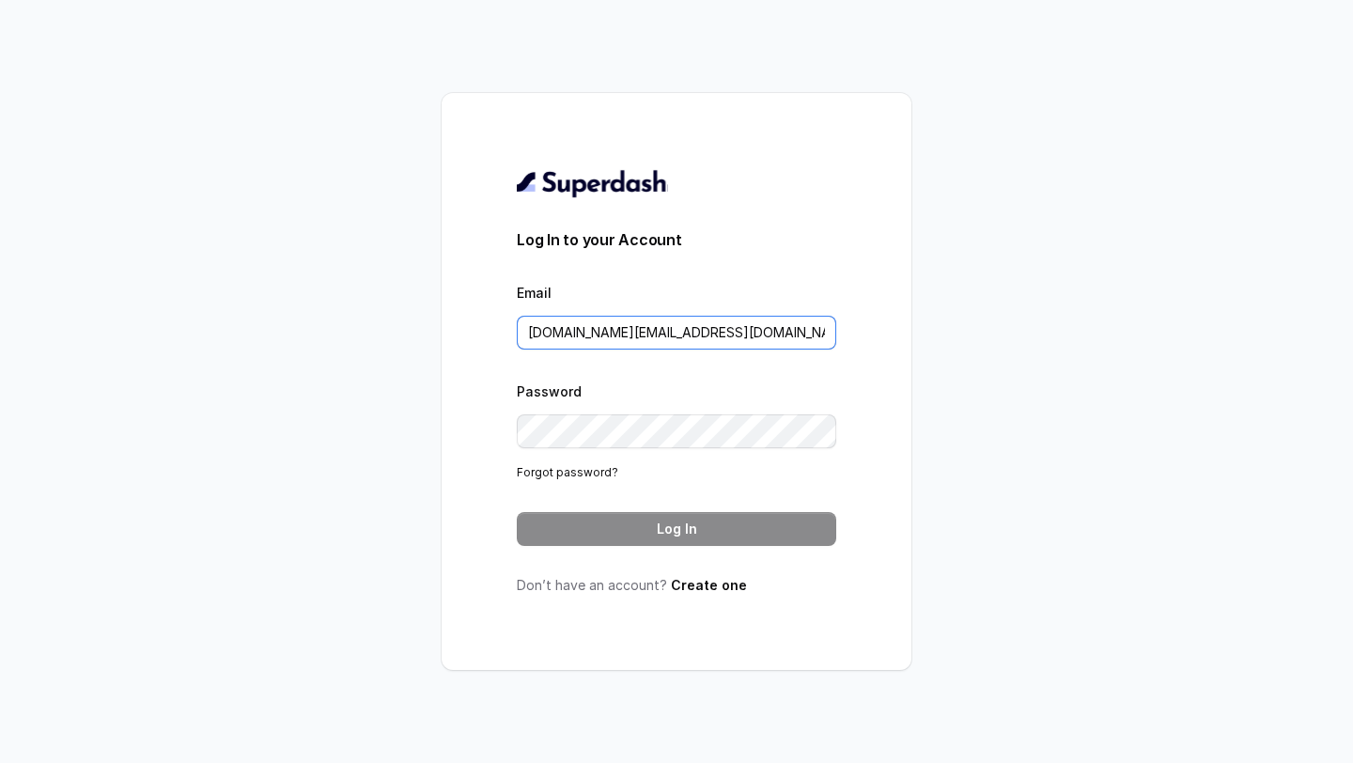
click at [706, 328] on input "[DOMAIN_NAME][EMAIL_ADDRESS][DOMAIN_NAME]" at bounding box center [676, 333] width 319 height 34
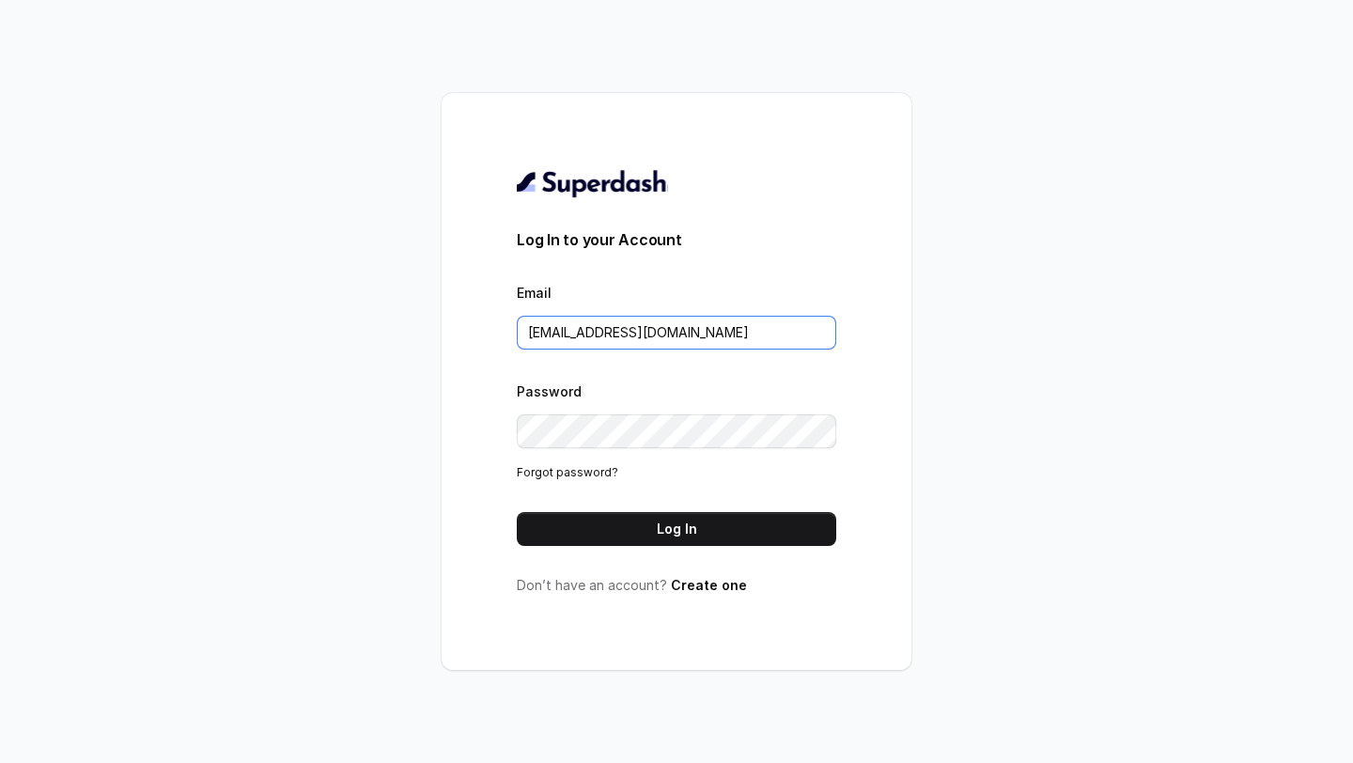
type input "support@trysuperdash.com"
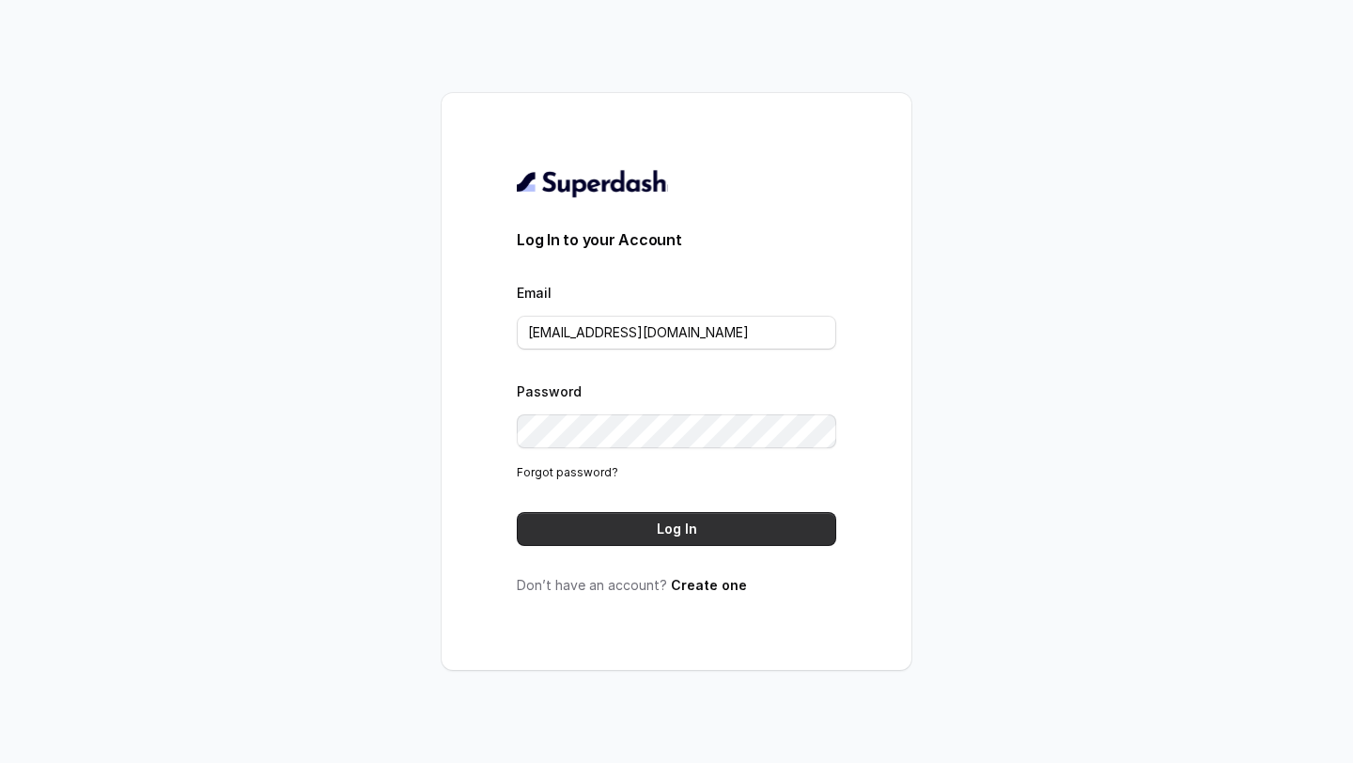
click at [667, 521] on button "Log In" at bounding box center [676, 529] width 319 height 34
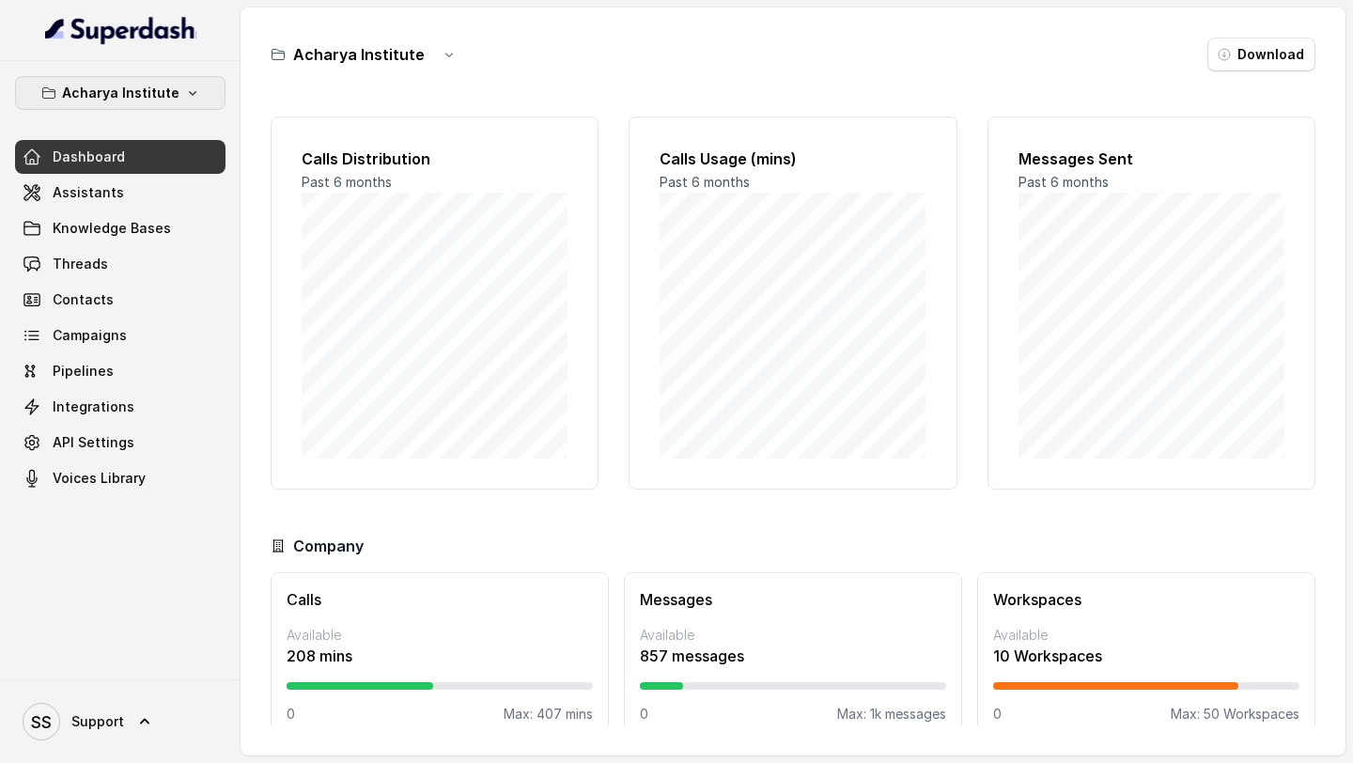
click at [108, 85] on p "Acharya Institute" at bounding box center [120, 93] width 117 height 23
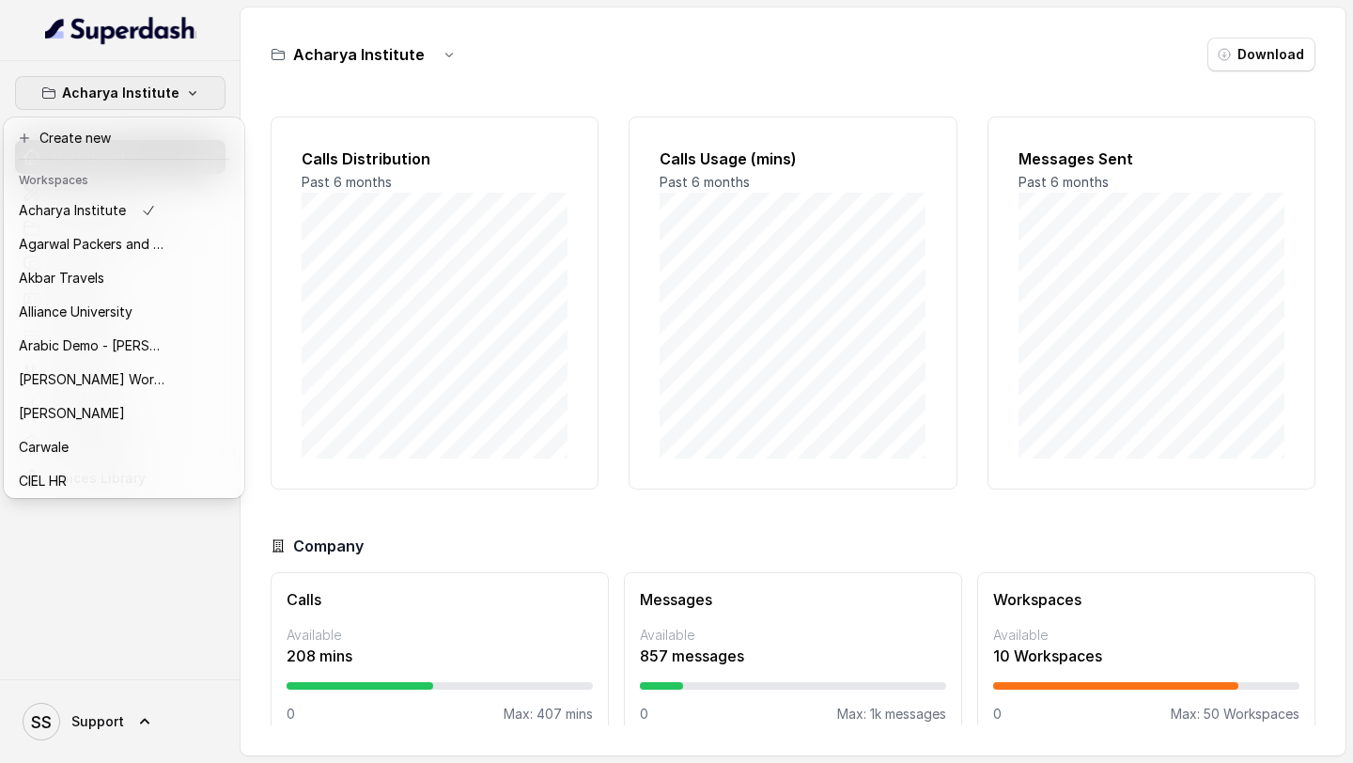
scroll to position [239, 0]
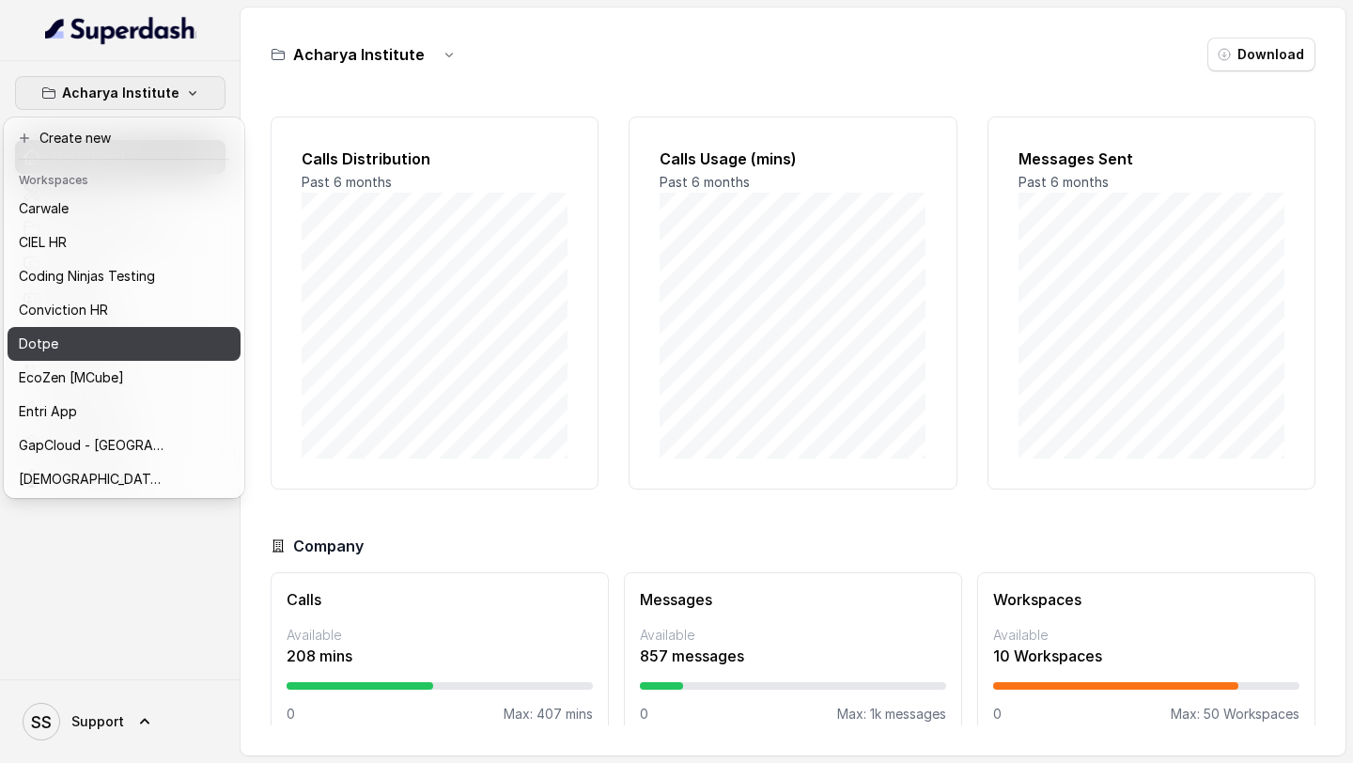
click at [58, 333] on div "Dotpe" at bounding box center [94, 344] width 150 height 23
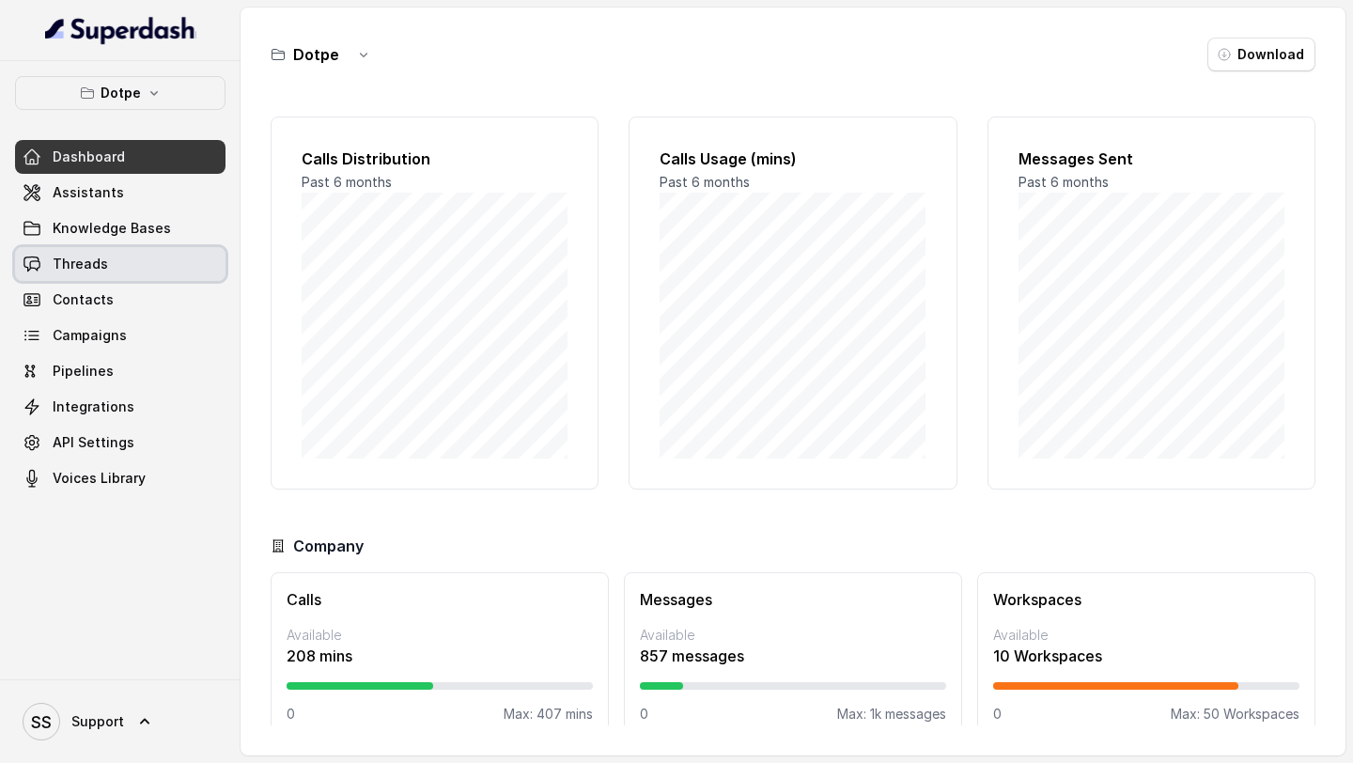
click at [129, 266] on link "Threads" at bounding box center [120, 264] width 210 height 34
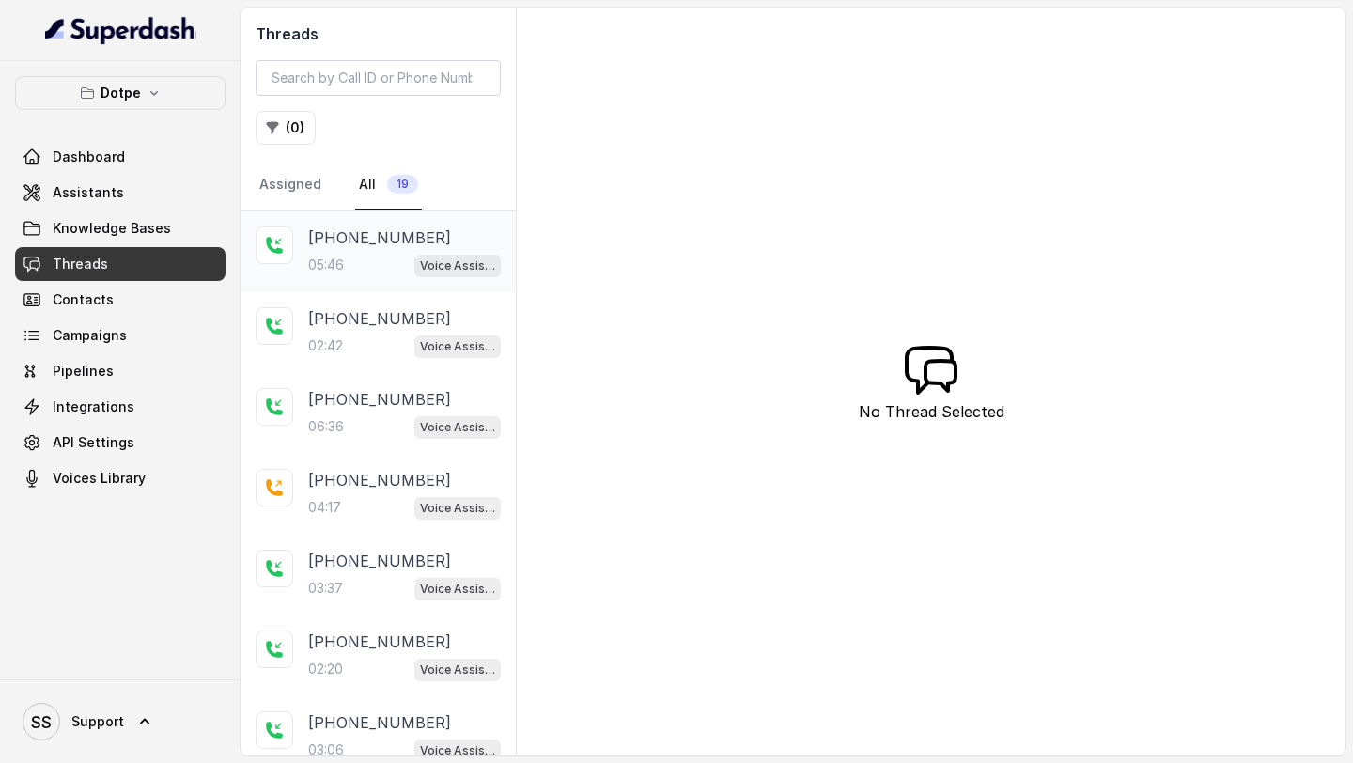
click at [366, 220] on div "+918086004440 05:46 Voice Assistant" at bounding box center [377, 251] width 275 height 81
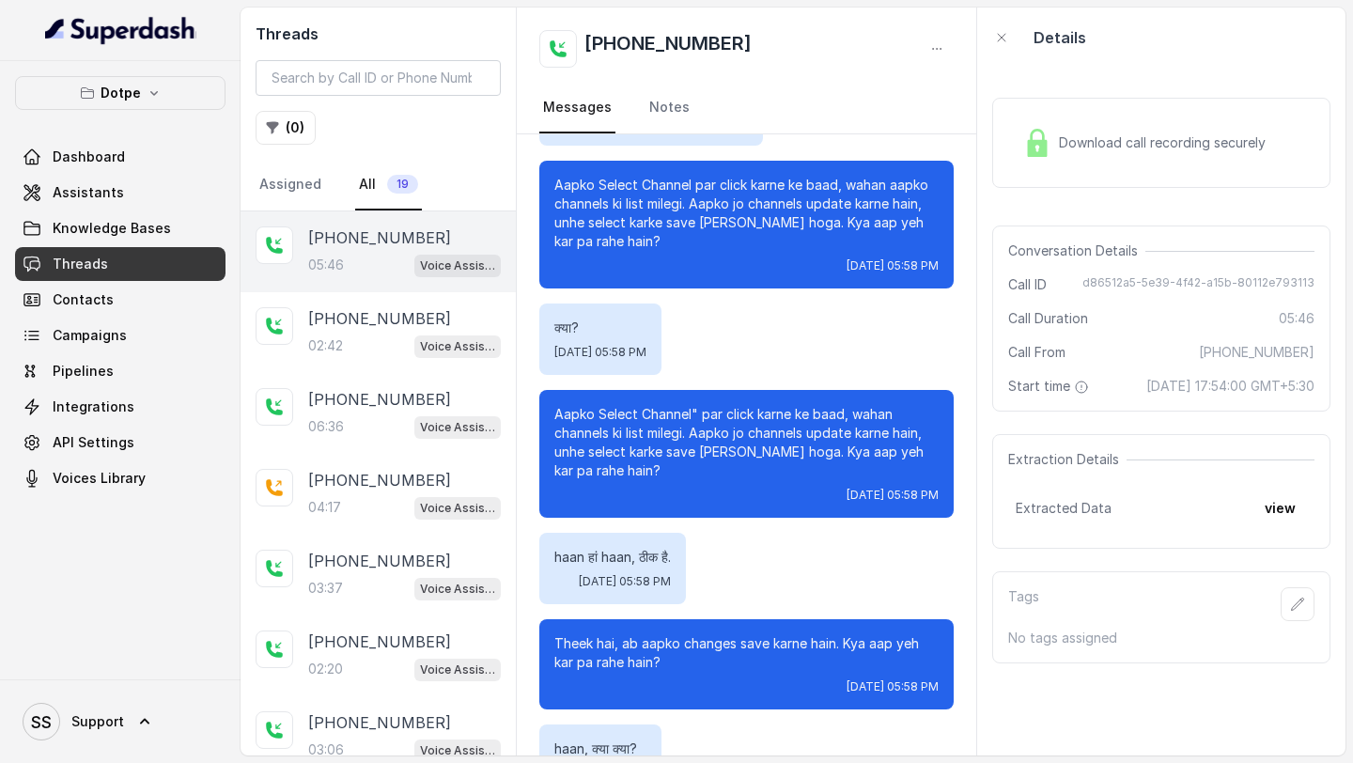
scroll to position [4744, 0]
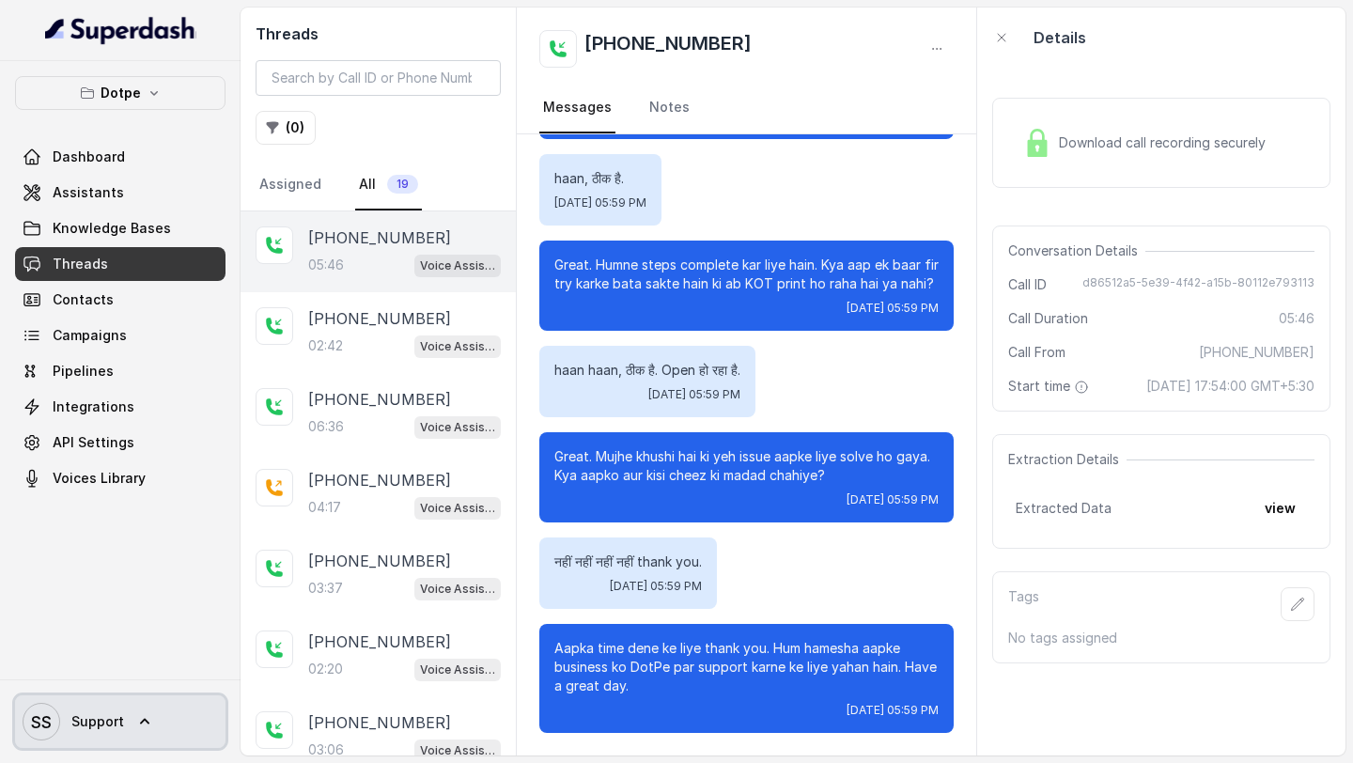
click at [167, 710] on link "SS Support" at bounding box center [120, 721] width 210 height 53
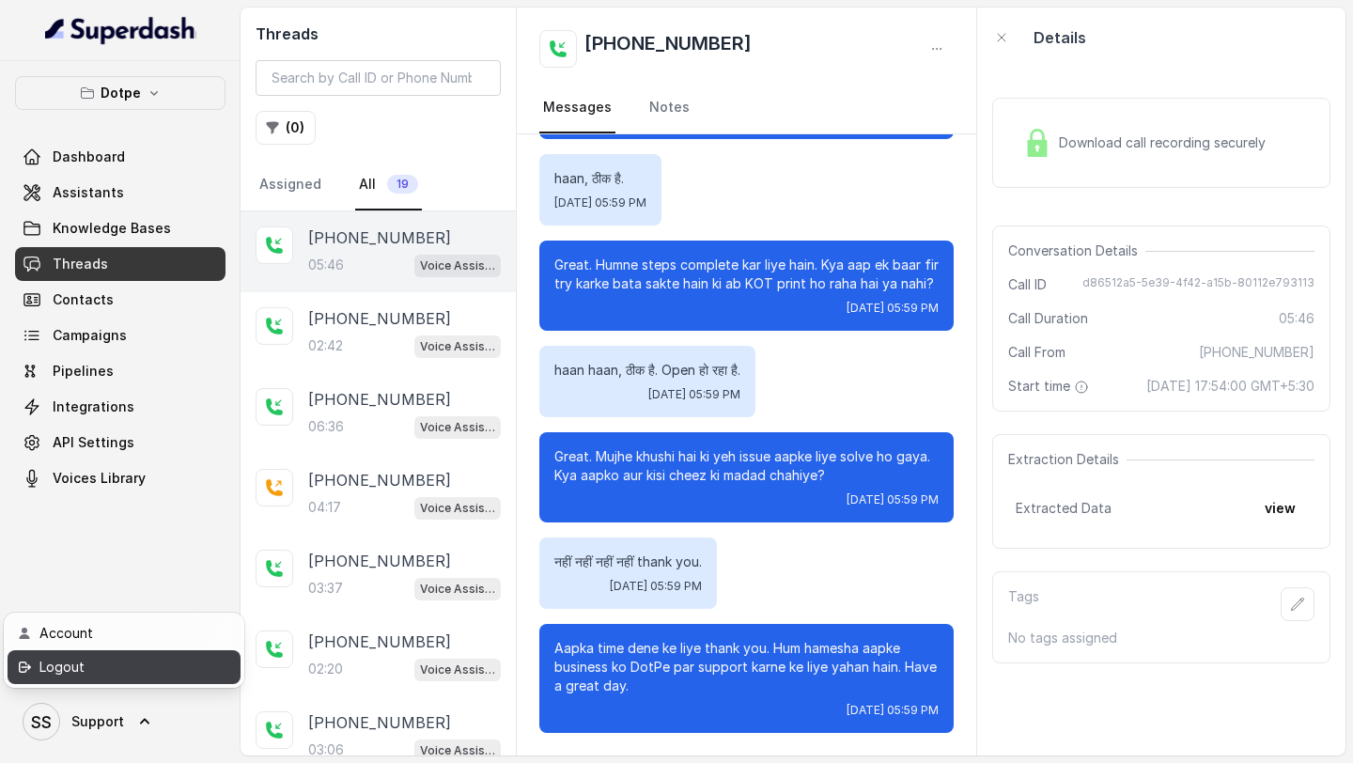
click at [177, 673] on div "Logout" at bounding box center [119, 667] width 160 height 23
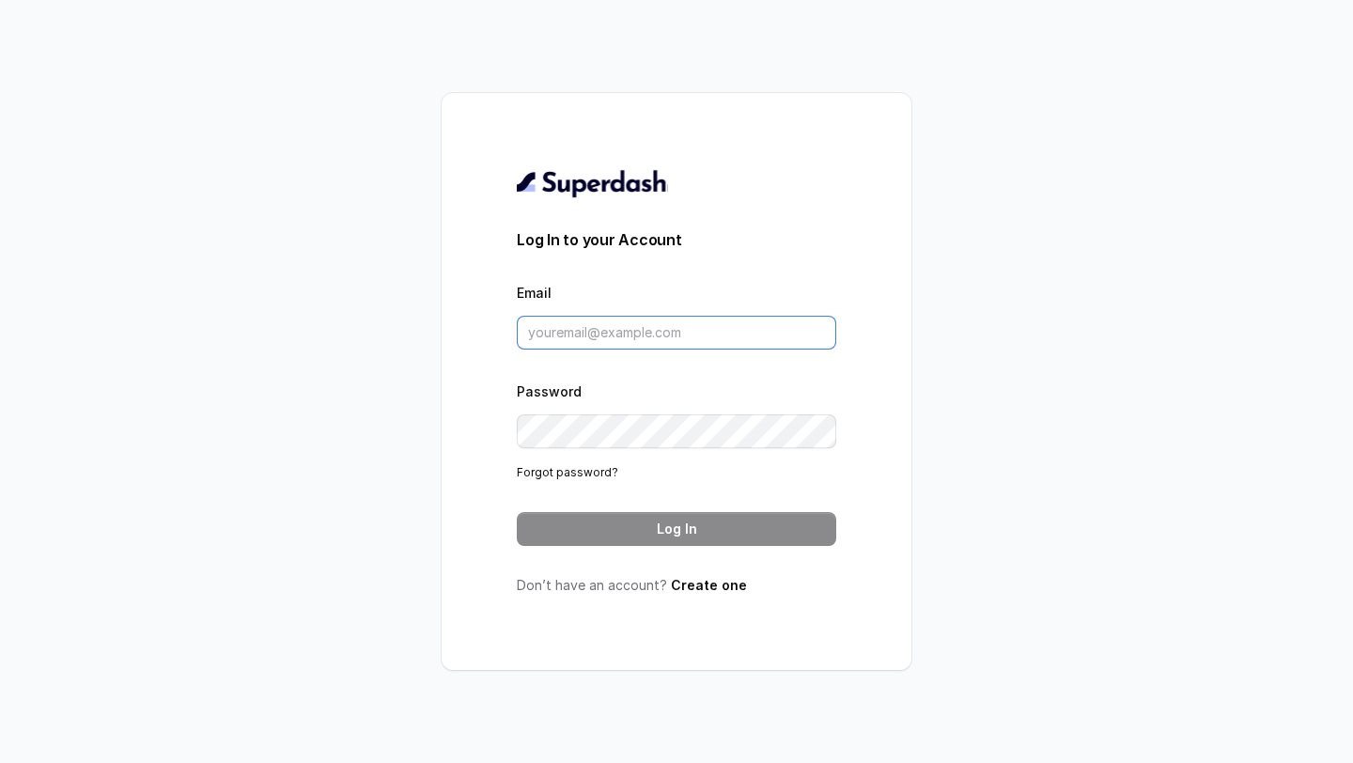
type input "support@trysuperdash.com"
